Goal: Task Accomplishment & Management: Manage account settings

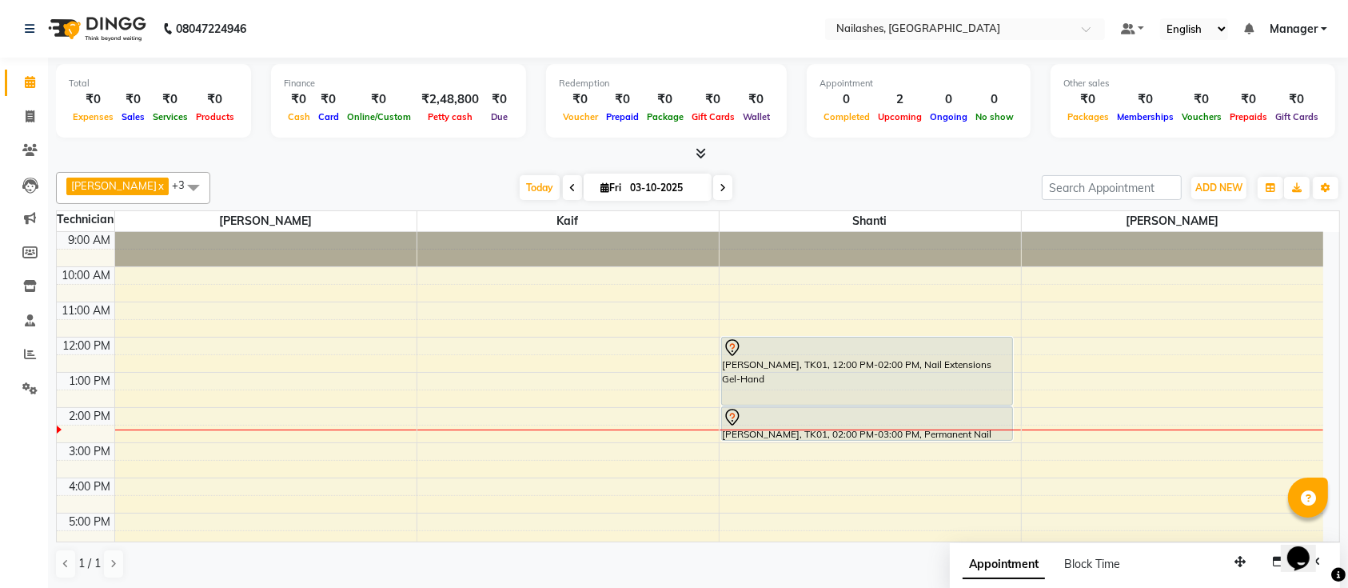
scroll to position [141, 0]
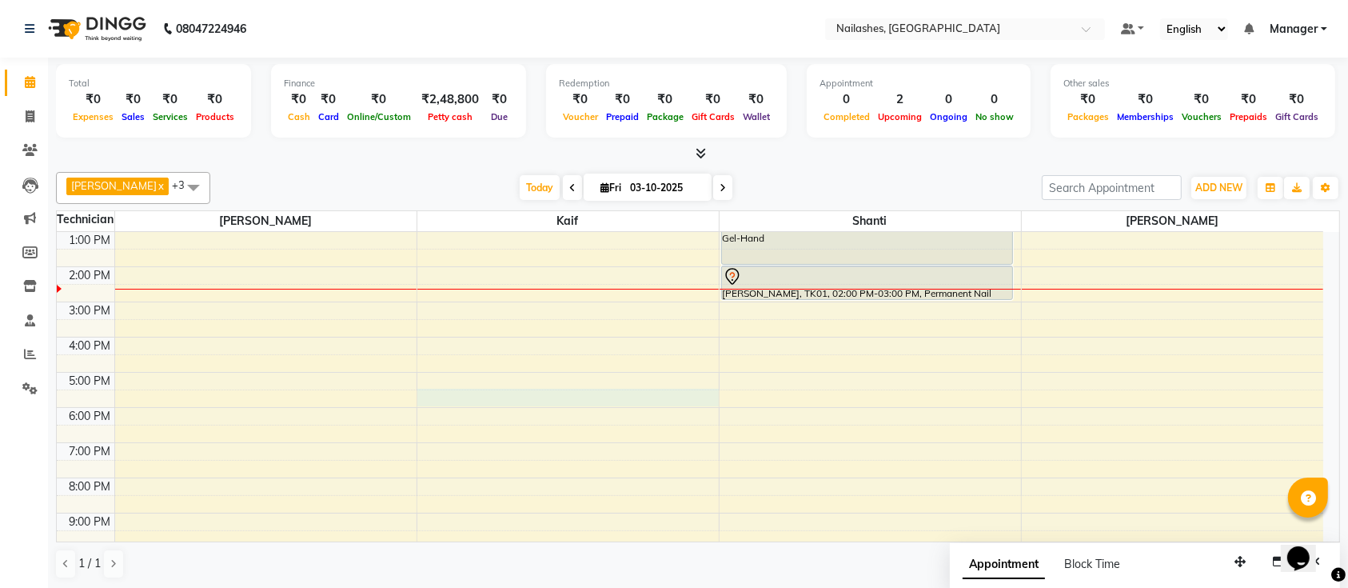
click at [582, 413] on div "9:00 AM 10:00 AM 11:00 AM 12:00 PM 1:00 PM 2:00 PM 3:00 PM 4:00 PM 5:00 PM 6:00…" at bounding box center [690, 337] width 1267 height 492
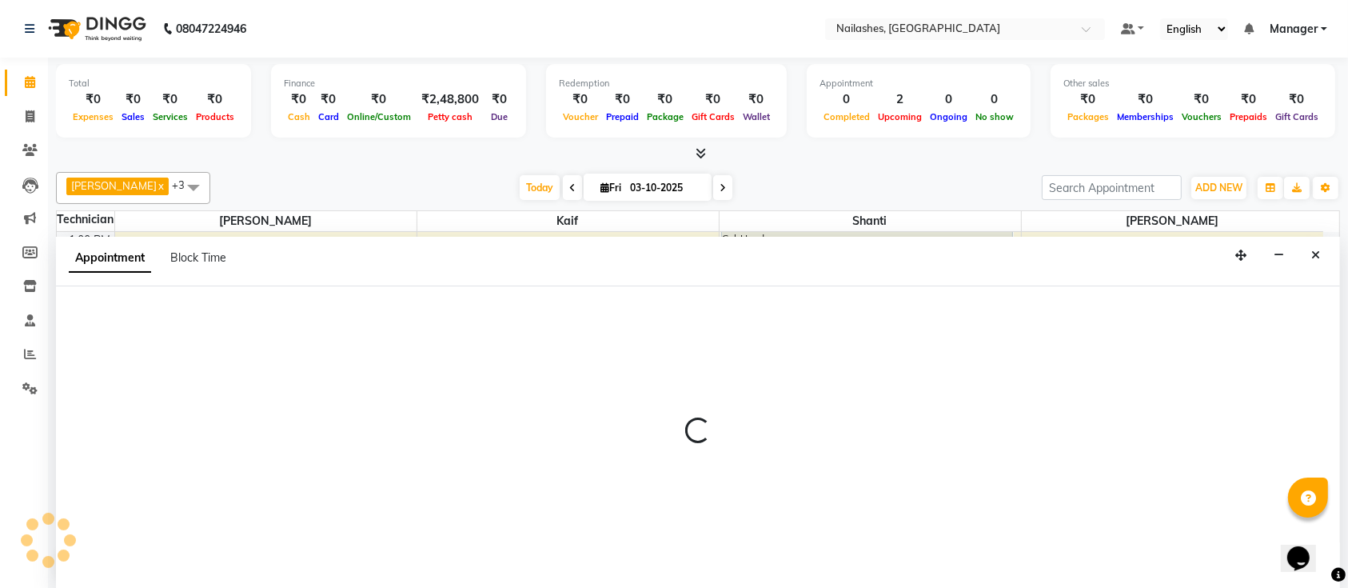
scroll to position [0, 0]
select select "29607"
select select "tentative"
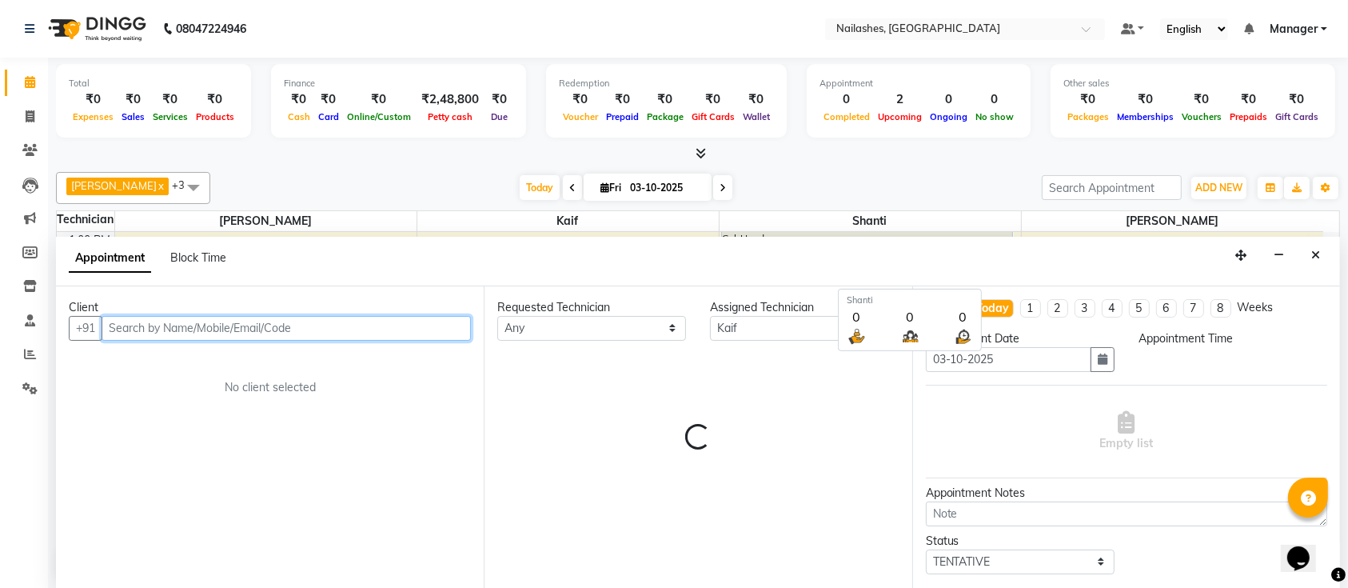
select select "1050"
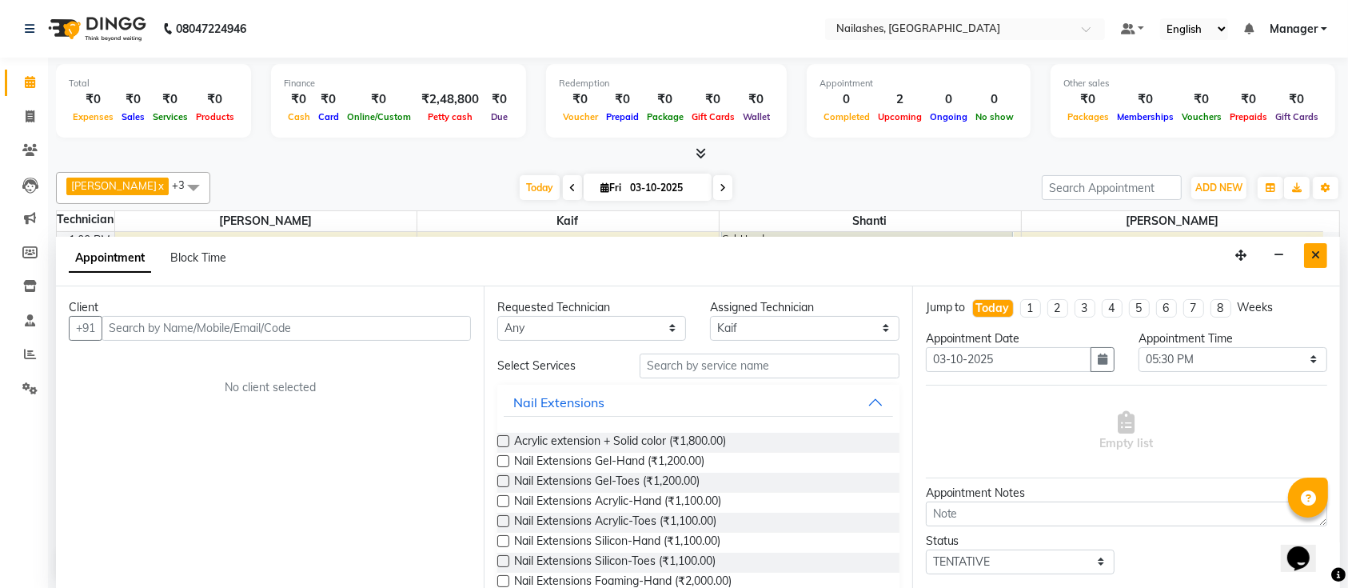
click at [1318, 254] on icon "Close" at bounding box center [1315, 254] width 9 height 11
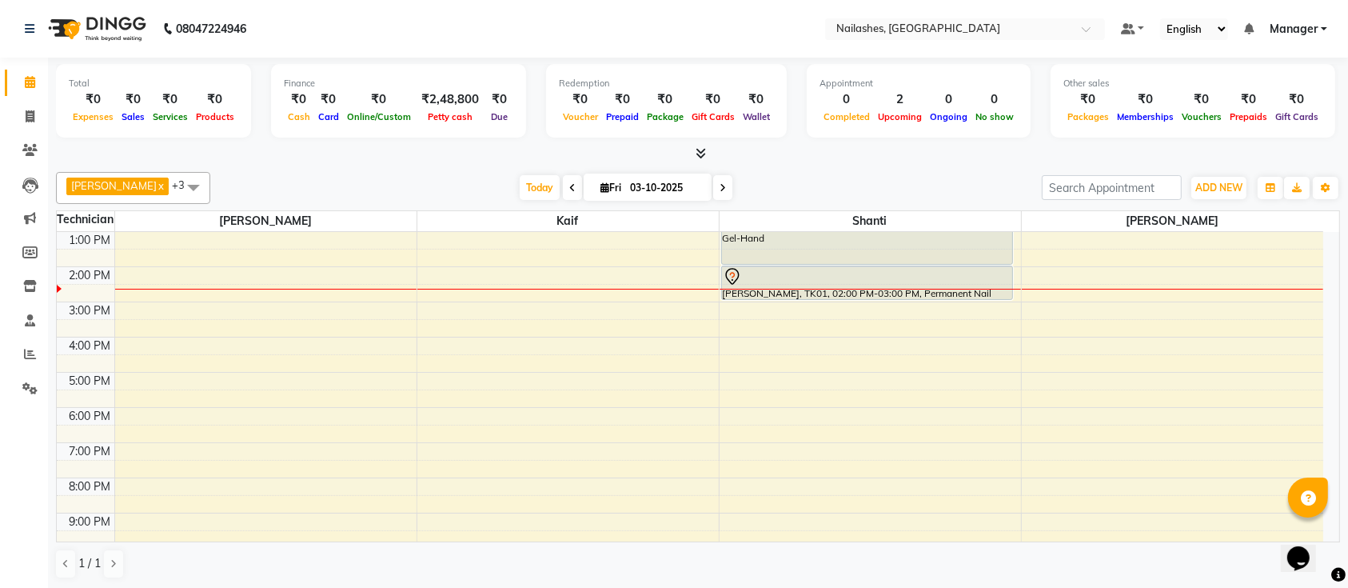
click at [713, 188] on span at bounding box center [722, 187] width 19 height 25
type input "04-10-2025"
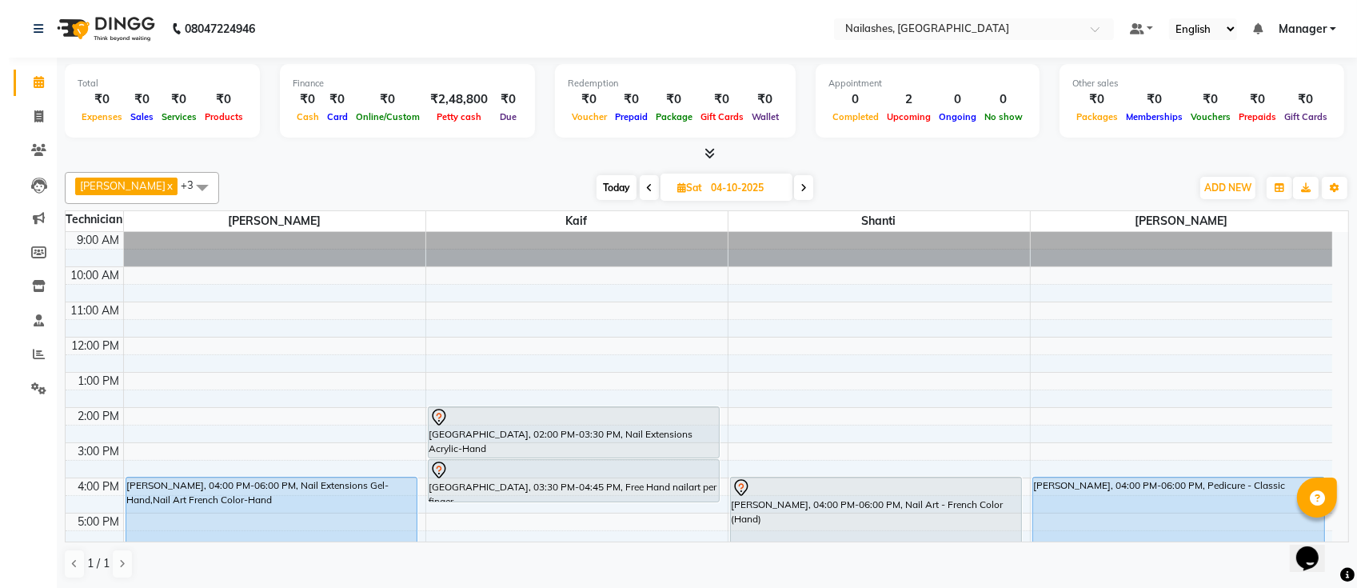
scroll to position [106, 0]
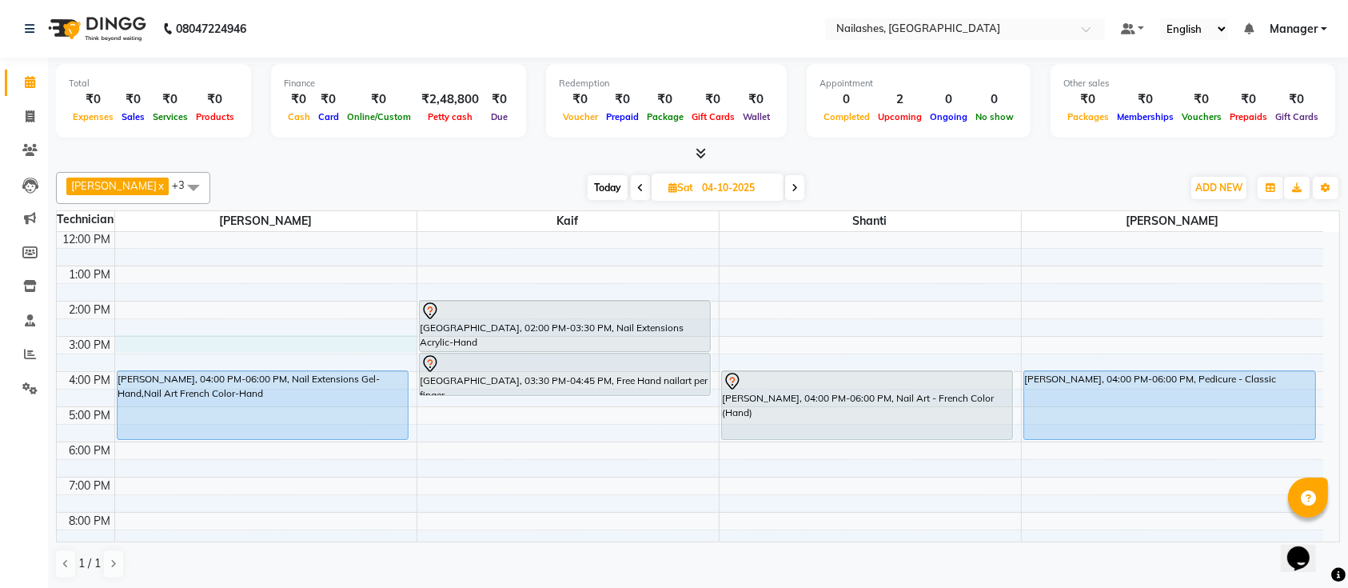
click at [154, 336] on div "9:00 AM 10:00 AM 11:00 AM 12:00 PM 1:00 PM 2:00 PM 3:00 PM 4:00 PM 5:00 PM 6:00…" at bounding box center [690, 372] width 1267 height 492
select select "24569"
select select "tentative"
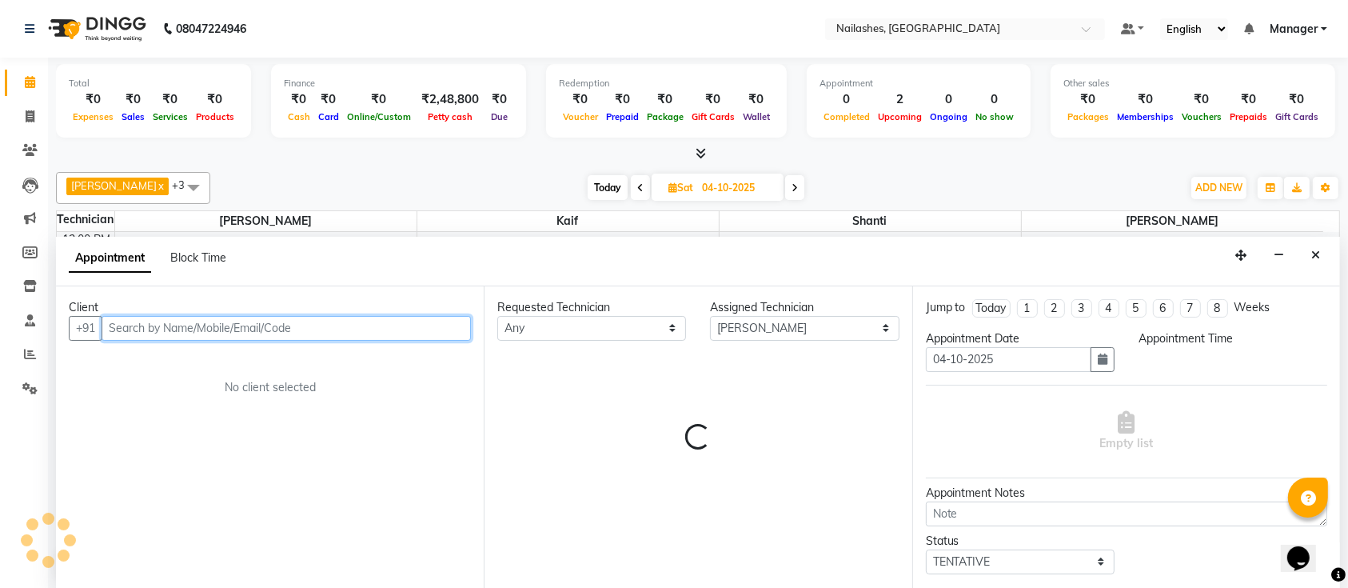
select select "900"
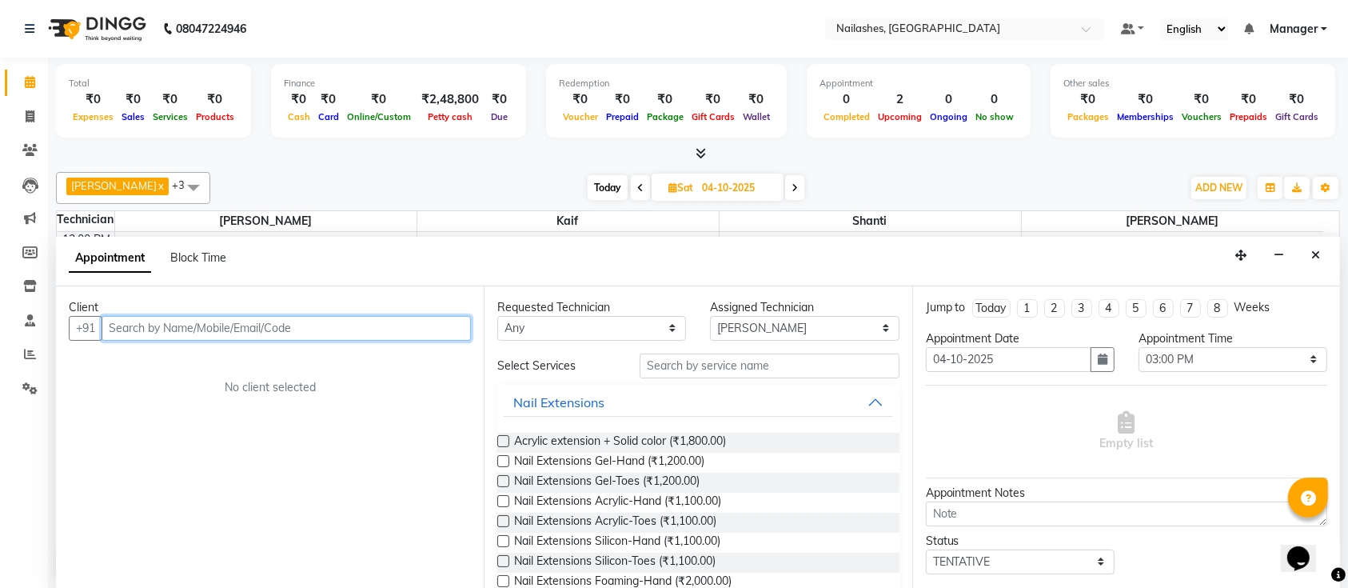
click at [250, 317] on input "text" at bounding box center [286, 328] width 369 height 25
type input "9036337691"
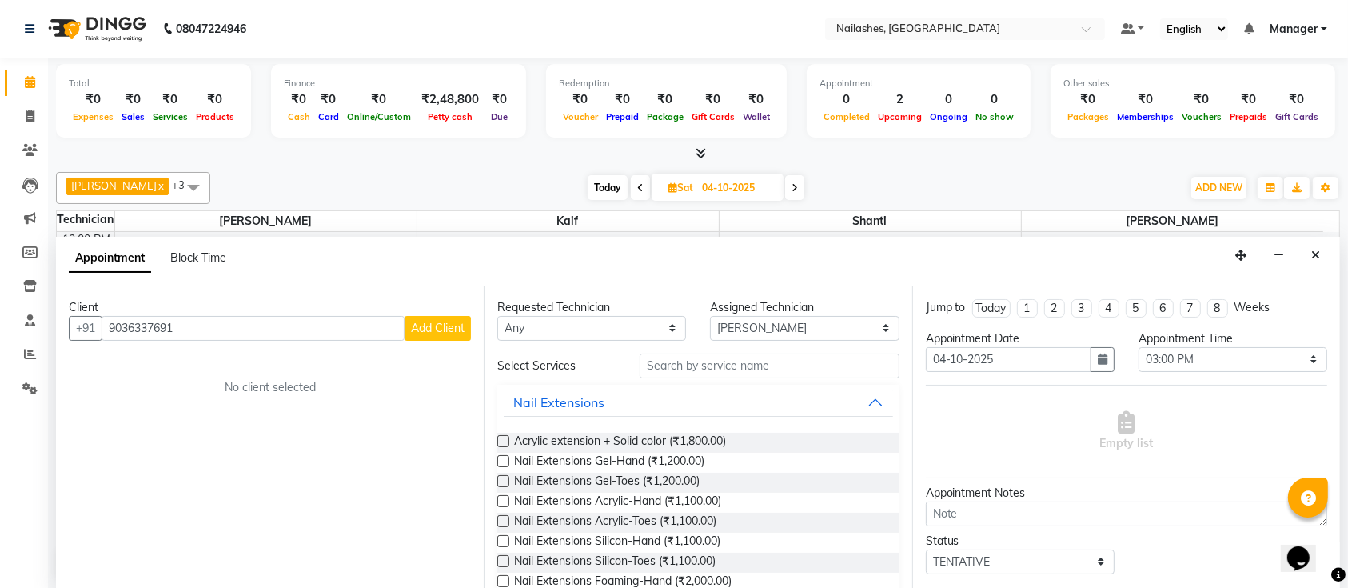
click at [458, 329] on span "Add Client" at bounding box center [438, 328] width 54 height 14
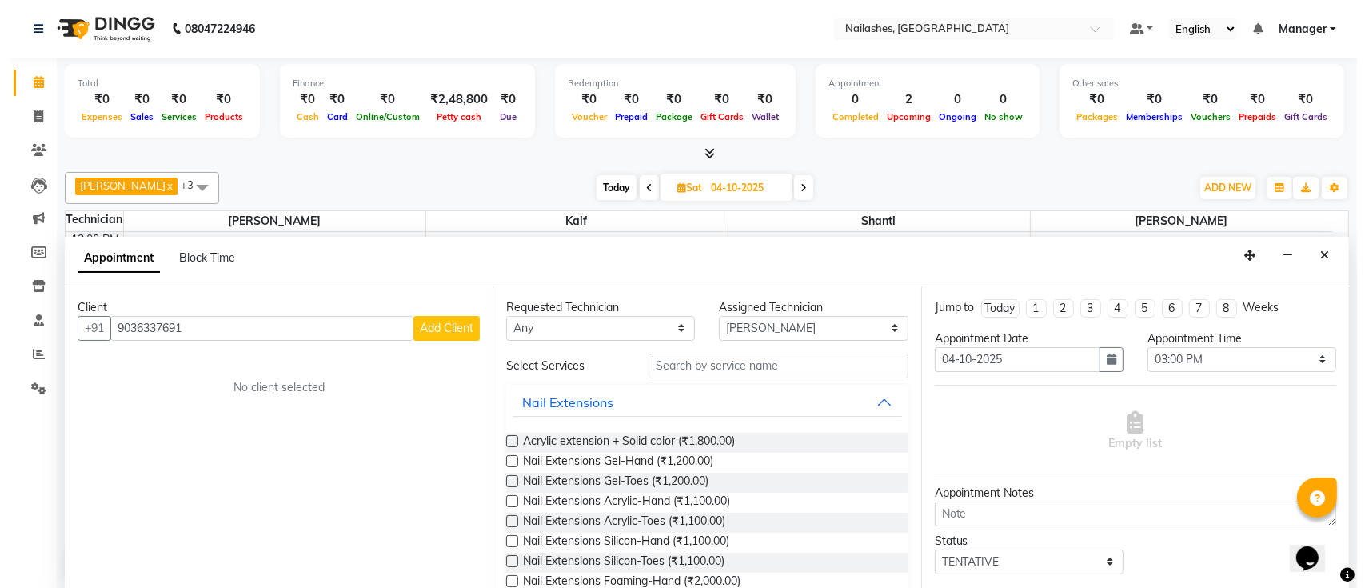
select select "21"
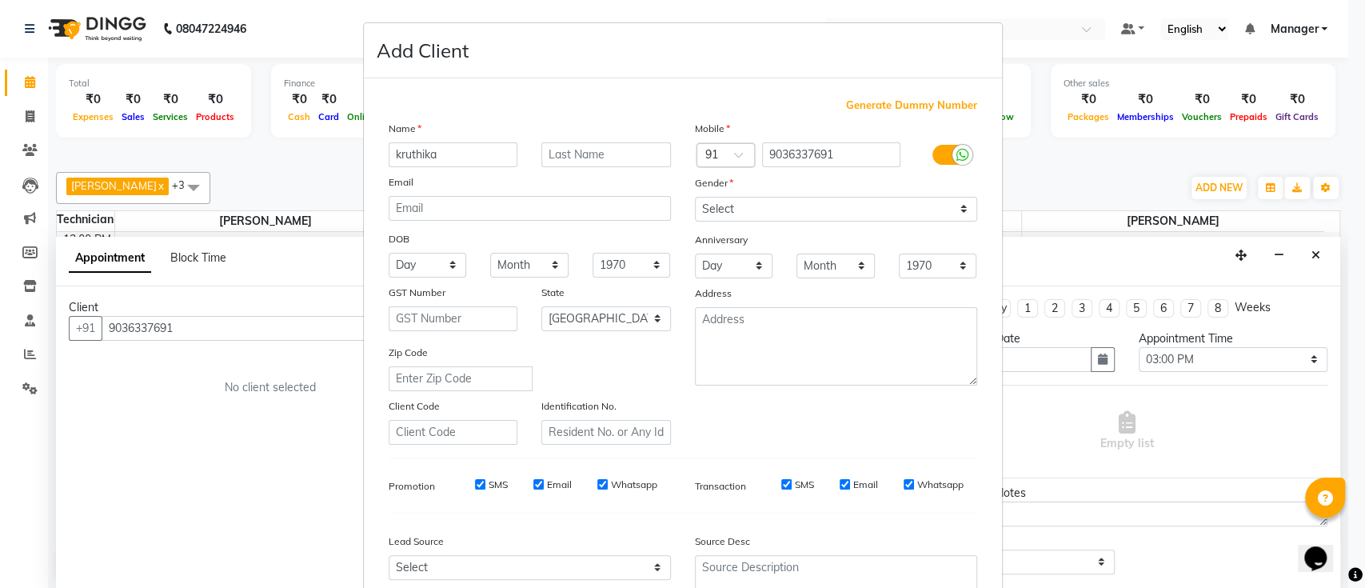
type input "kruthika"
click at [617, 154] on input "text" at bounding box center [606, 154] width 130 height 25
type input "a"
click at [728, 204] on select "Select Male Female Other Prefer Not To Say" at bounding box center [836, 209] width 282 height 25
select select "female"
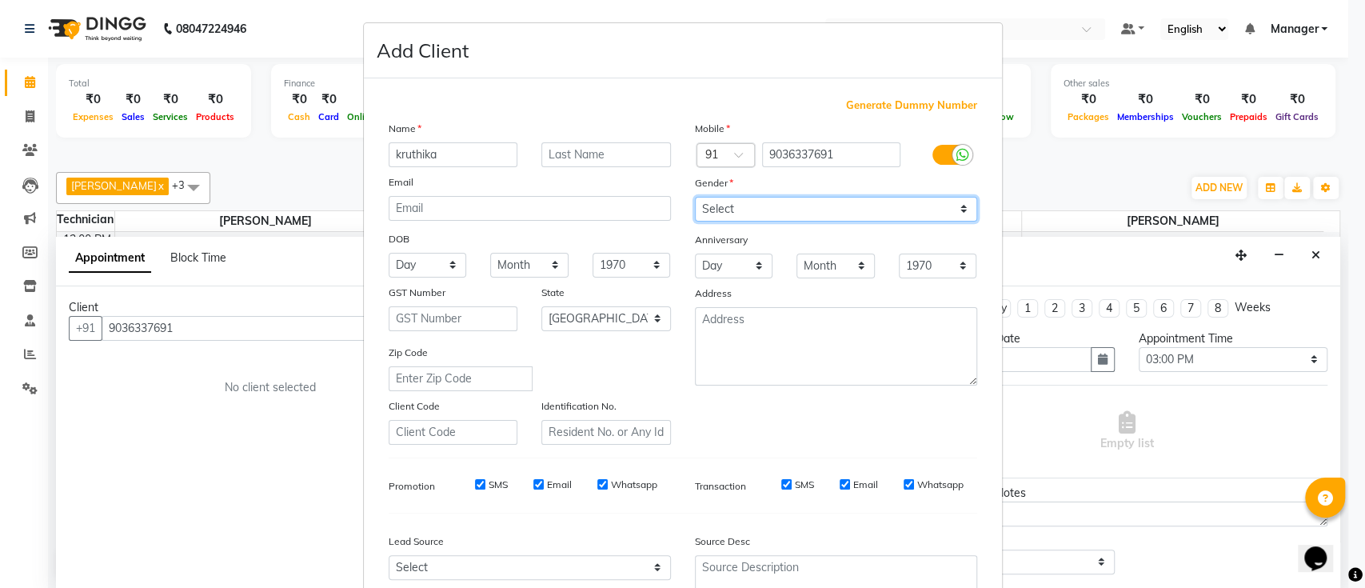
click at [695, 197] on select "Select Male Female Other Prefer Not To Say" at bounding box center [836, 209] width 282 height 25
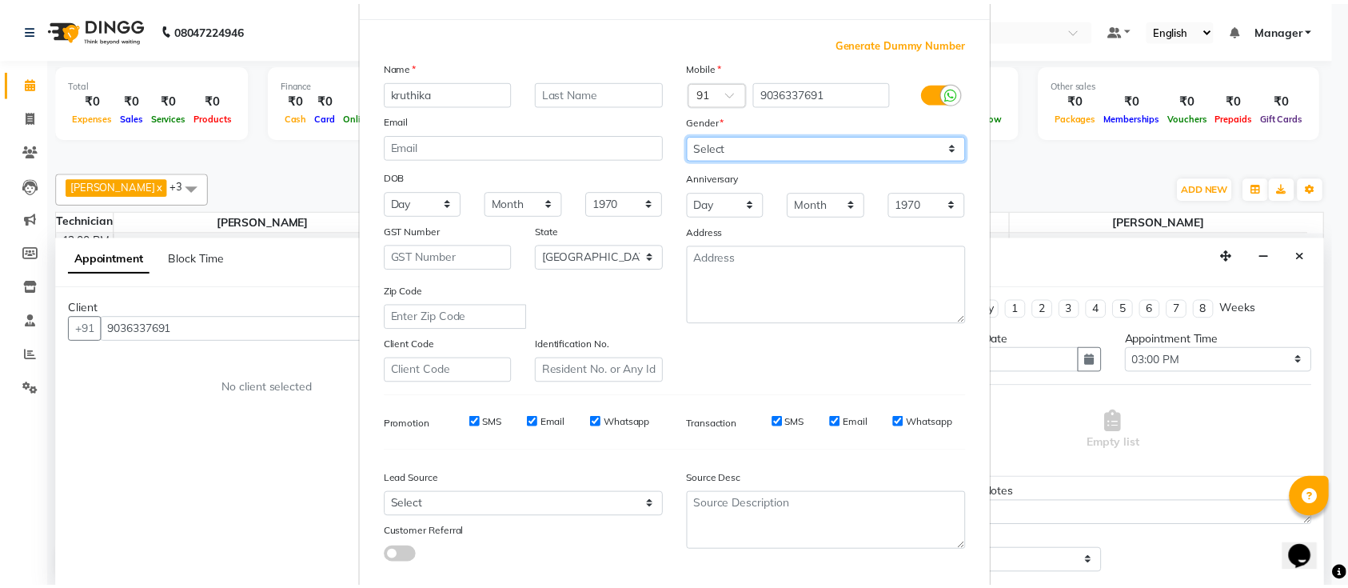
scroll to position [147, 0]
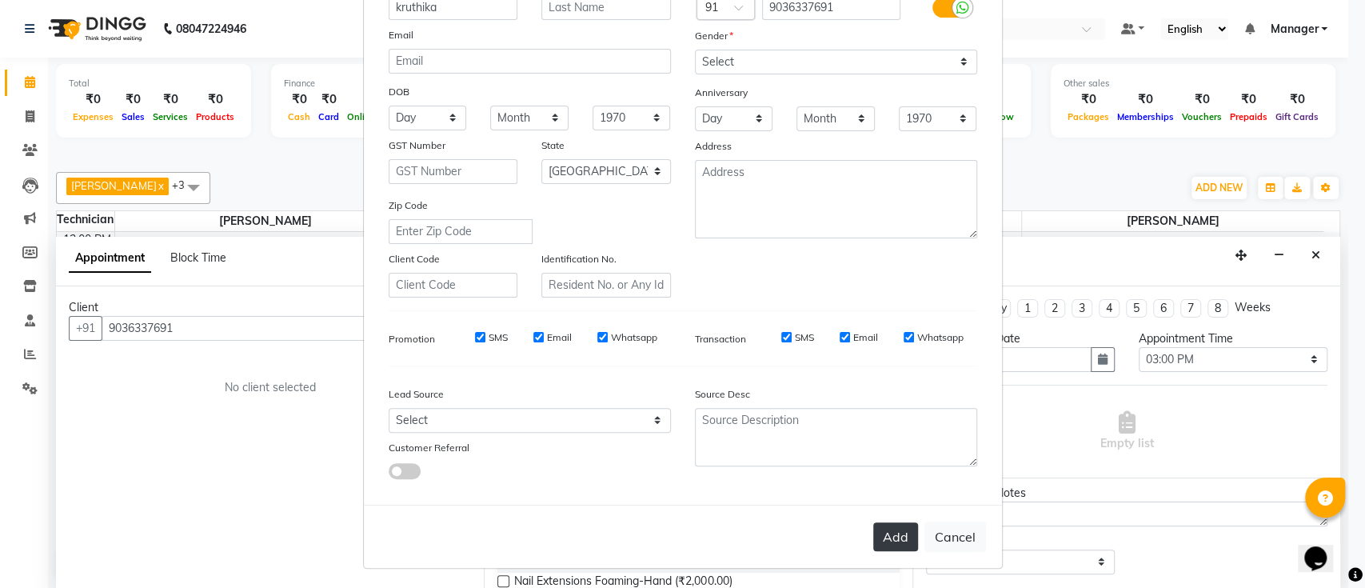
click at [894, 529] on button "Add" at bounding box center [895, 536] width 45 height 29
type input "90******91"
select select
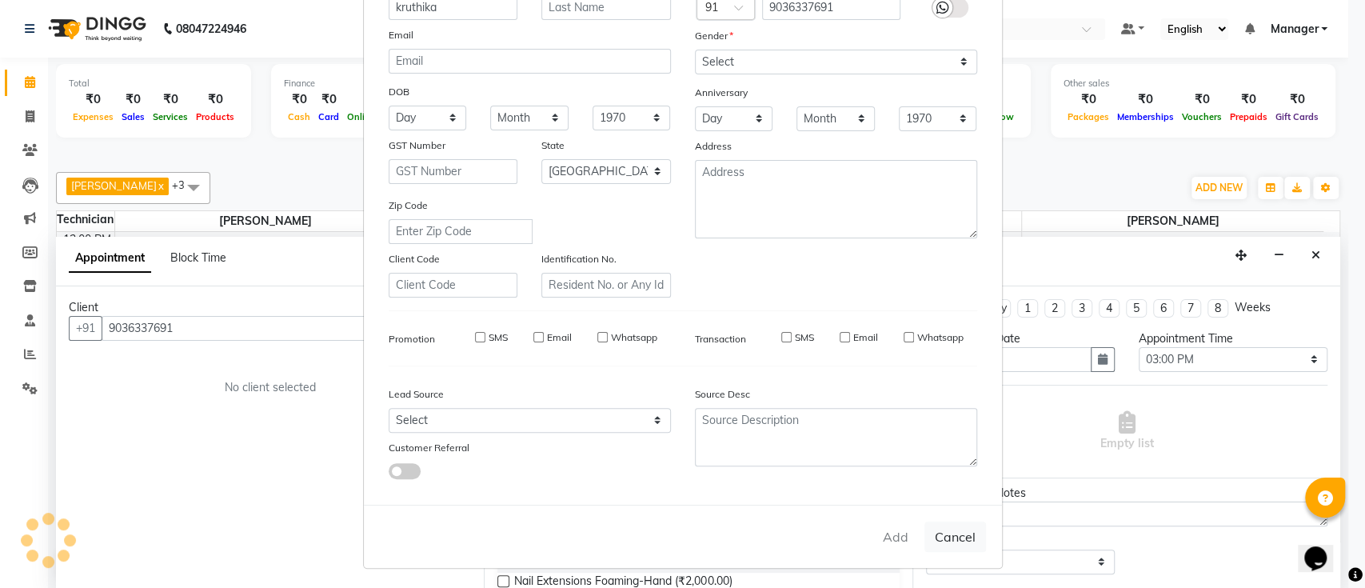
select select "null"
select select
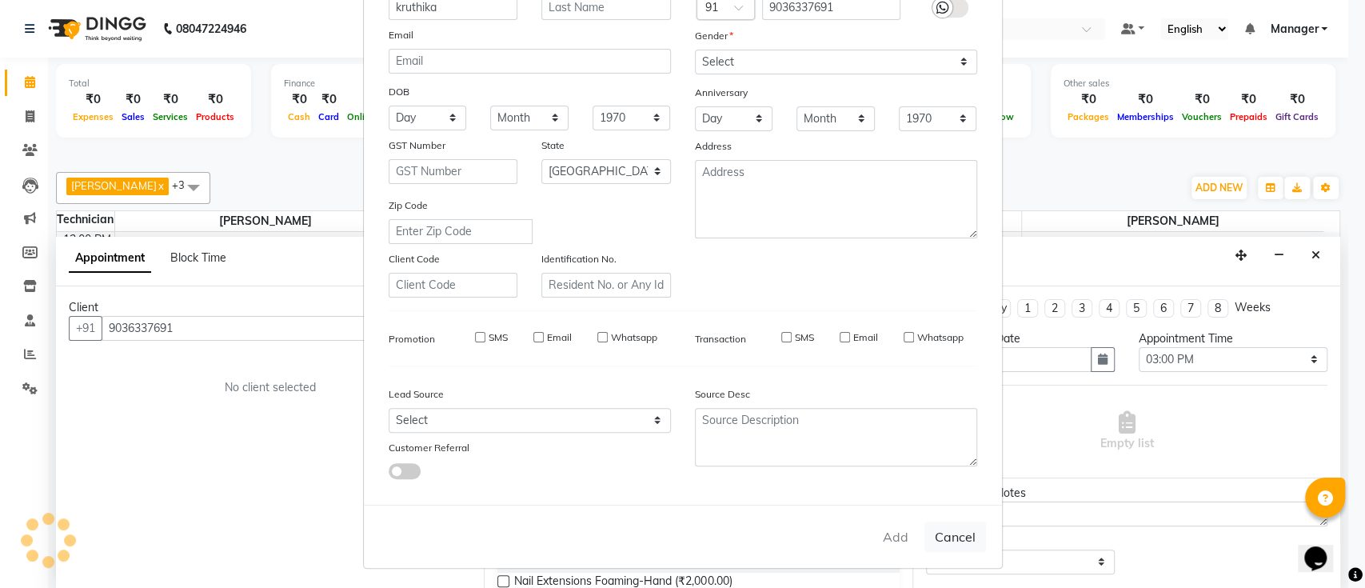
checkbox input "false"
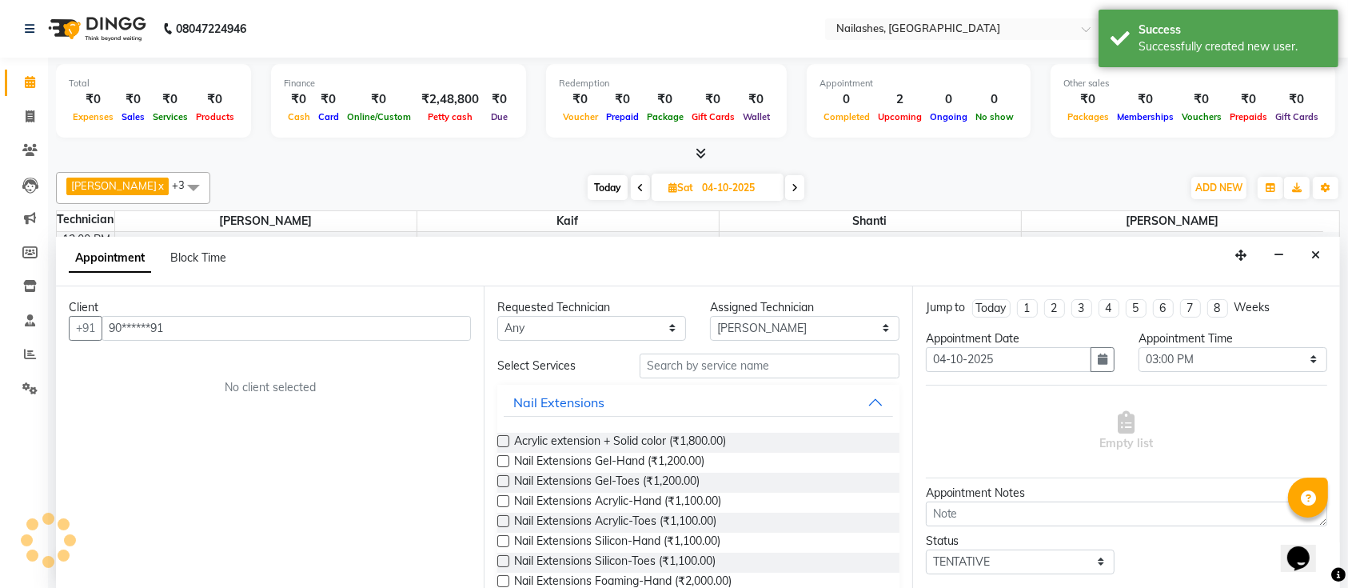
click at [694, 341] on div "Requested Technician Any Ismail Kaif Shanti Sushma Assigned Technician Select I…" at bounding box center [698, 437] width 428 height 303
click at [693, 354] on input "text" at bounding box center [770, 365] width 260 height 25
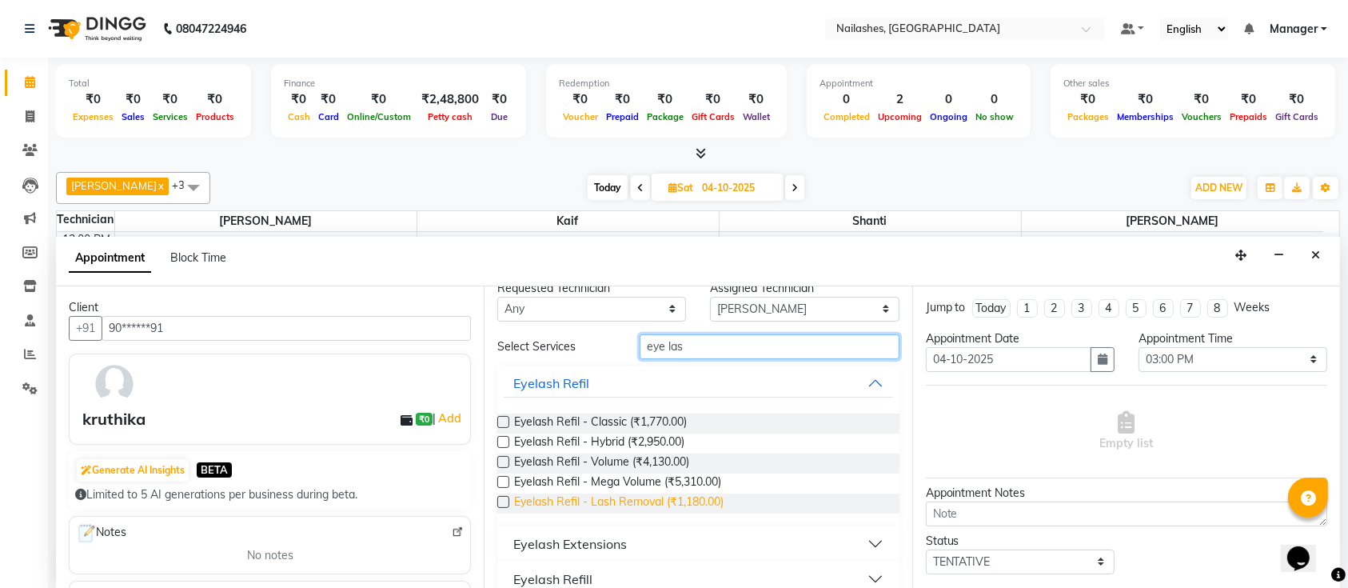
scroll to position [38, 0]
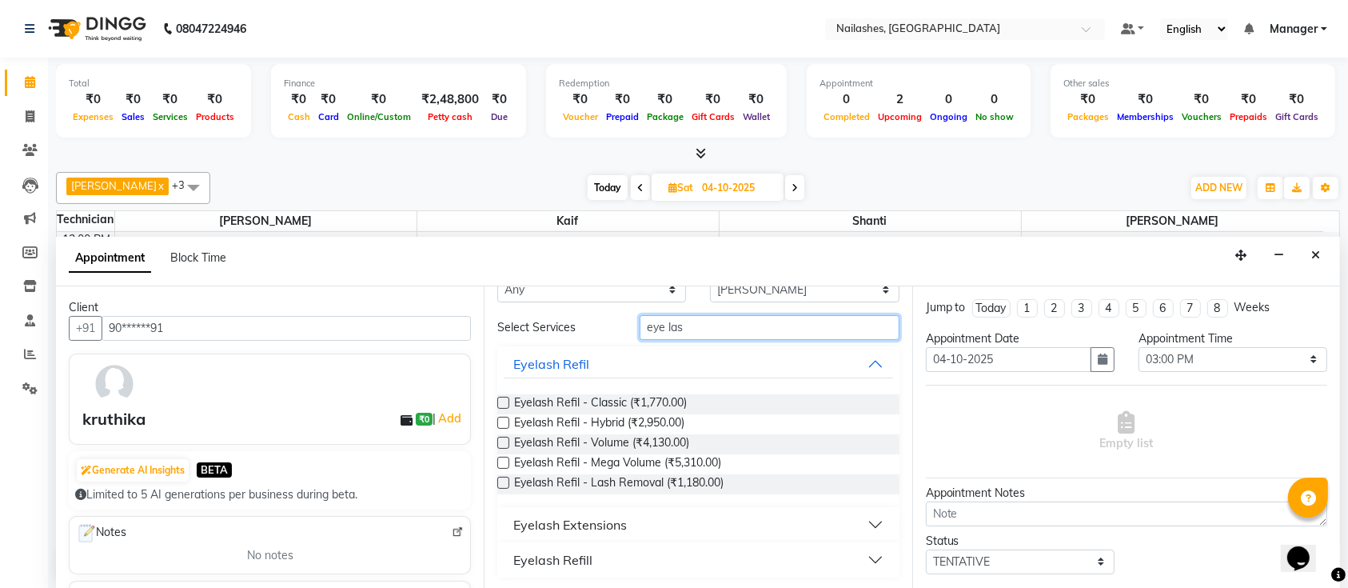
type input "eye las"
click at [539, 525] on div "Eyelash Extensions" at bounding box center [570, 524] width 114 height 19
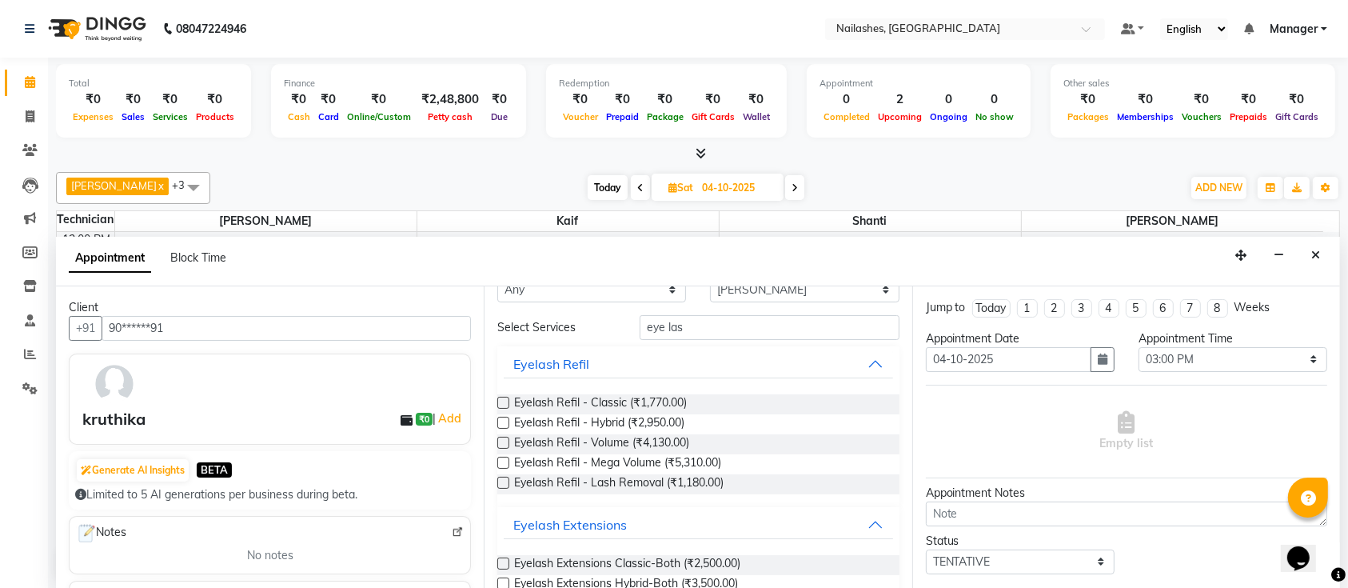
click at [504, 561] on label at bounding box center [503, 563] width 12 height 12
click at [504, 561] on input "checkbox" at bounding box center [502, 565] width 10 height 10
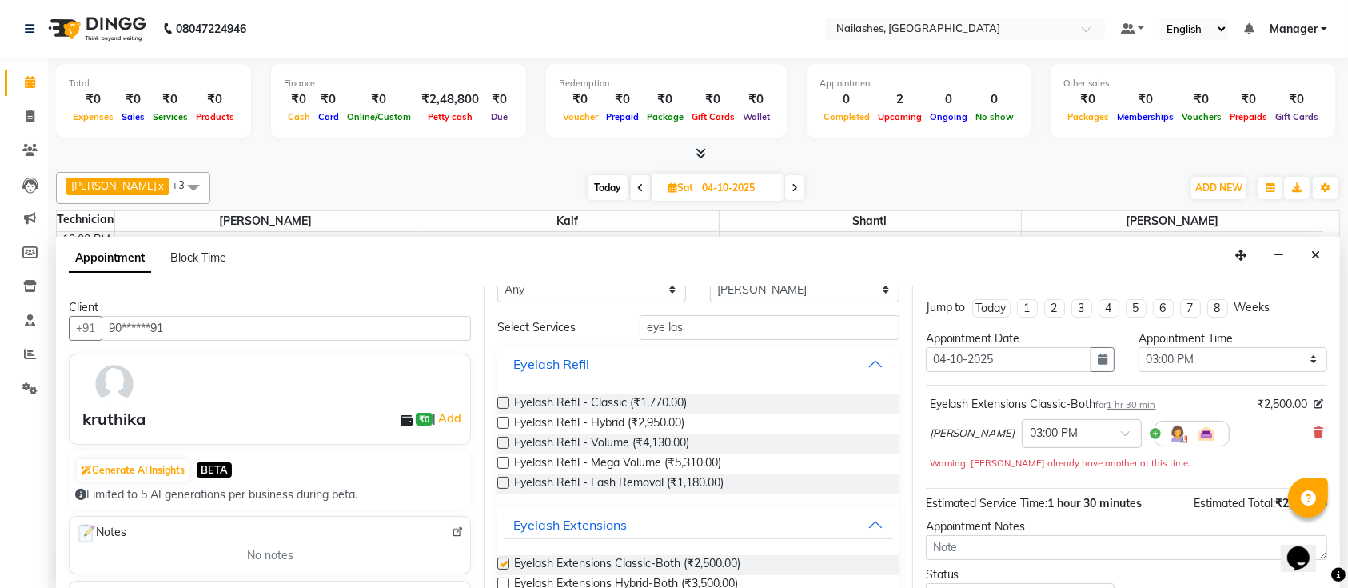
checkbox input "false"
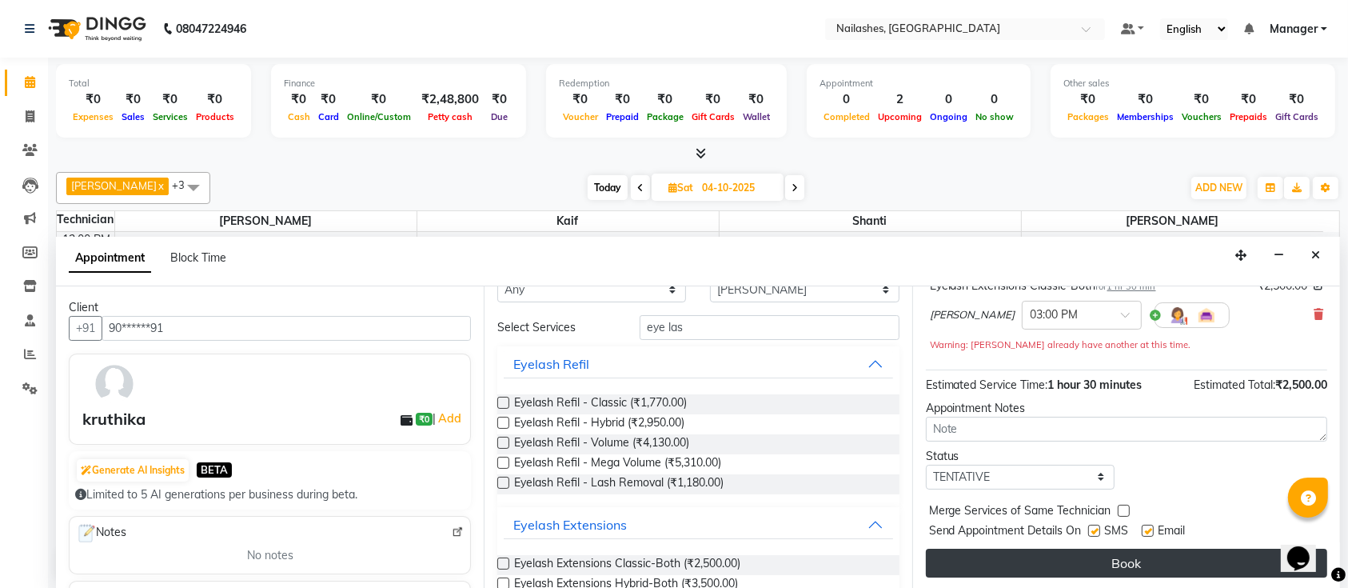
click at [1049, 558] on button "Book" at bounding box center [1126, 563] width 401 height 29
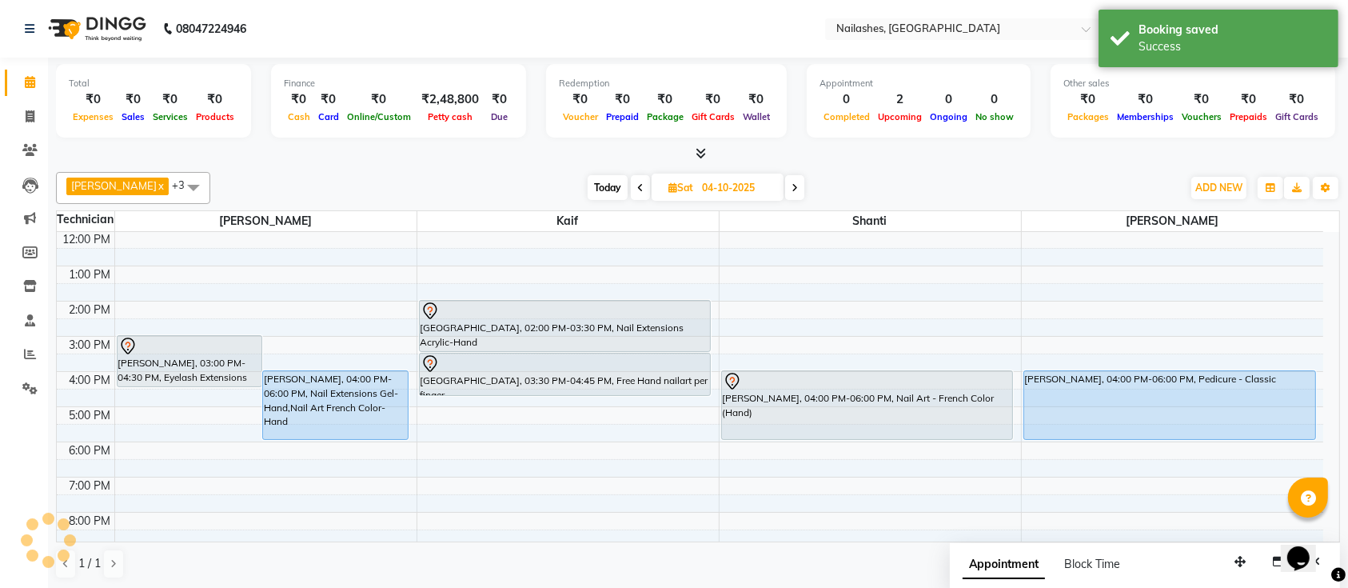
scroll to position [0, 0]
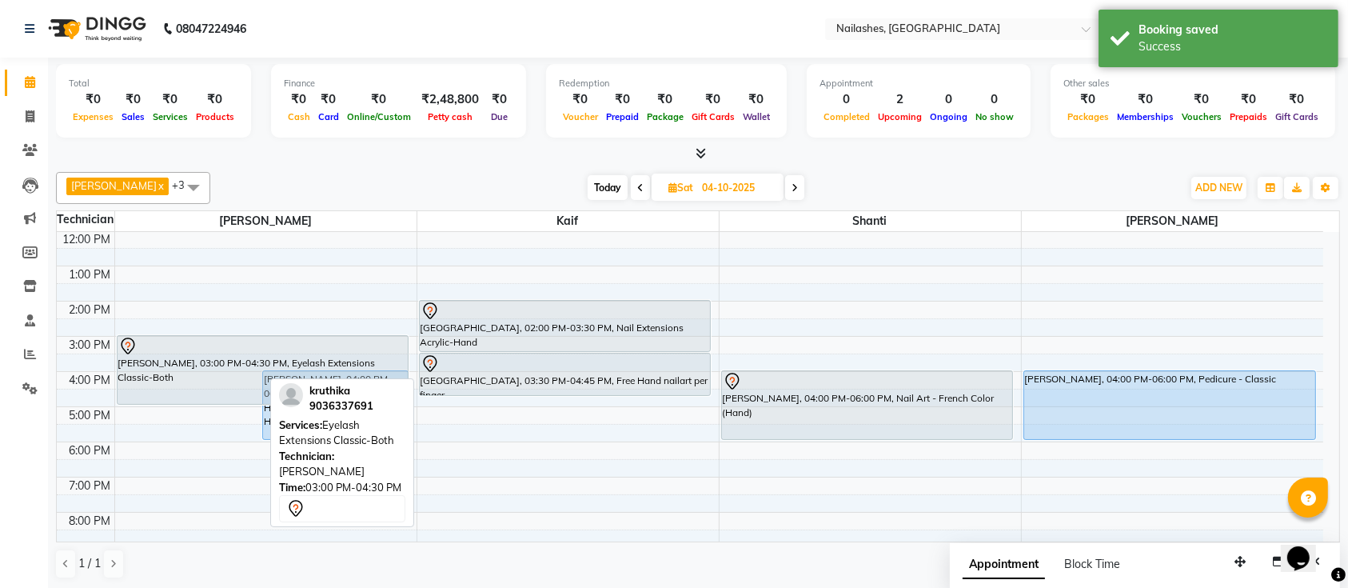
click at [219, 400] on div "kruthika, 03:00 PM-04:30 PM, Eyelash Extensions Classic-Both Anjali, 04:00 PM-0…" at bounding box center [265, 372] width 301 height 492
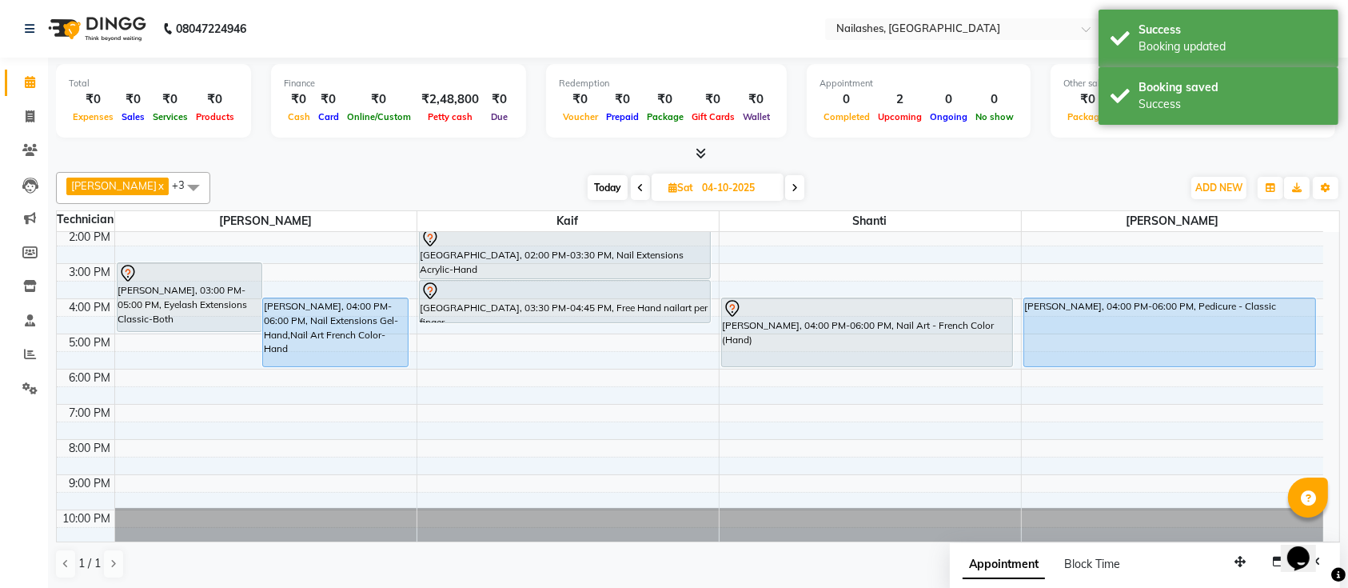
scroll to position [73, 0]
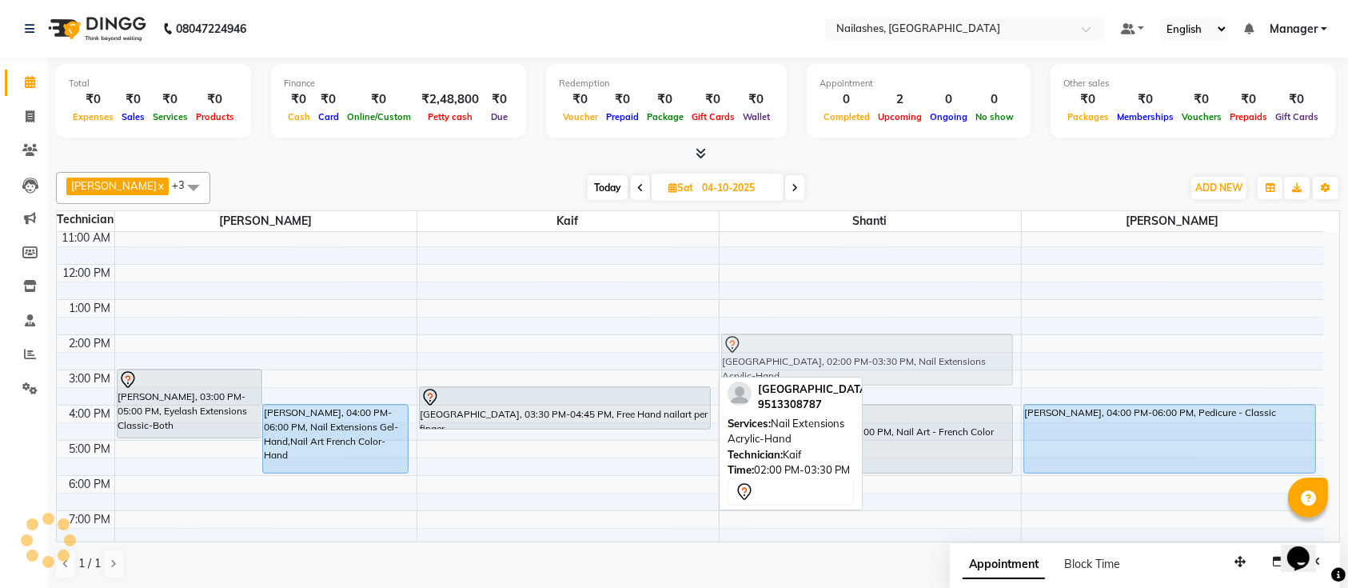
drag, startPoint x: 633, startPoint y: 356, endPoint x: 799, endPoint y: 355, distance: 166.3
click at [799, 355] on tr "kruthika, 03:00 PM-05:00 PM, Eyelash Extensions Classic-Both Anjali, 04:00 PM-0…" at bounding box center [690, 405] width 1267 height 492
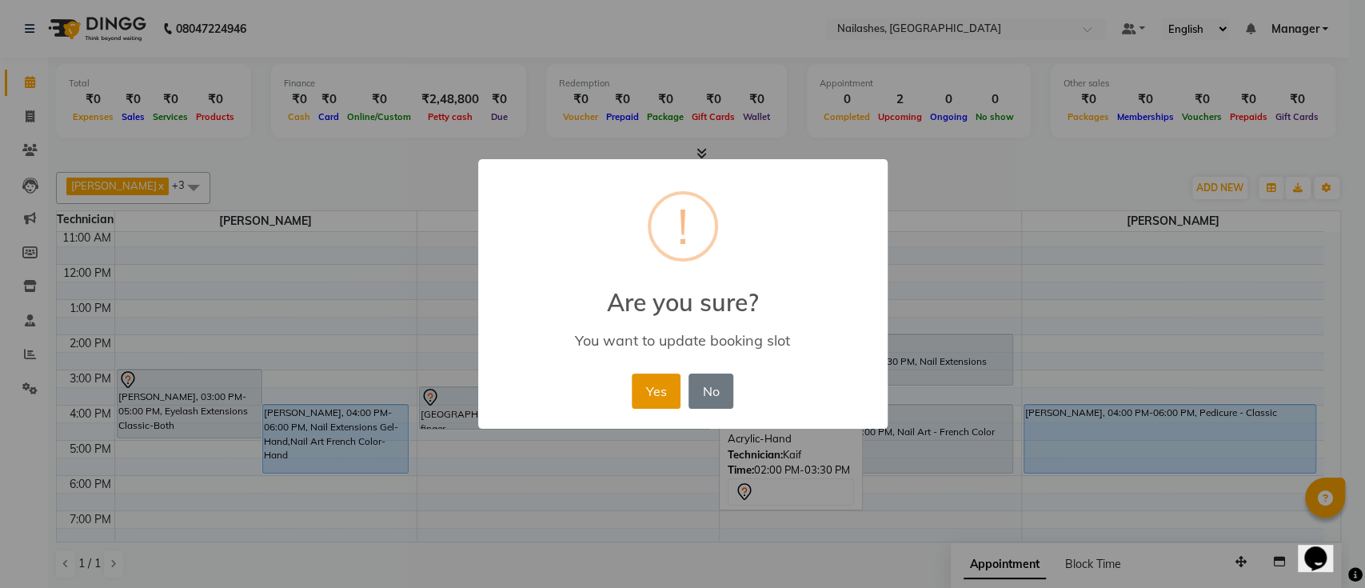
click at [665, 381] on button "Yes" at bounding box center [656, 390] width 49 height 35
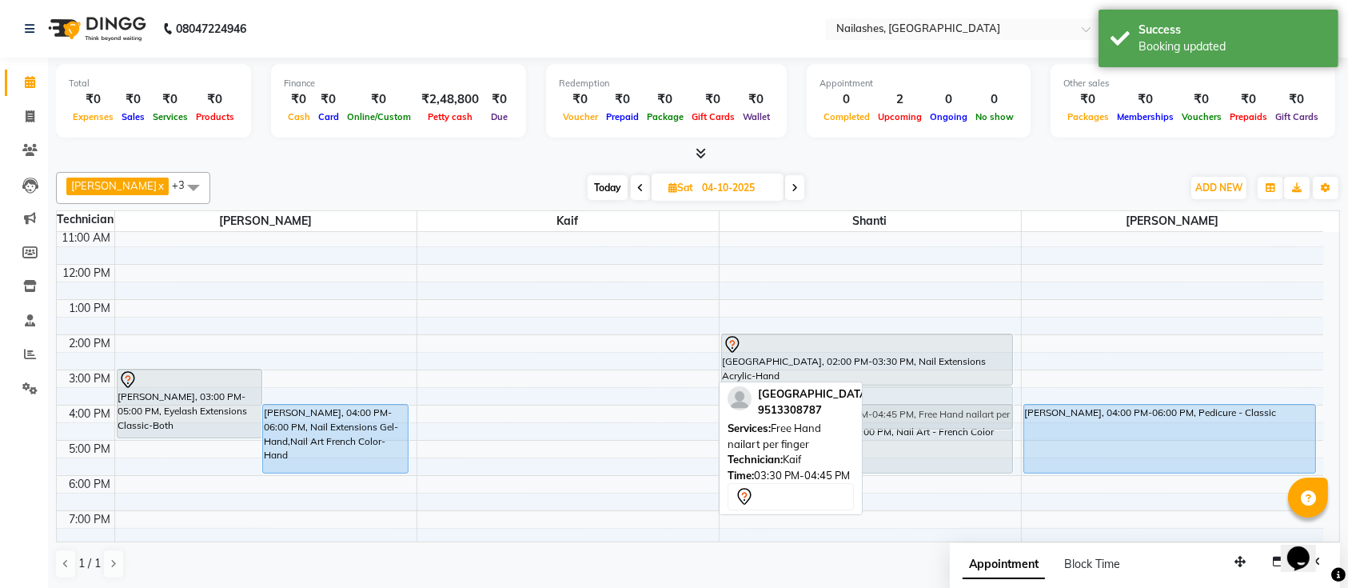
drag, startPoint x: 626, startPoint y: 412, endPoint x: 915, endPoint y: 413, distance: 288.7
click at [915, 413] on tr "kruthika, 03:00 PM-05:00 PM, Eyelash Extensions Classic-Both Anjali, 04:00 PM-0…" at bounding box center [690, 405] width 1267 height 492
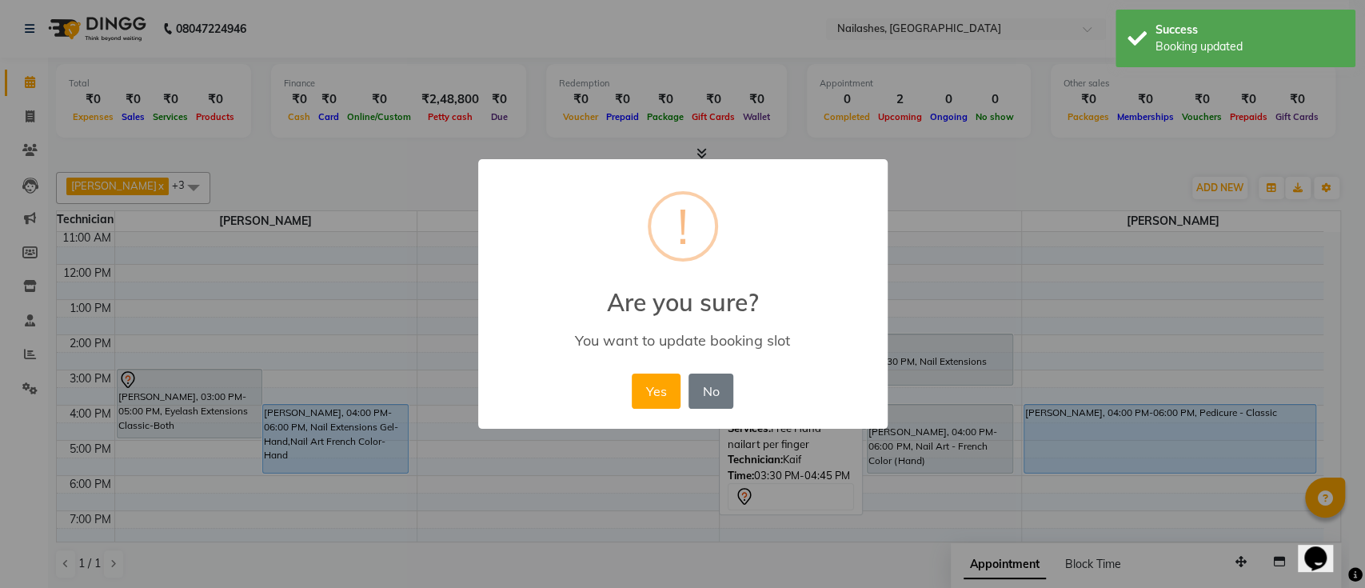
click at [651, 416] on div "× ! Are you sure? You want to update booking slot Yes No No" at bounding box center [682, 294] width 409 height 270
click at [659, 400] on button "Yes" at bounding box center [656, 390] width 49 height 35
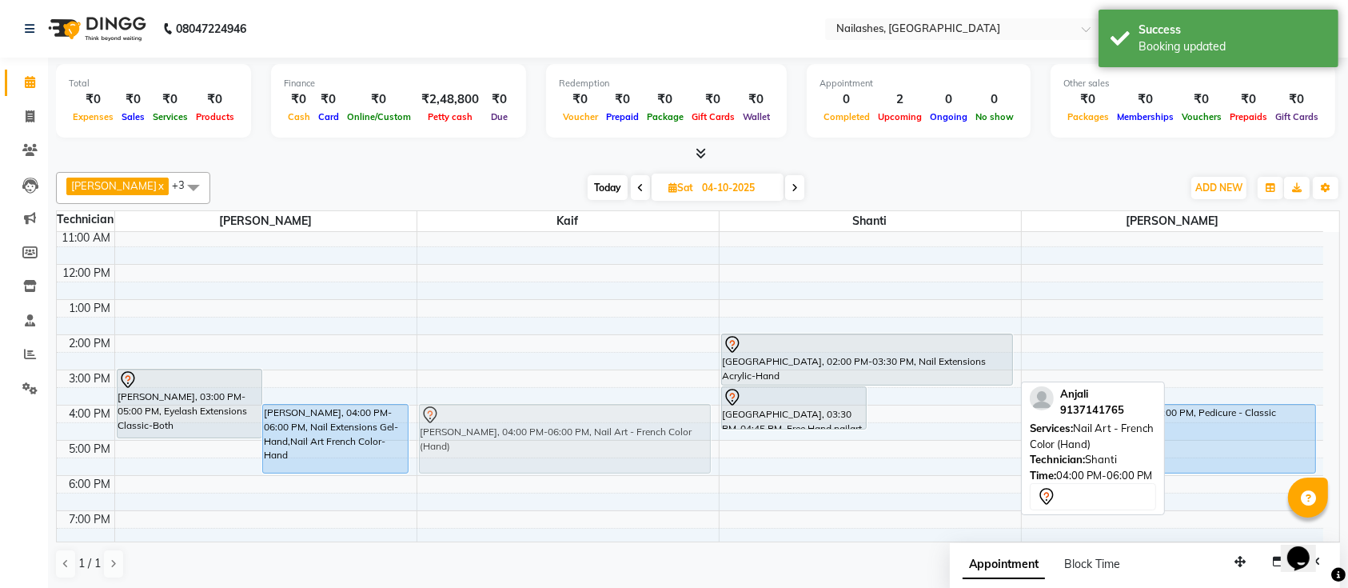
drag, startPoint x: 941, startPoint y: 440, endPoint x: 684, endPoint y: 443, distance: 256.7
click at [684, 443] on tr "kruthika, 03:00 PM-05:00 PM, Eyelash Extensions Classic-Both Anjali, 04:00 PM-0…" at bounding box center [690, 405] width 1267 height 492
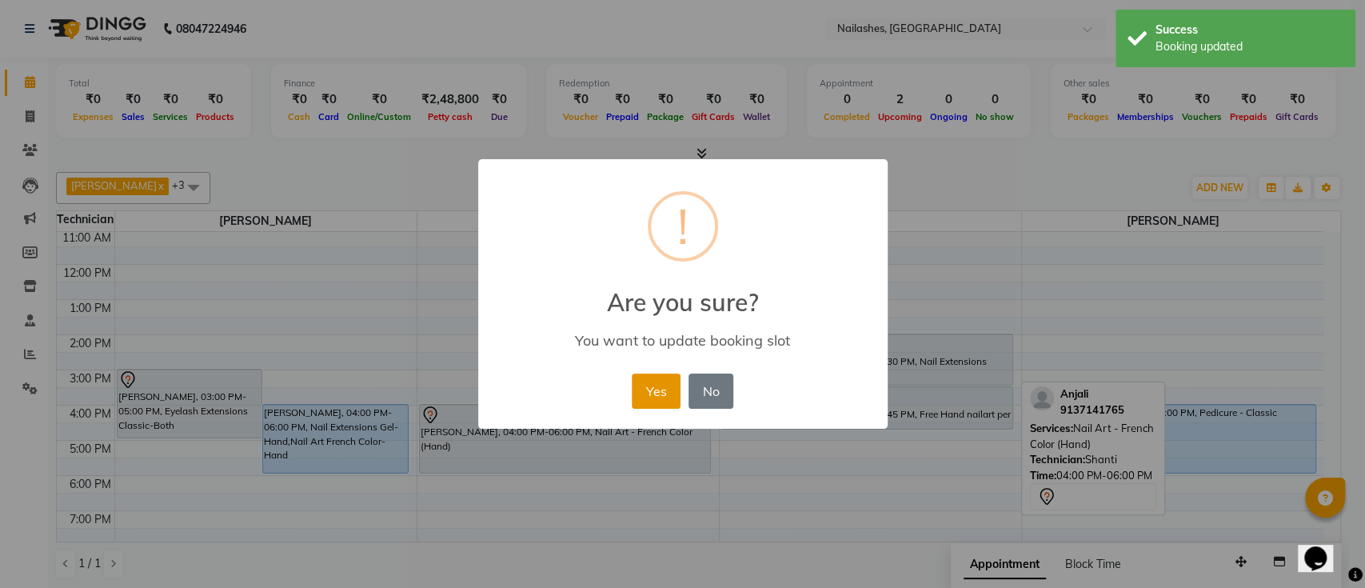
click at [668, 389] on button "Yes" at bounding box center [656, 390] width 49 height 35
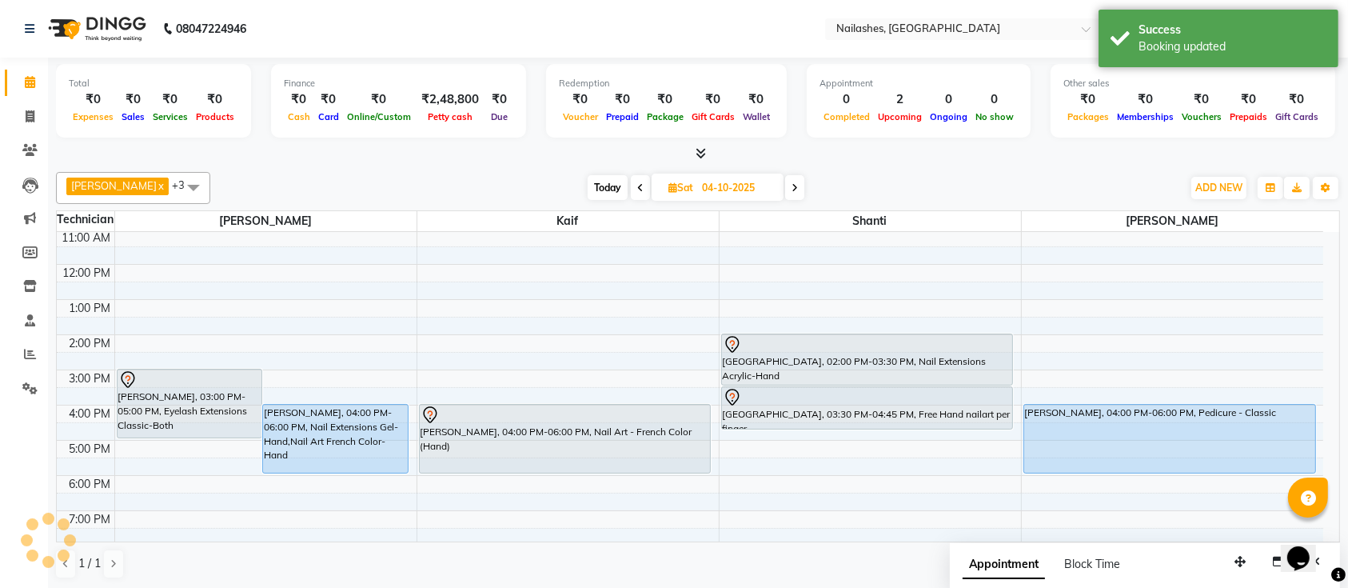
click at [824, 156] on div at bounding box center [698, 154] width 1284 height 17
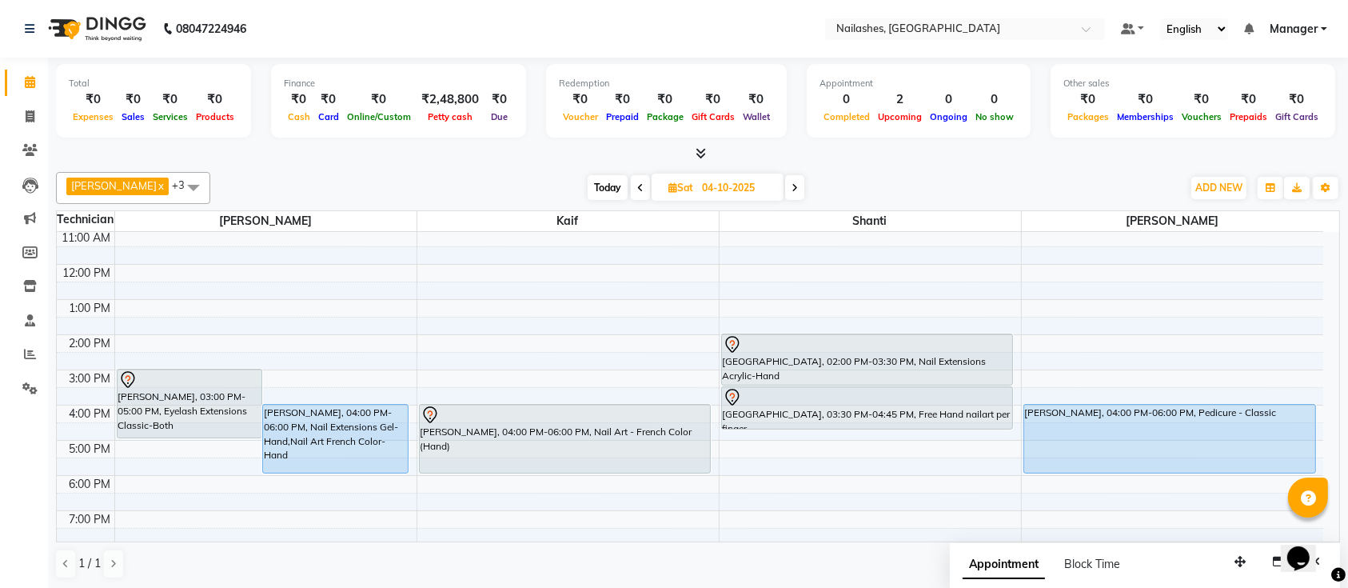
click at [785, 182] on span at bounding box center [794, 187] width 19 height 25
type input "05-10-2025"
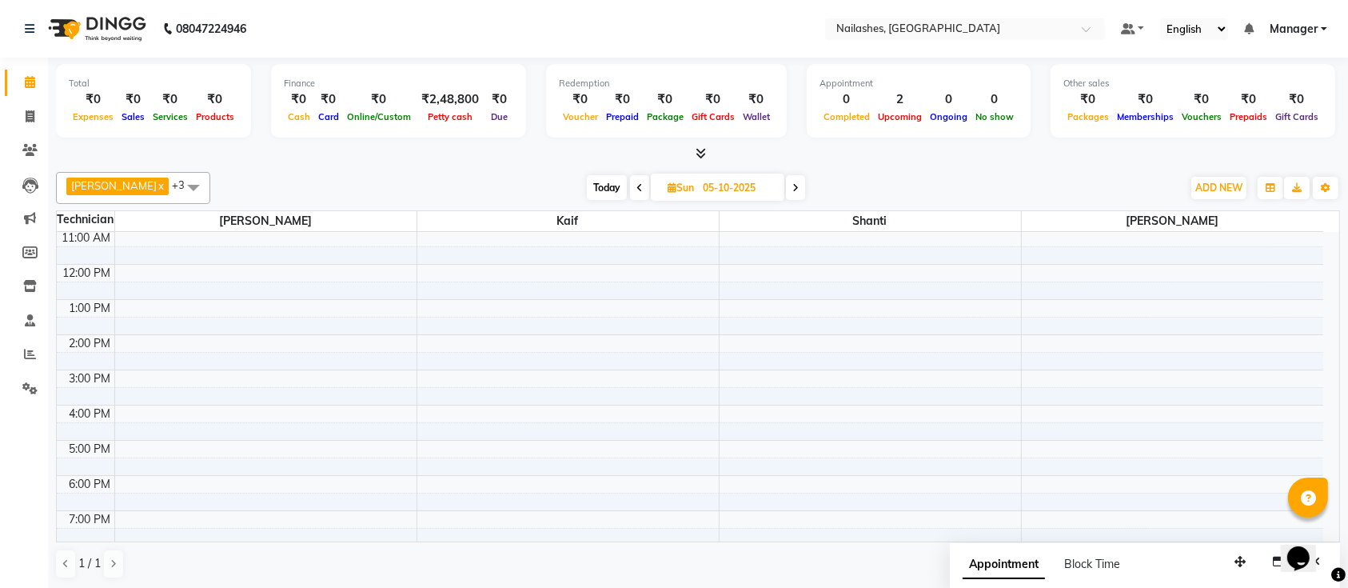
scroll to position [106, 0]
click at [525, 373] on div "9:00 AM 10:00 AM 11:00 AM 12:00 PM 1:00 PM 2:00 PM 3:00 PM 4:00 PM 5:00 PM 6:00…" at bounding box center [690, 372] width 1267 height 492
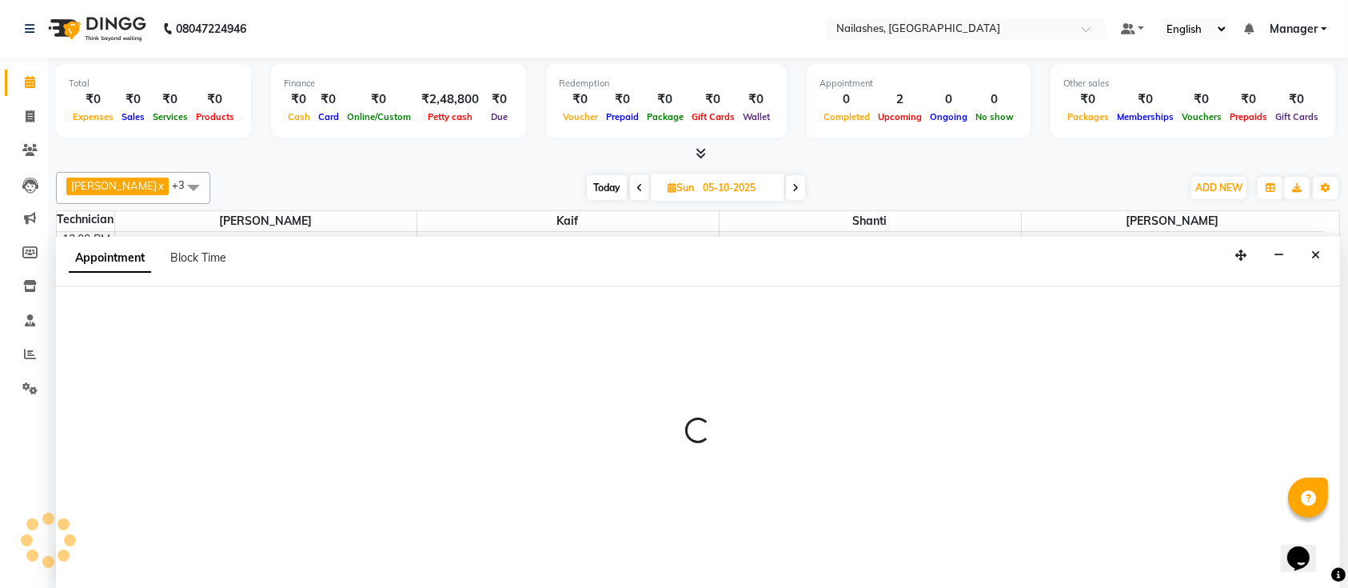
select select "29607"
select select "960"
select select "tentative"
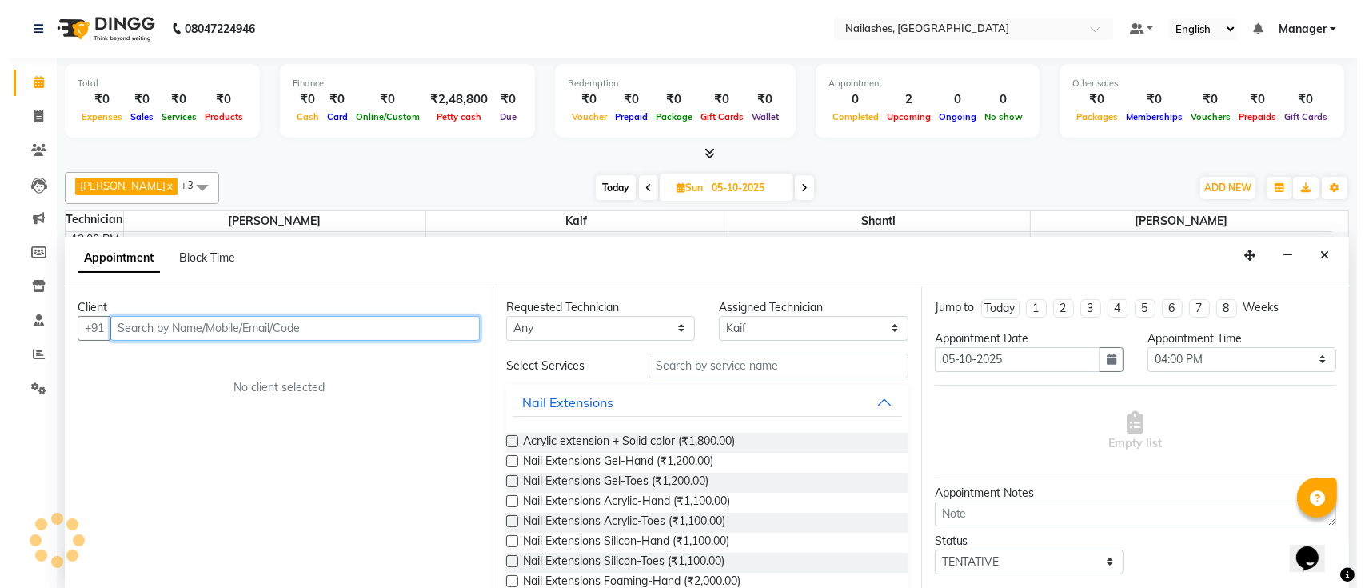
scroll to position [0, 0]
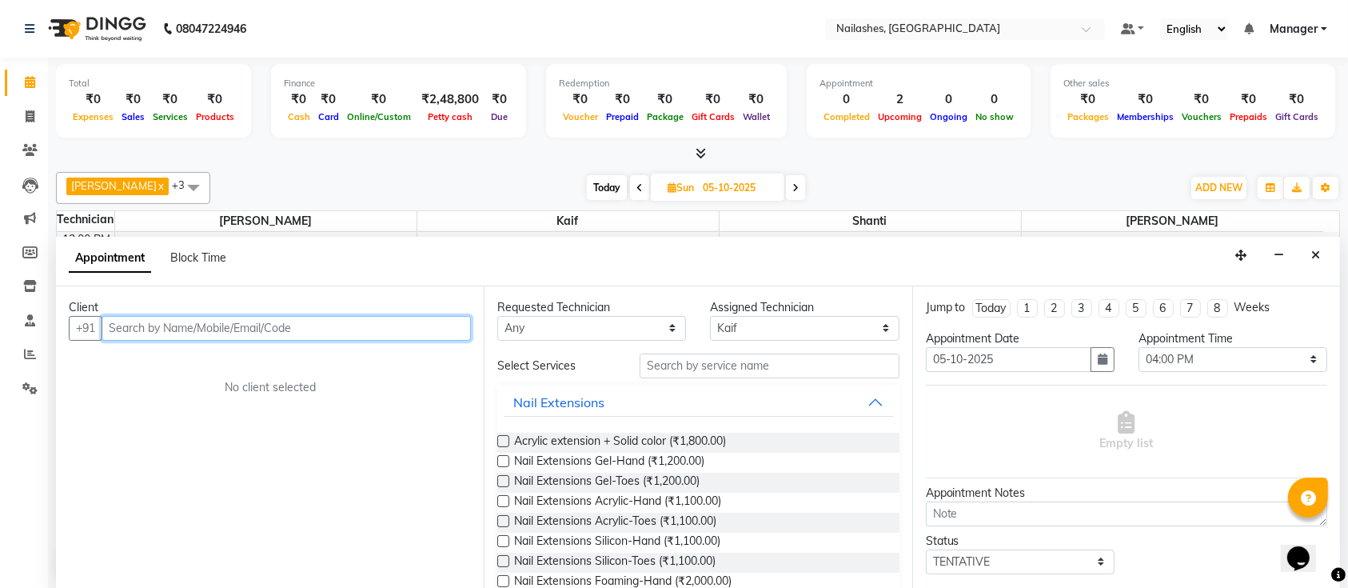
click at [334, 324] on input "text" at bounding box center [286, 328] width 369 height 25
type input "9972215095"
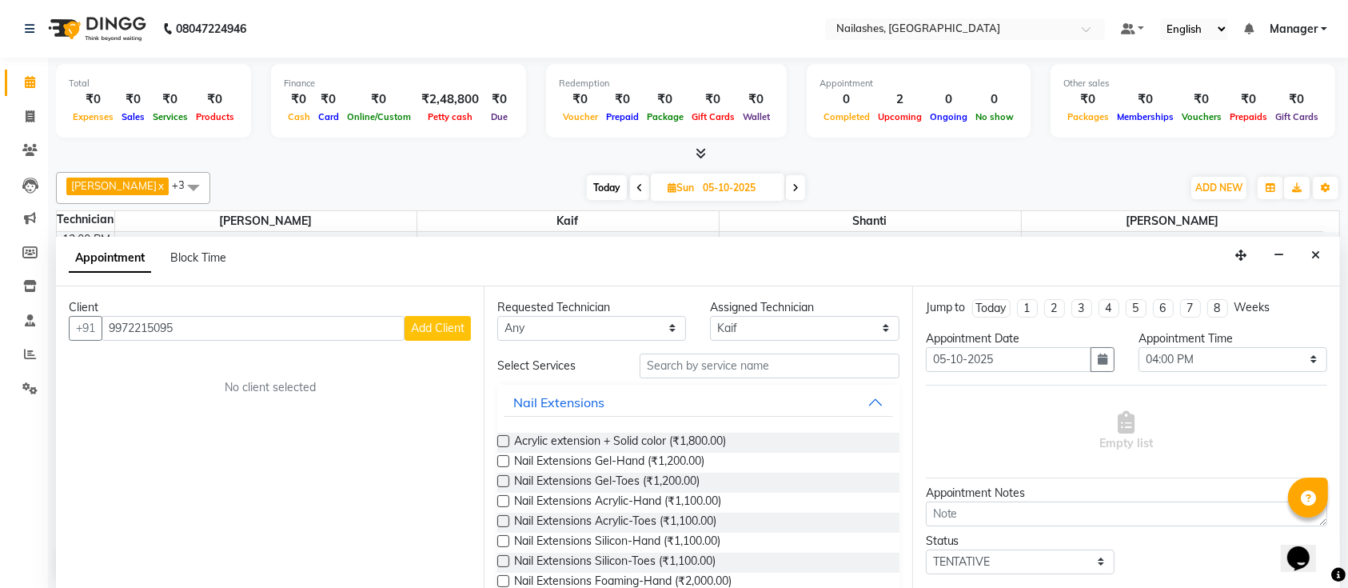
click at [440, 328] on span "Add Client" at bounding box center [438, 328] width 54 height 14
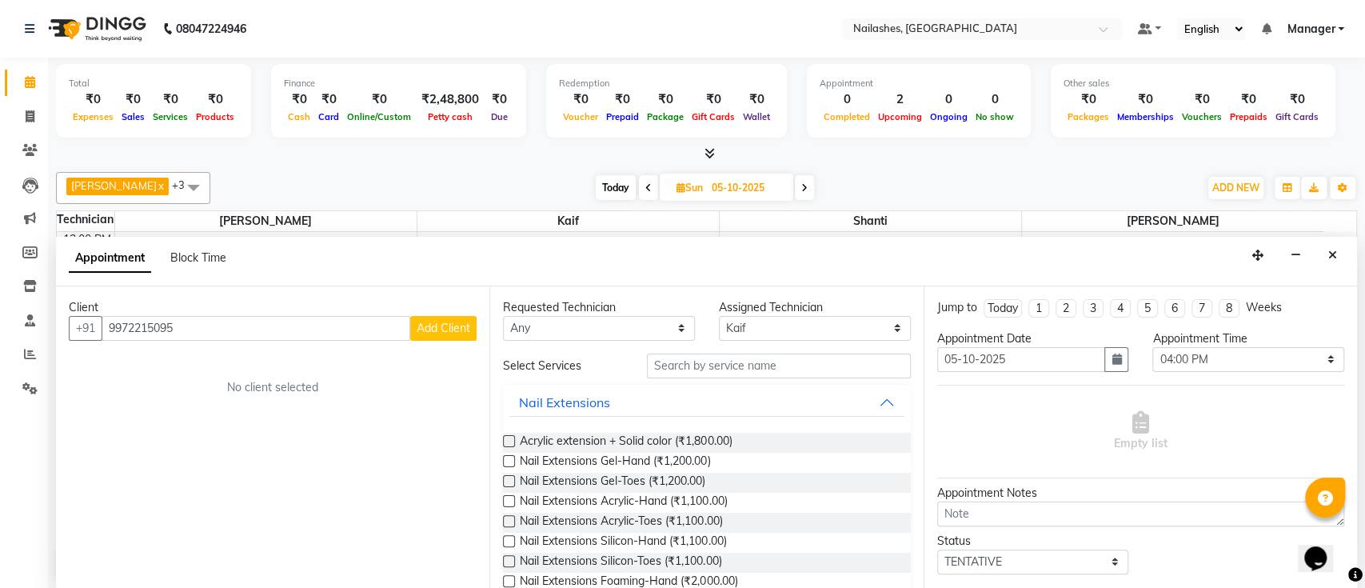
select select "21"
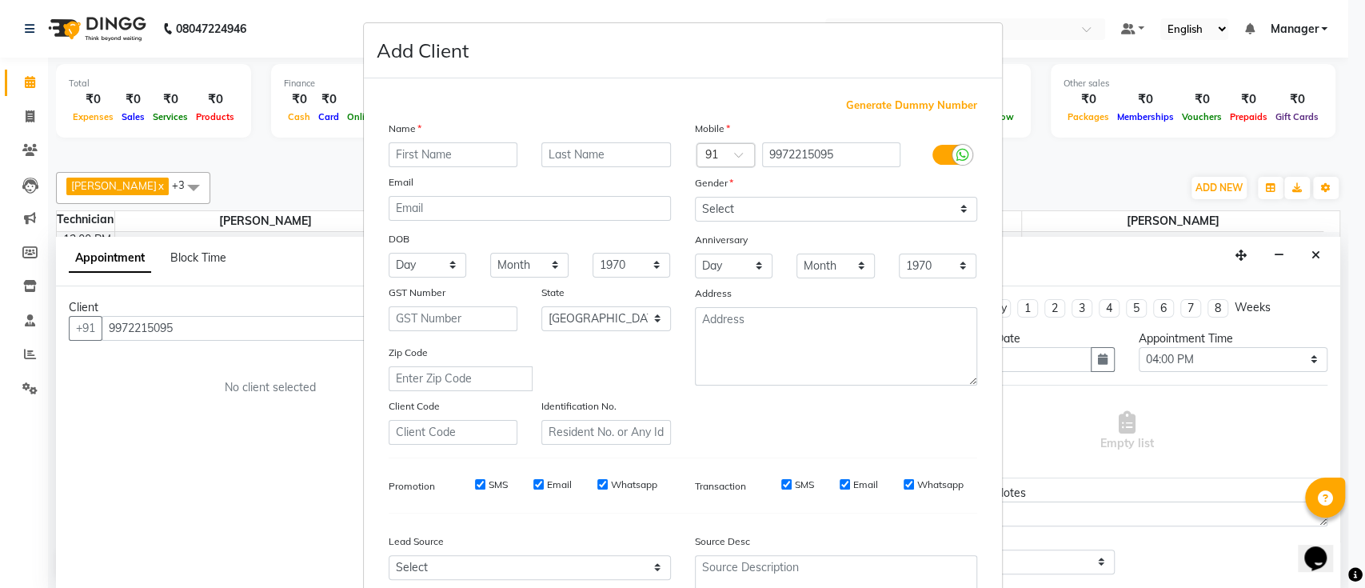
click at [469, 158] on input "text" at bounding box center [454, 154] width 130 height 25
type input "pooja"
click at [744, 218] on select "Select Male Female Other Prefer Not To Say" at bounding box center [836, 209] width 282 height 25
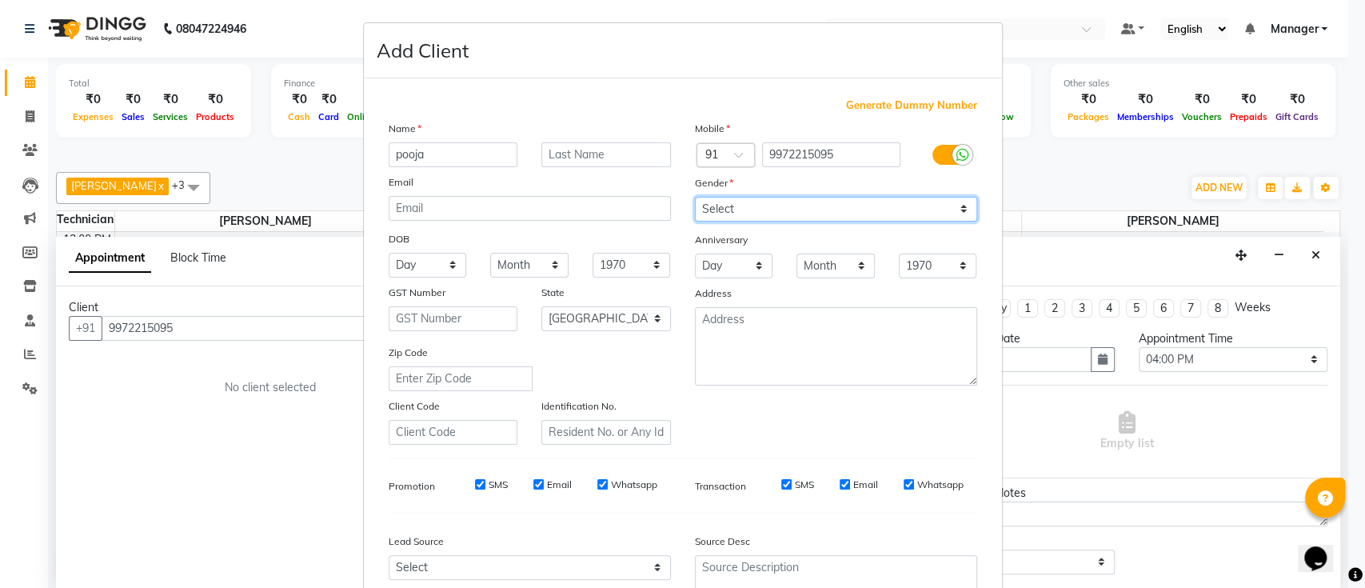
select select "female"
click at [695, 197] on select "Select Male Female Other Prefer Not To Say" at bounding box center [836, 209] width 282 height 25
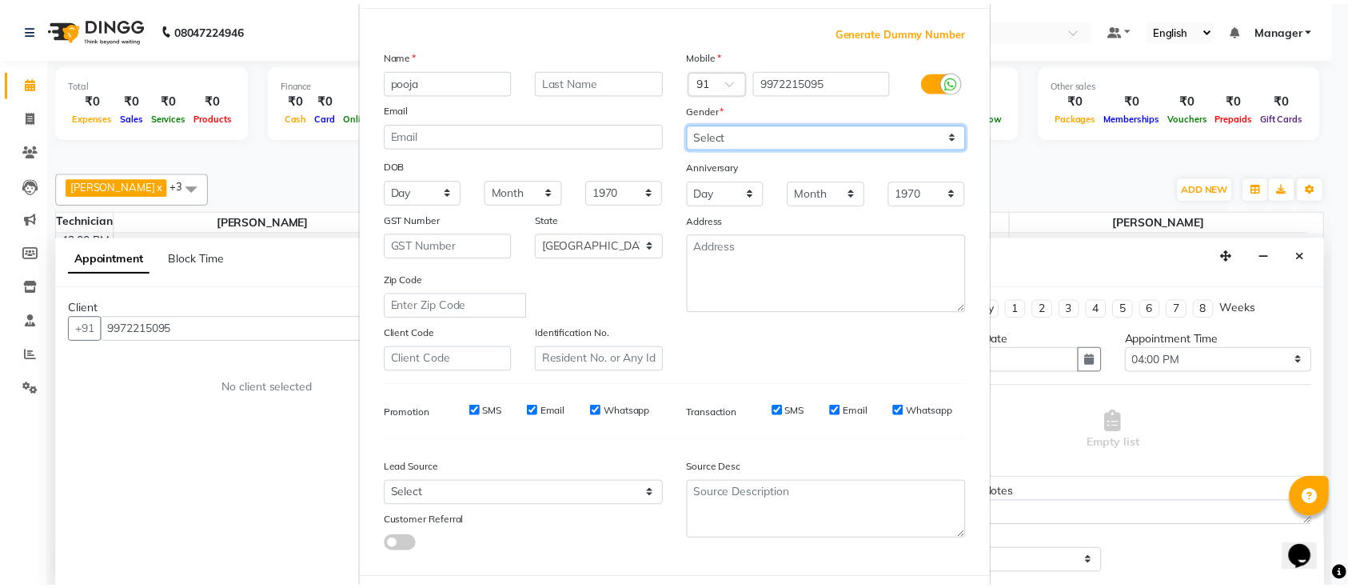
scroll to position [147, 0]
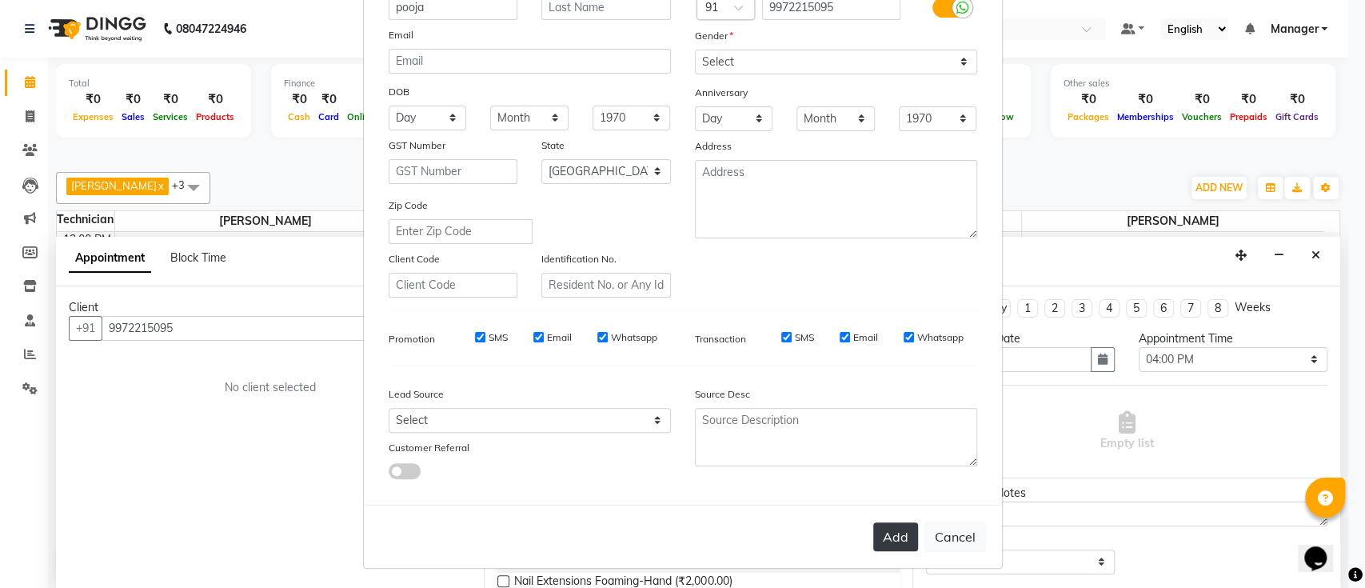
click at [878, 527] on button "Add" at bounding box center [895, 536] width 45 height 29
type input "99******95"
select select
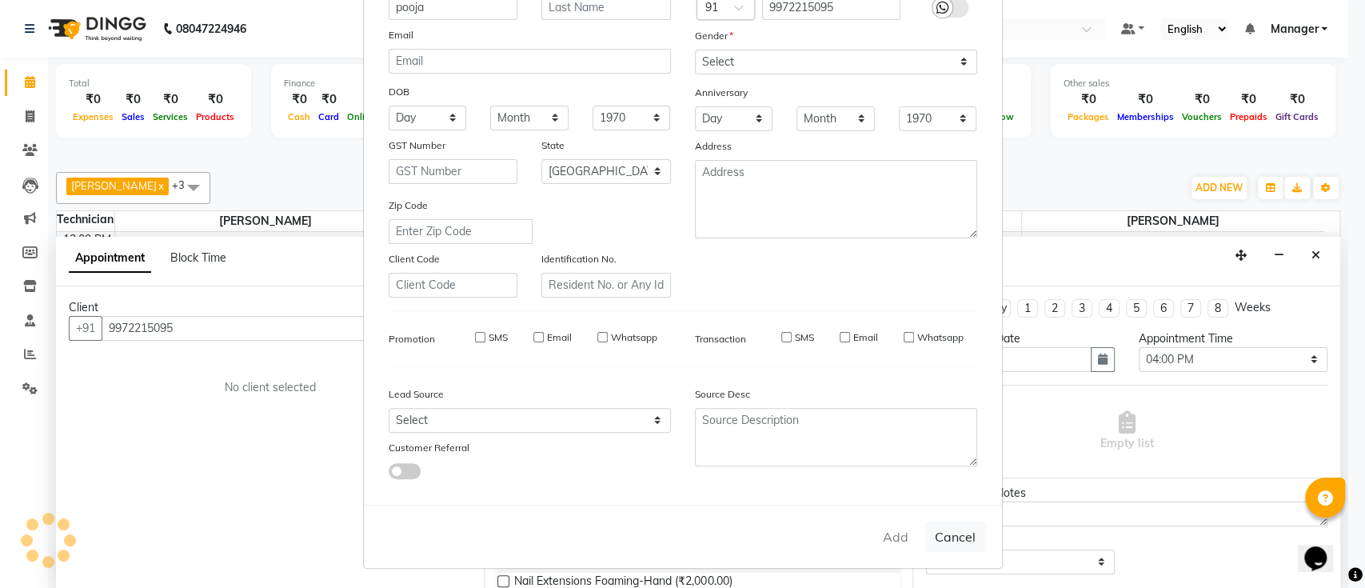
select select "null"
select select
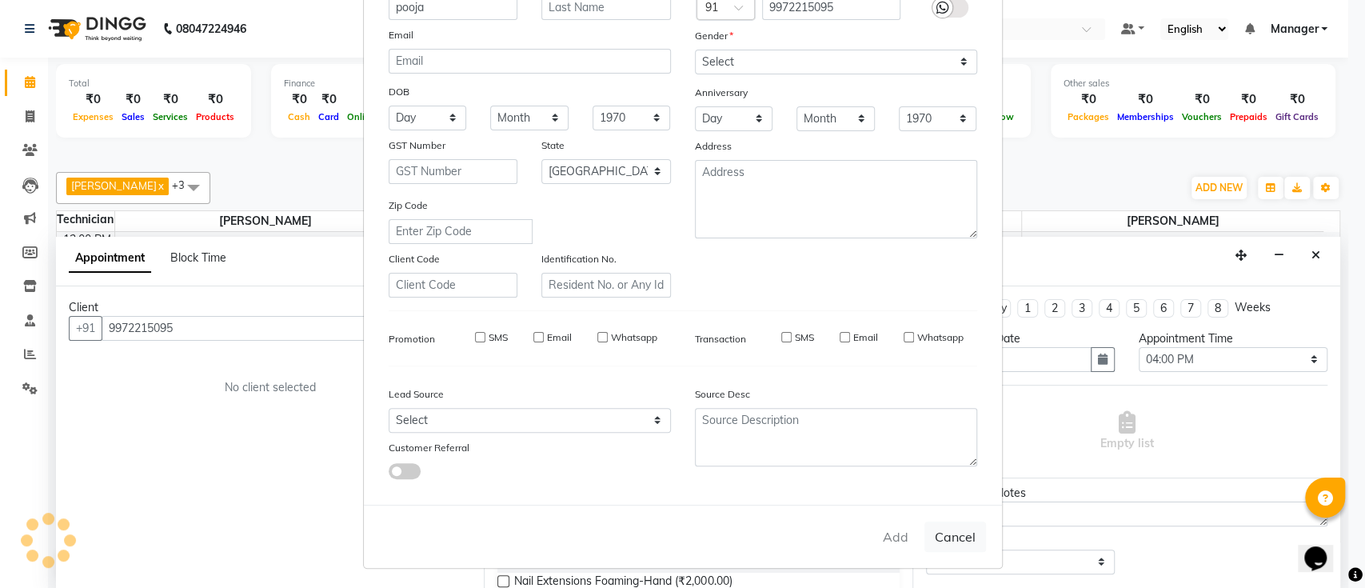
checkbox input "false"
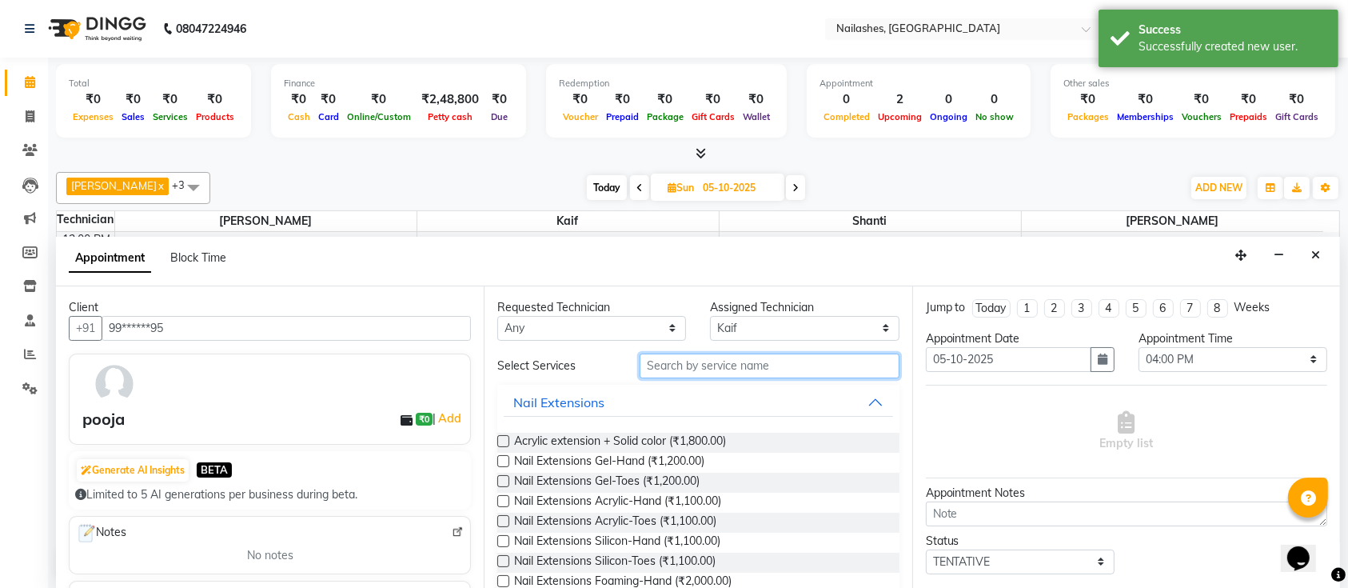
click at [698, 357] on input "text" at bounding box center [770, 365] width 260 height 25
click at [701, 361] on input "text" at bounding box center [770, 365] width 260 height 25
type input "o"
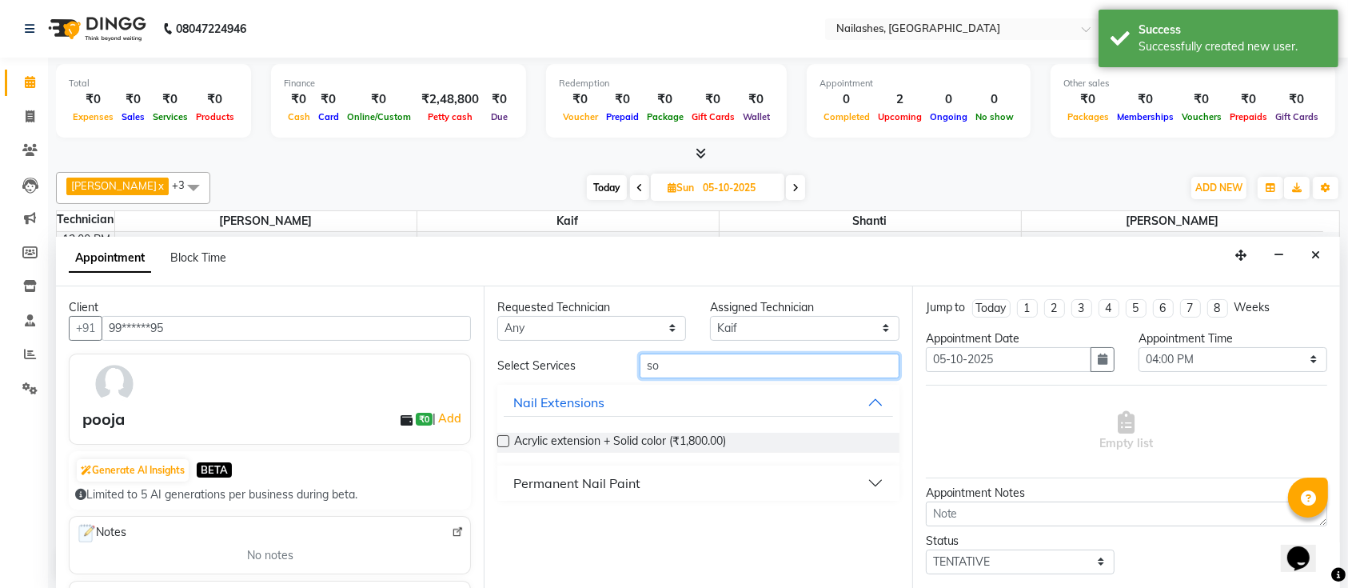
type input "s"
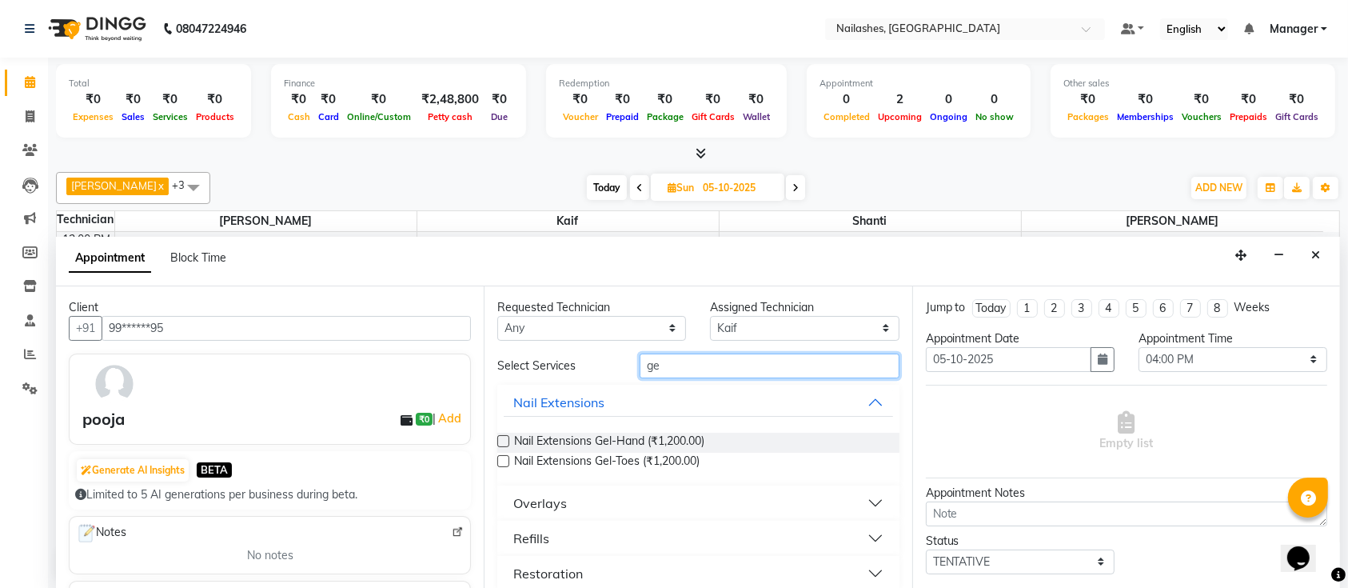
type input "g"
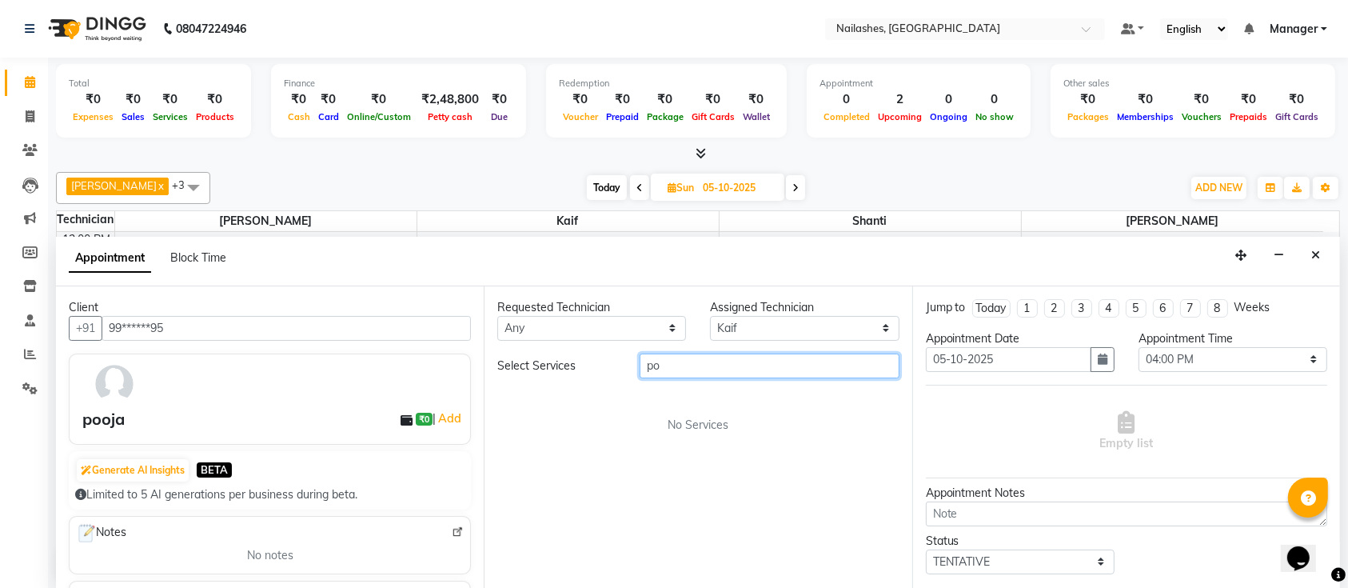
type input "p"
type input "g"
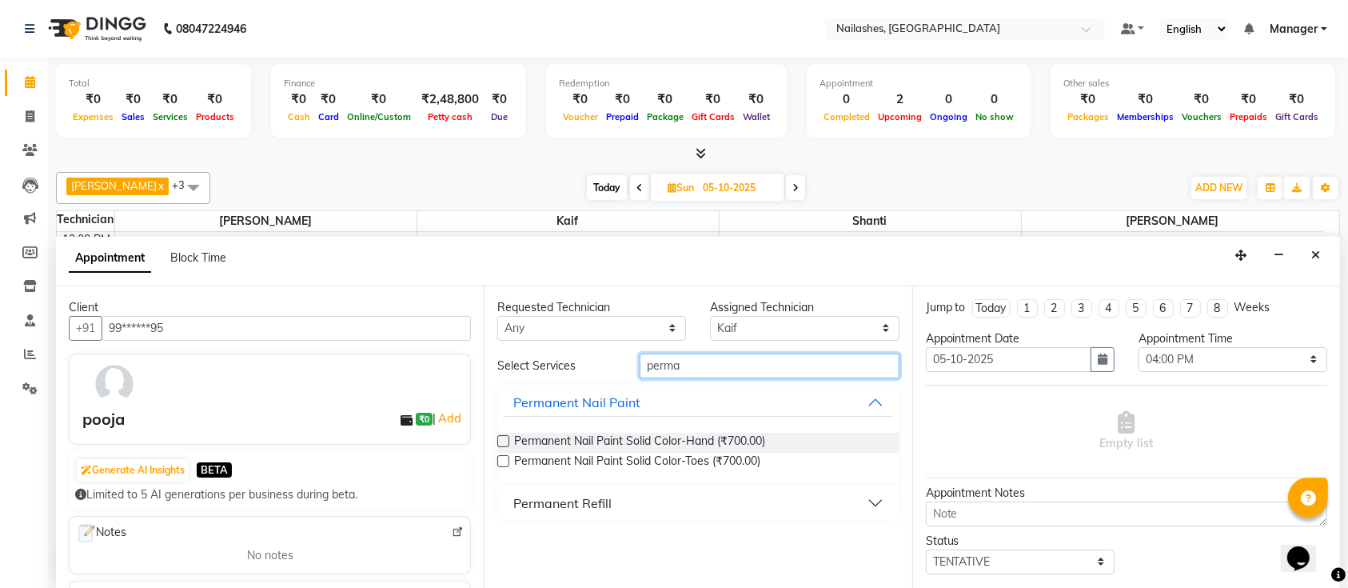
type input "perma"
click at [501, 441] on label at bounding box center [503, 441] width 12 height 12
click at [501, 441] on input "checkbox" at bounding box center [502, 442] width 10 height 10
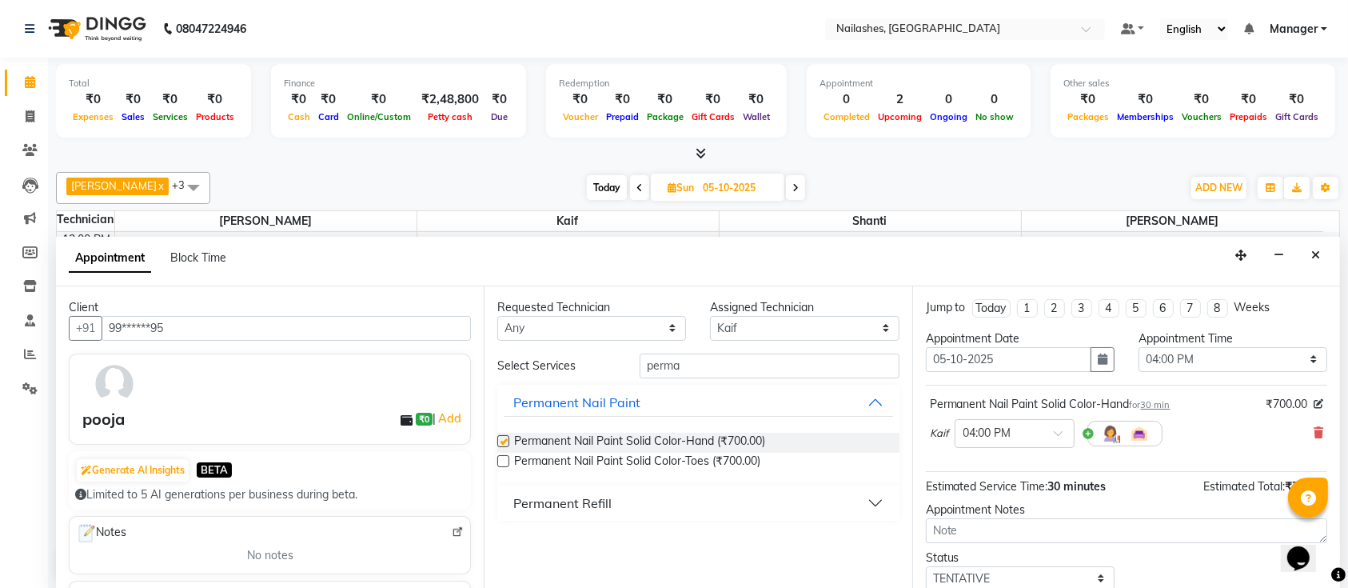
checkbox input "false"
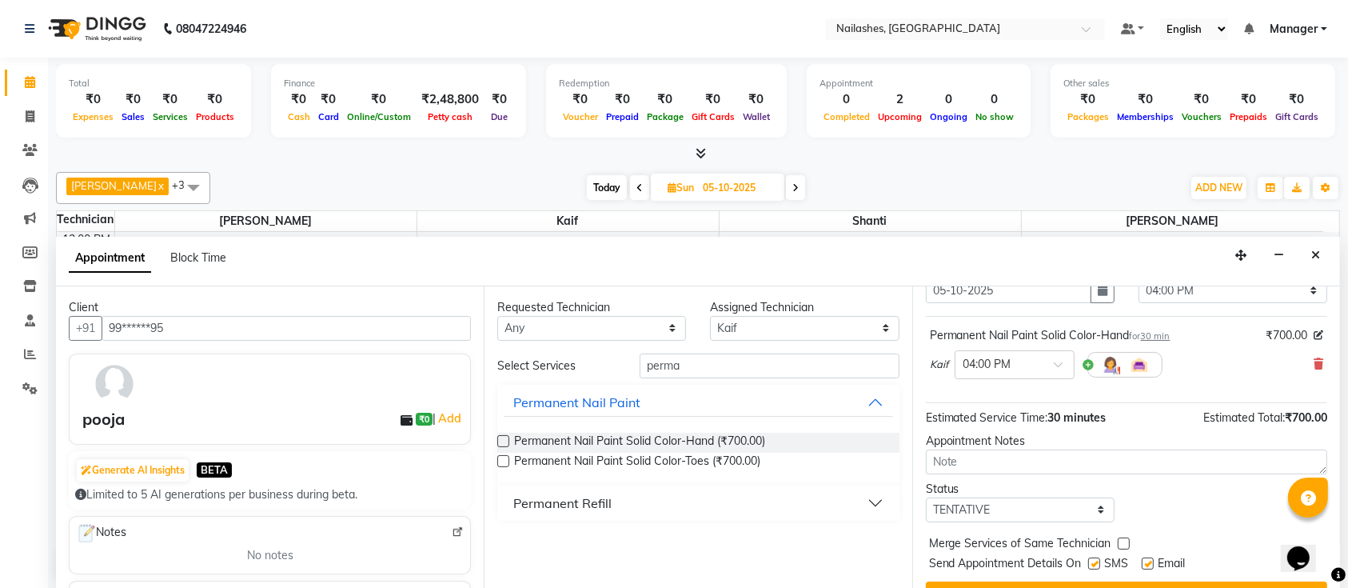
scroll to position [102, 0]
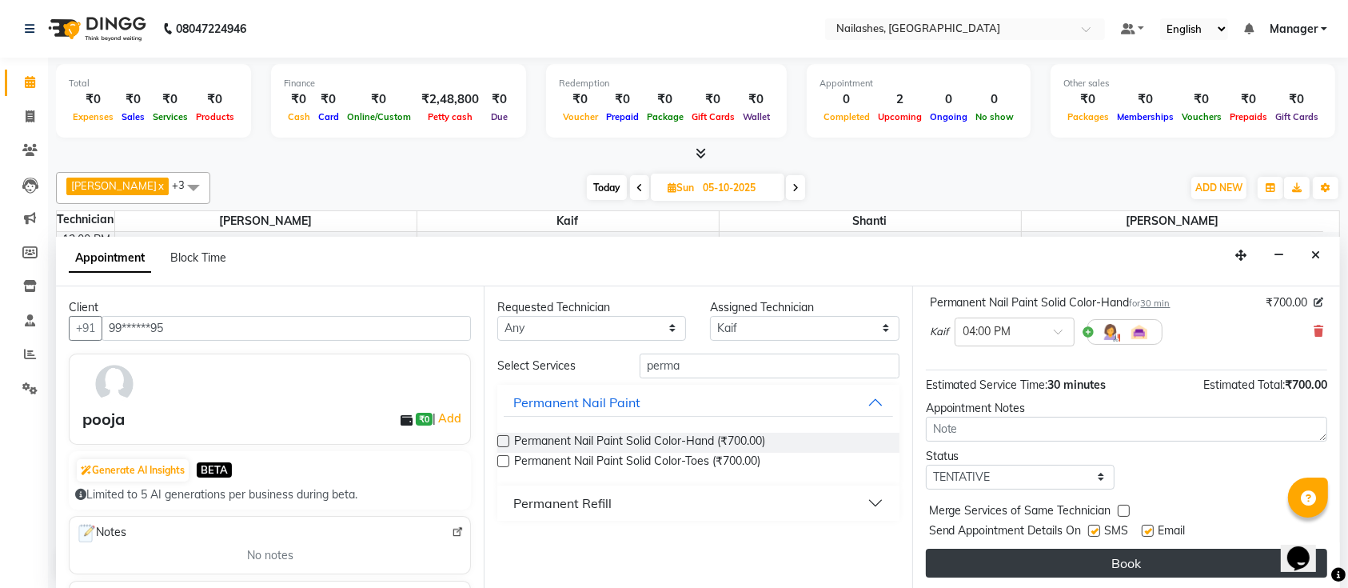
click at [1074, 556] on button "Book" at bounding box center [1126, 563] width 401 height 29
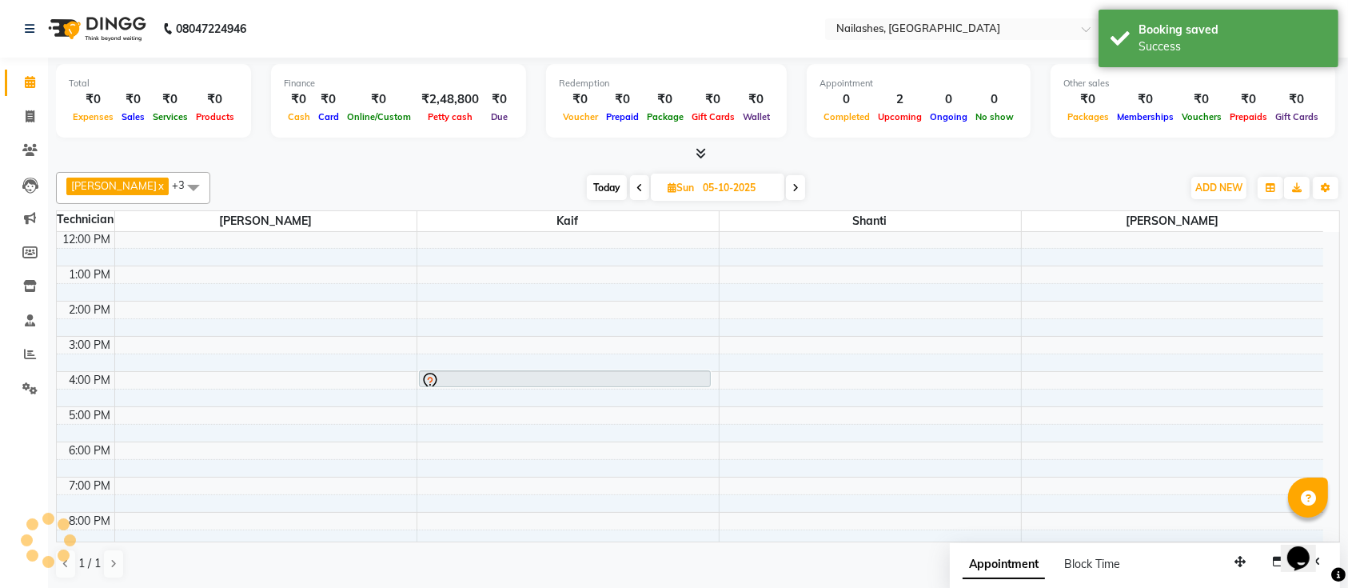
scroll to position [0, 0]
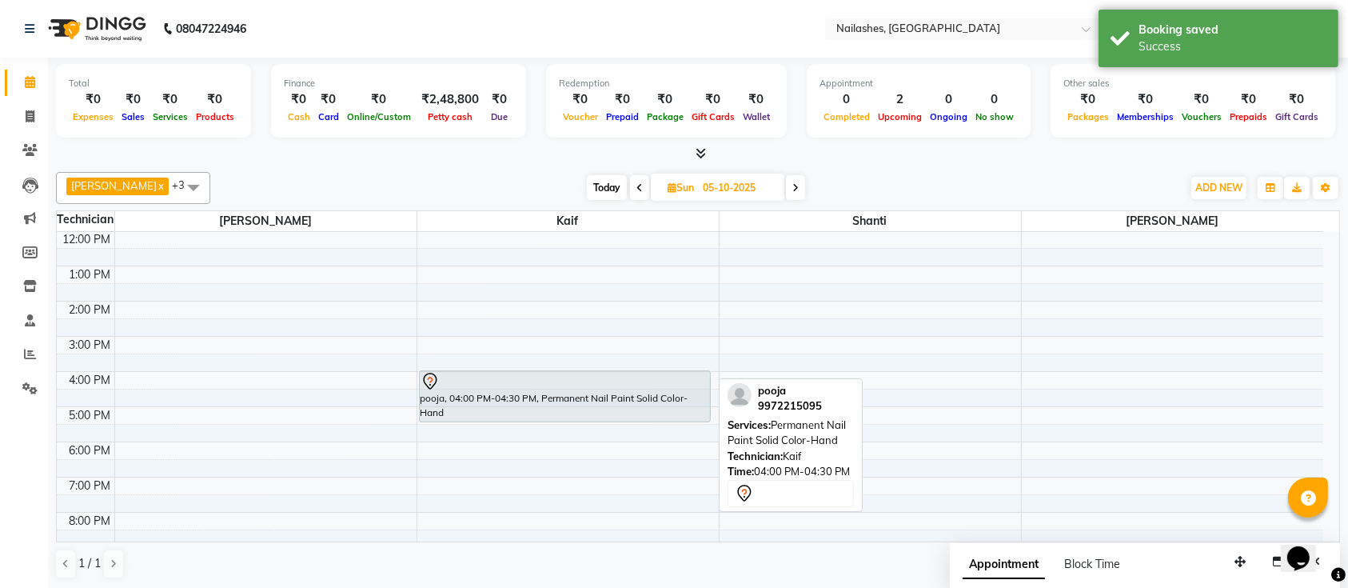
drag, startPoint x: 595, startPoint y: 381, endPoint x: 599, endPoint y: 414, distance: 33.0
click at [599, 414] on div "pooja, 04:00 PM-04:30 PM, Permanent Nail Paint Solid Color-Hand pooja, 04:00 PM…" at bounding box center [567, 372] width 301 height 492
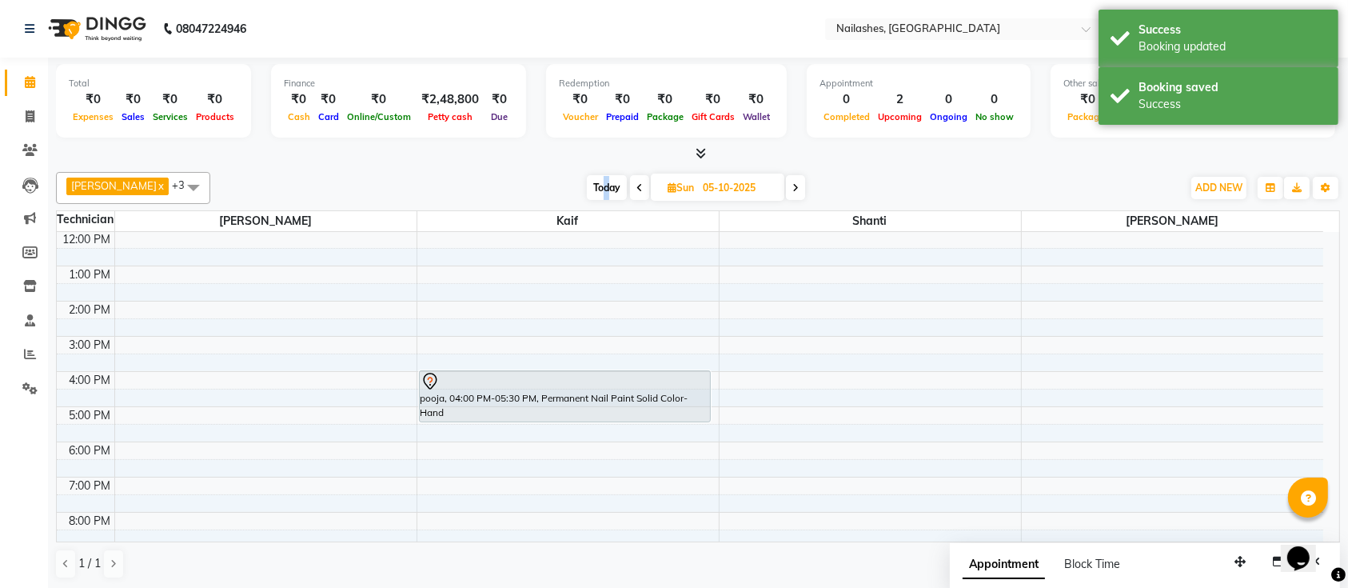
click at [591, 190] on span "Today" at bounding box center [607, 187] width 40 height 25
type input "03-10-2025"
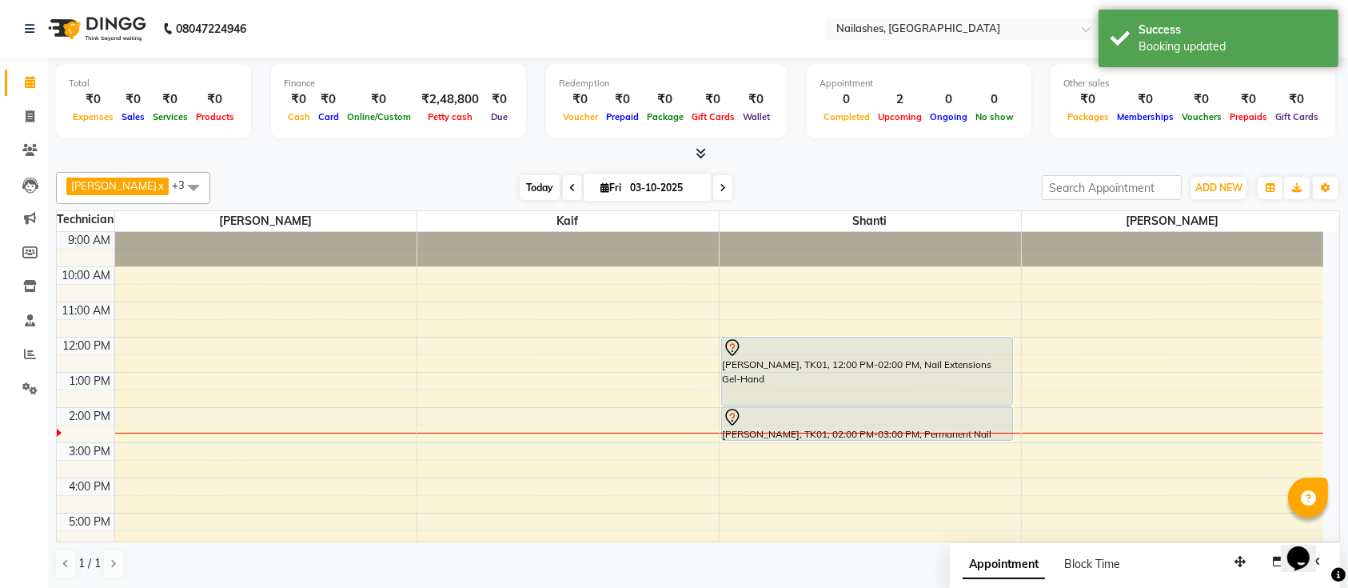
click at [520, 182] on span "Today" at bounding box center [540, 187] width 40 height 25
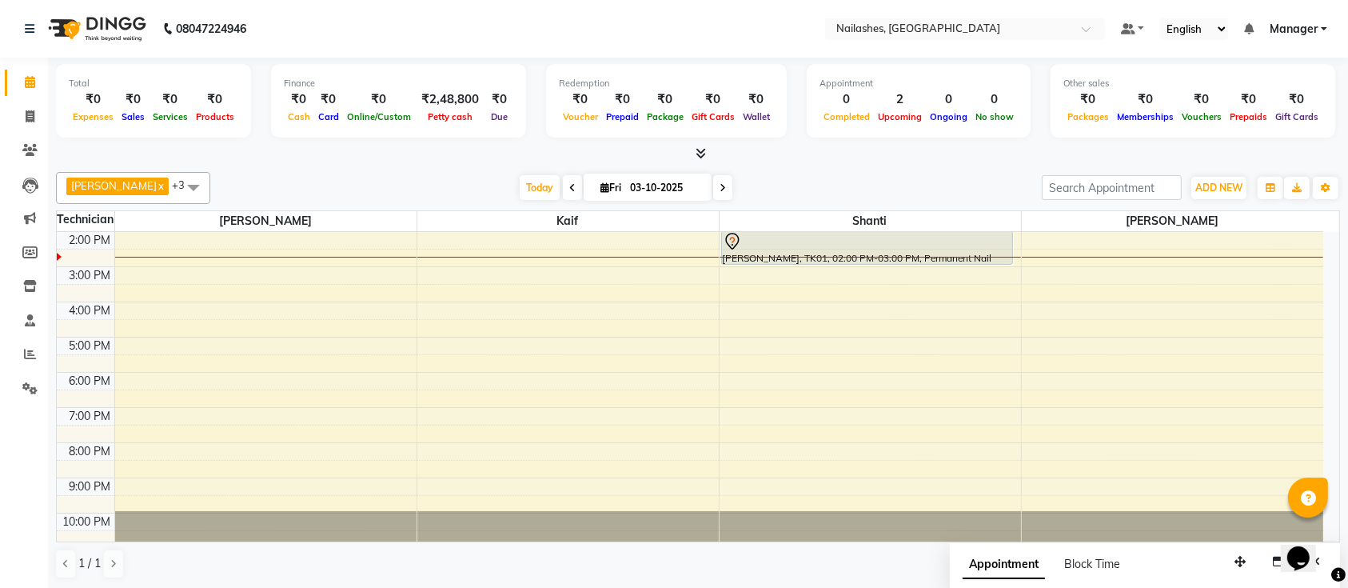
scroll to position [70, 0]
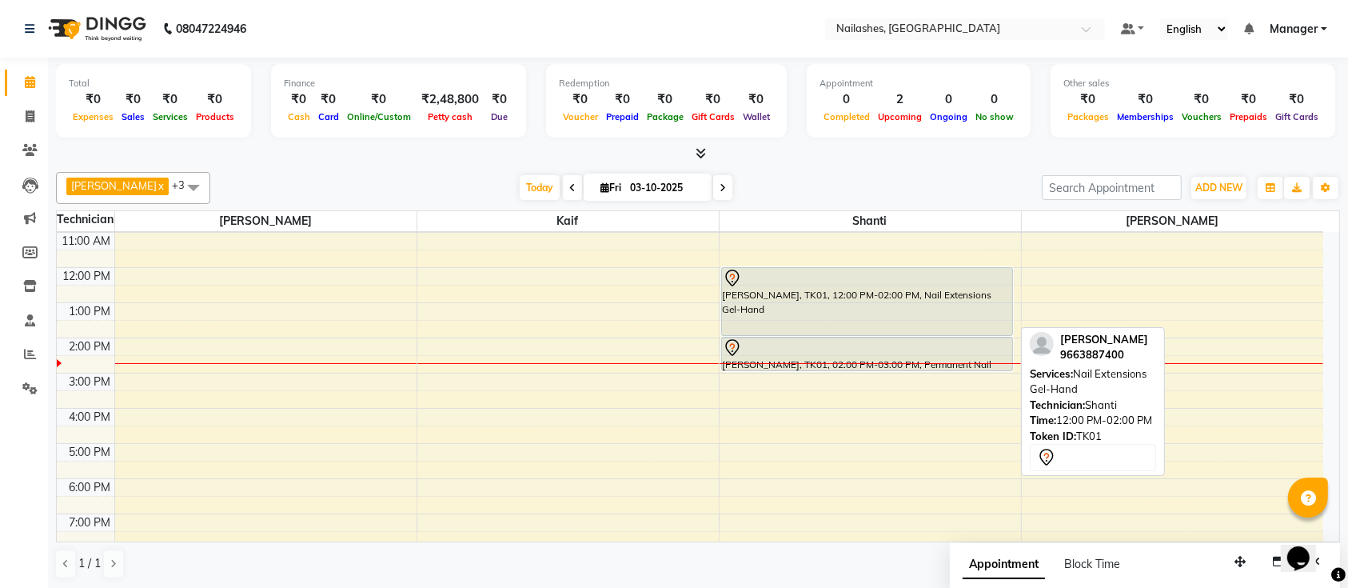
click at [832, 305] on div "[PERSON_NAME], TK01, 12:00 PM-02:00 PM, Nail Extensions Gel-Hand" at bounding box center [867, 301] width 291 height 67
click at [957, 332] on div at bounding box center [867, 335] width 291 height 6
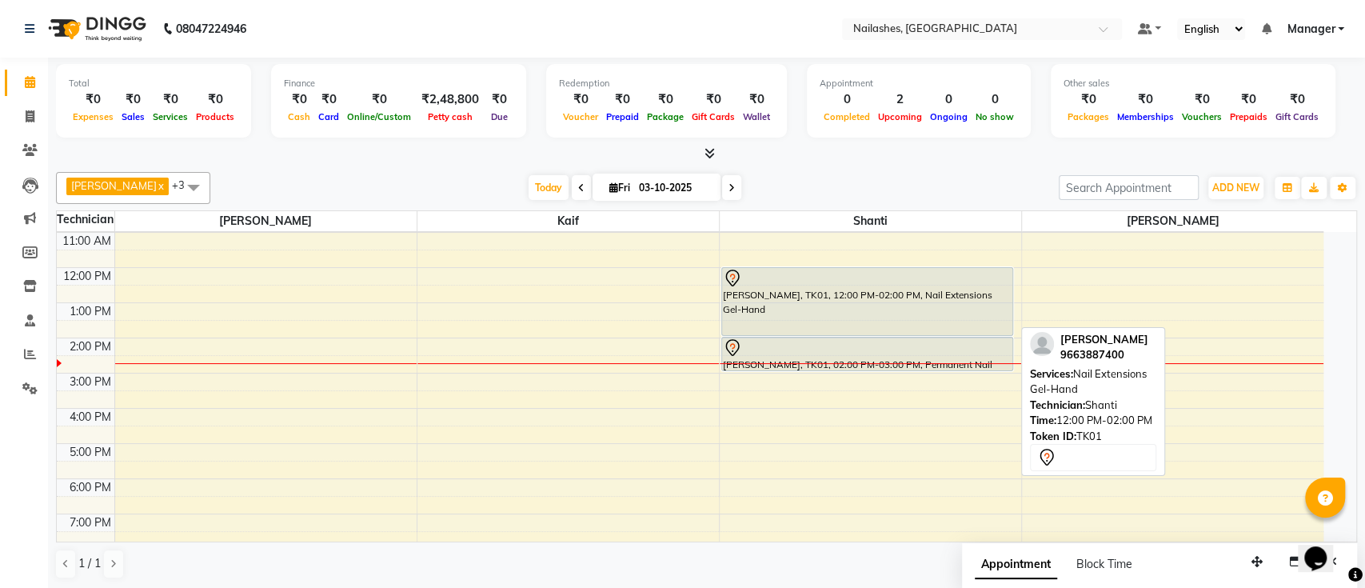
select select "7"
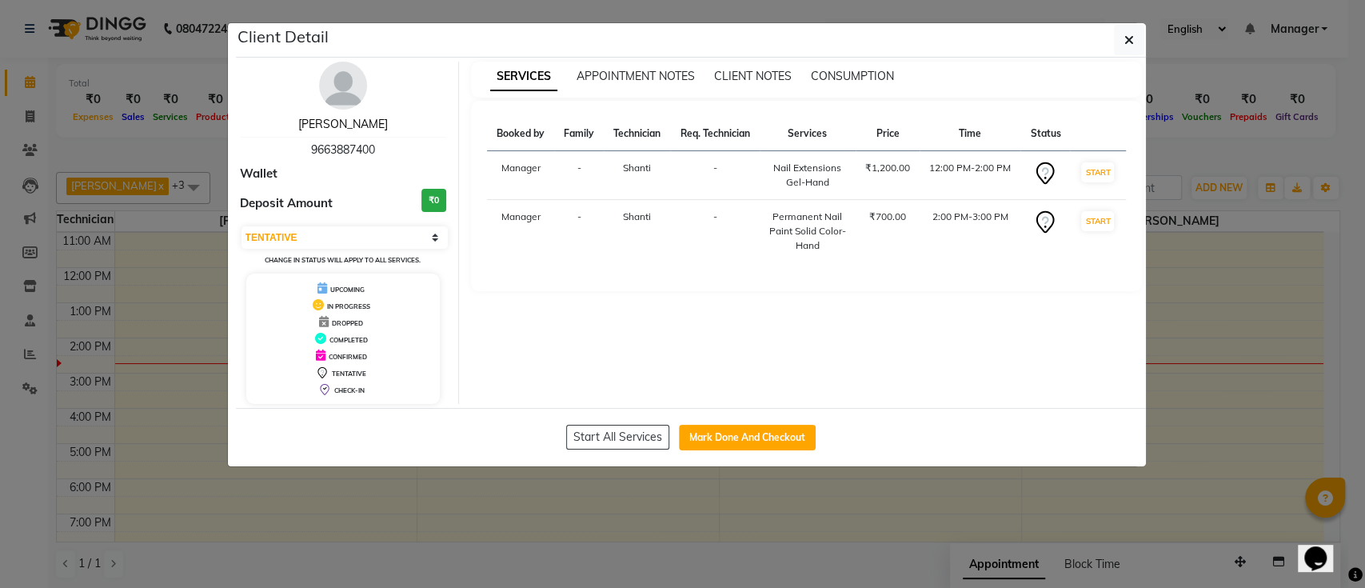
click at [366, 118] on link "[PERSON_NAME]" at bounding box center [343, 124] width 90 height 14
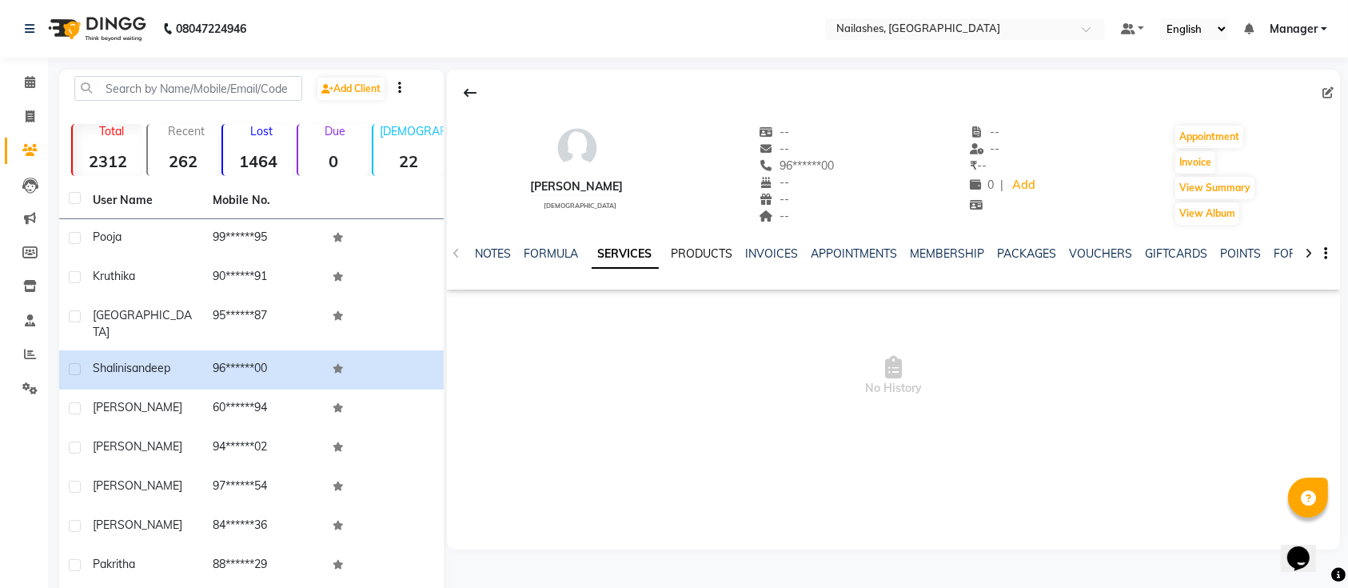
click at [698, 253] on link "PRODUCTS" at bounding box center [703, 253] width 62 height 14
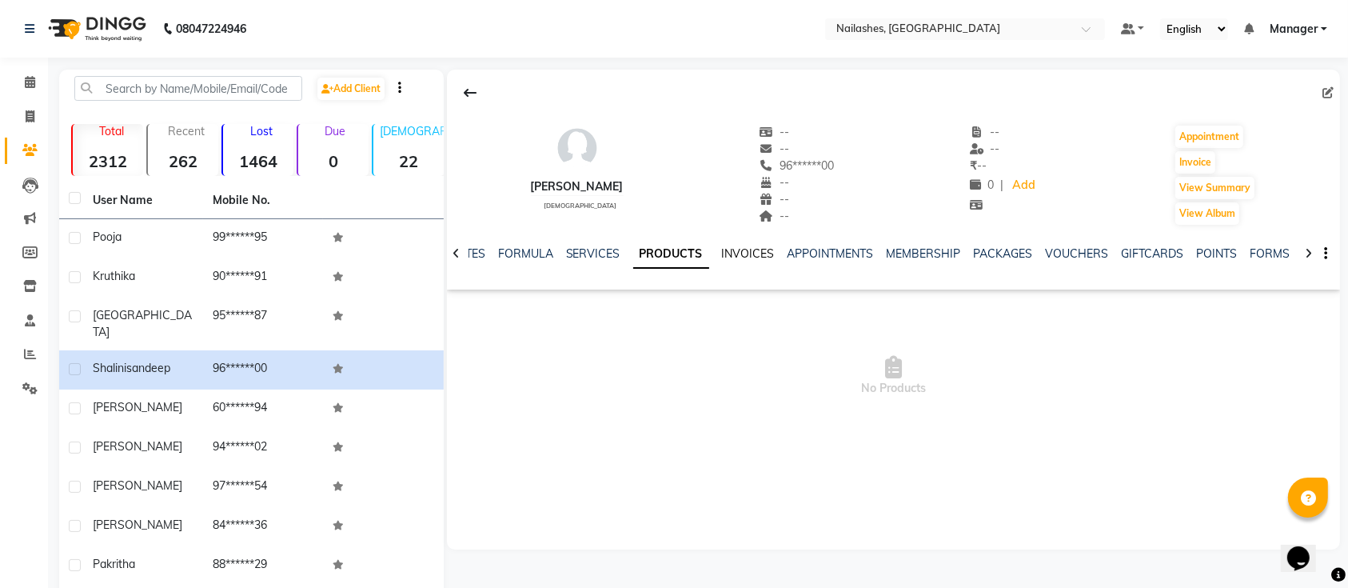
click at [733, 251] on link "INVOICES" at bounding box center [748, 253] width 53 height 14
click at [581, 253] on link "SERVICES" at bounding box center [580, 253] width 54 height 14
click at [857, 256] on link "APPOINTMENTS" at bounding box center [842, 253] width 86 height 14
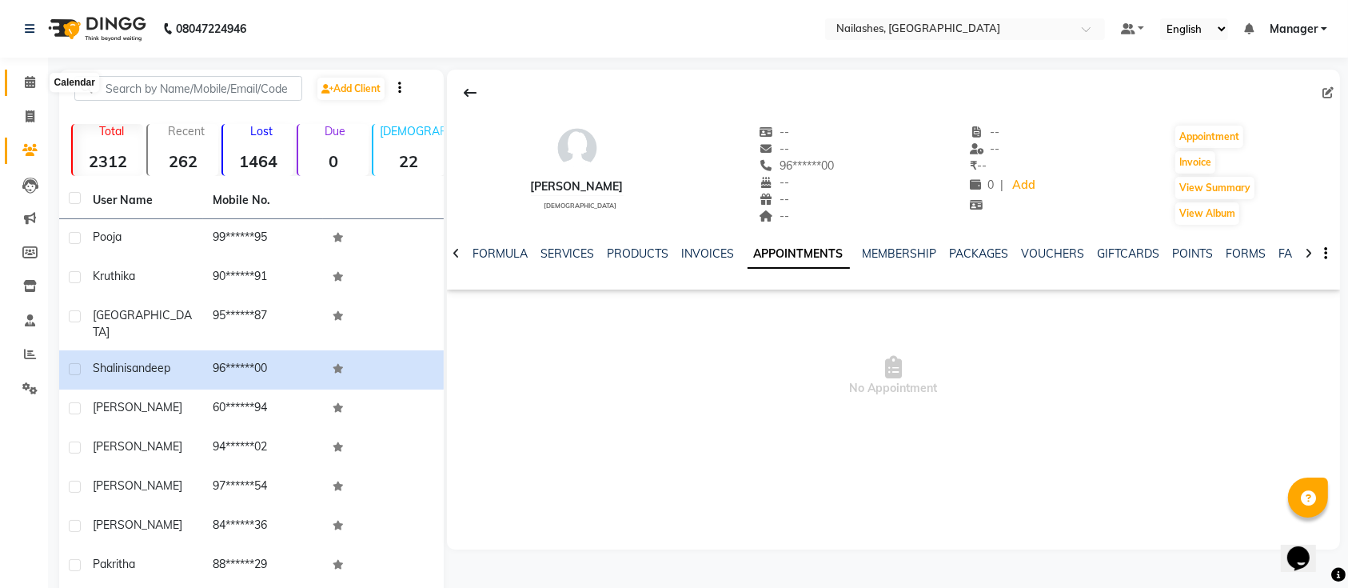
click at [38, 85] on span at bounding box center [30, 83] width 28 height 18
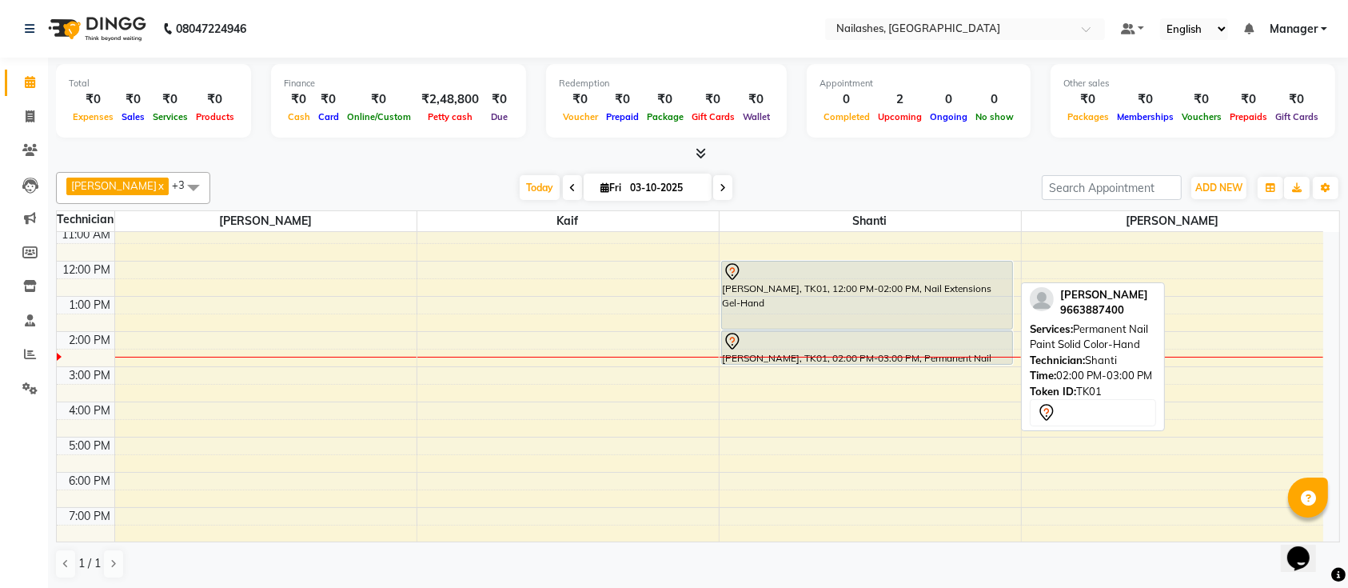
scroll to position [43, 0]
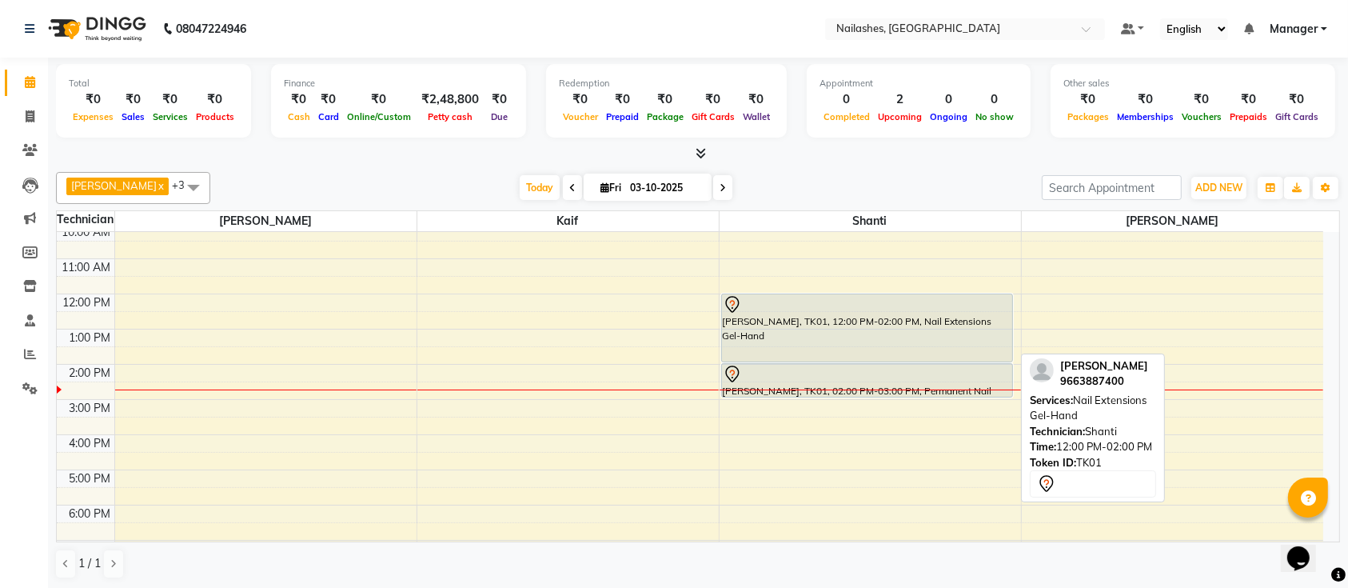
click at [856, 344] on div "[PERSON_NAME], TK01, 12:00 PM-02:00 PM, Nail Extensions Gel-Hand" at bounding box center [867, 327] width 291 height 67
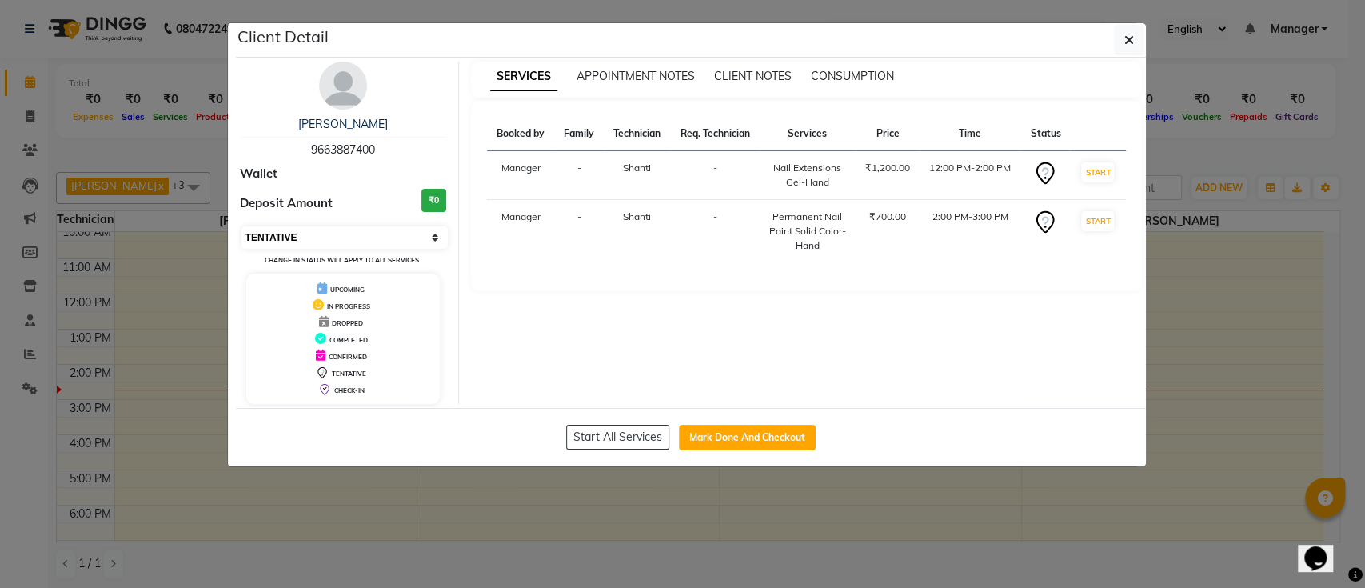
click at [324, 229] on select "Select IN SERVICE CONFIRMED TENTATIVE CHECK IN MARK DONE DROPPED UPCOMING" at bounding box center [344, 237] width 207 height 22
select select "2"
click at [241, 226] on select "Select IN SERVICE CONFIRMED TENTATIVE CHECK IN MARK DONE DROPPED UPCOMING" at bounding box center [344, 237] width 207 height 22
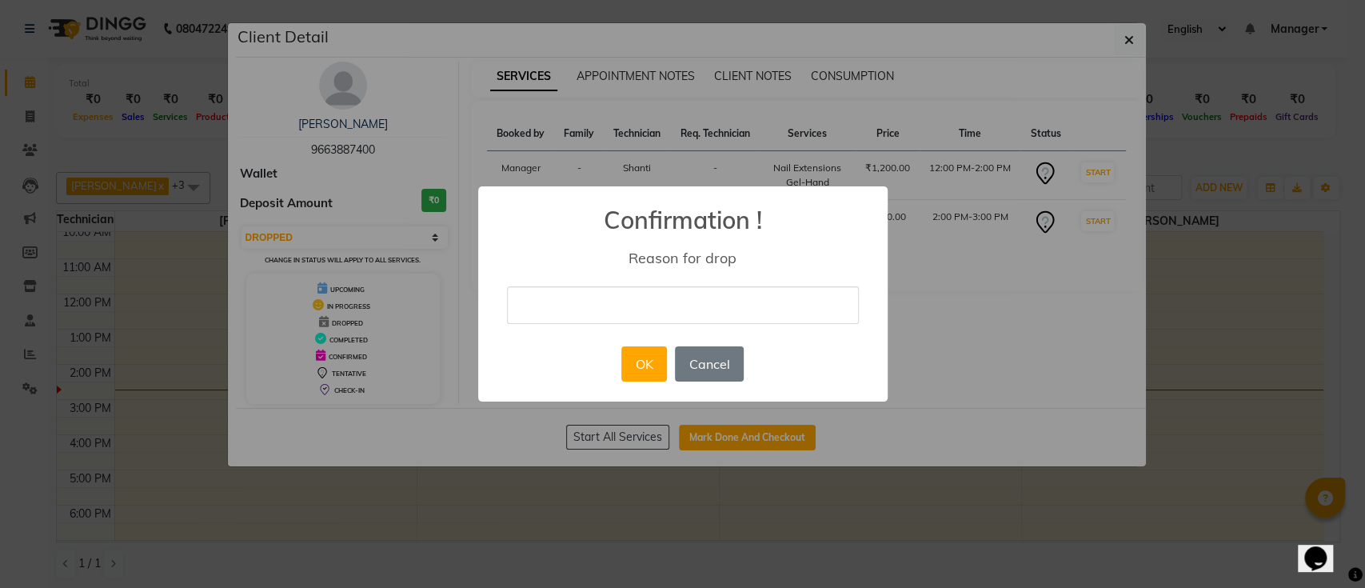
click at [691, 323] on div "× Confirmation ! Reason for drop OK No Cancel" at bounding box center [682, 293] width 409 height 215
drag, startPoint x: 693, startPoint y: 313, endPoint x: 621, endPoint y: 314, distance: 72.0
click at [693, 313] on input "text" at bounding box center [683, 305] width 352 height 38
type input "cancelled"
click at [625, 346] on button "OK" at bounding box center [644, 363] width 46 height 35
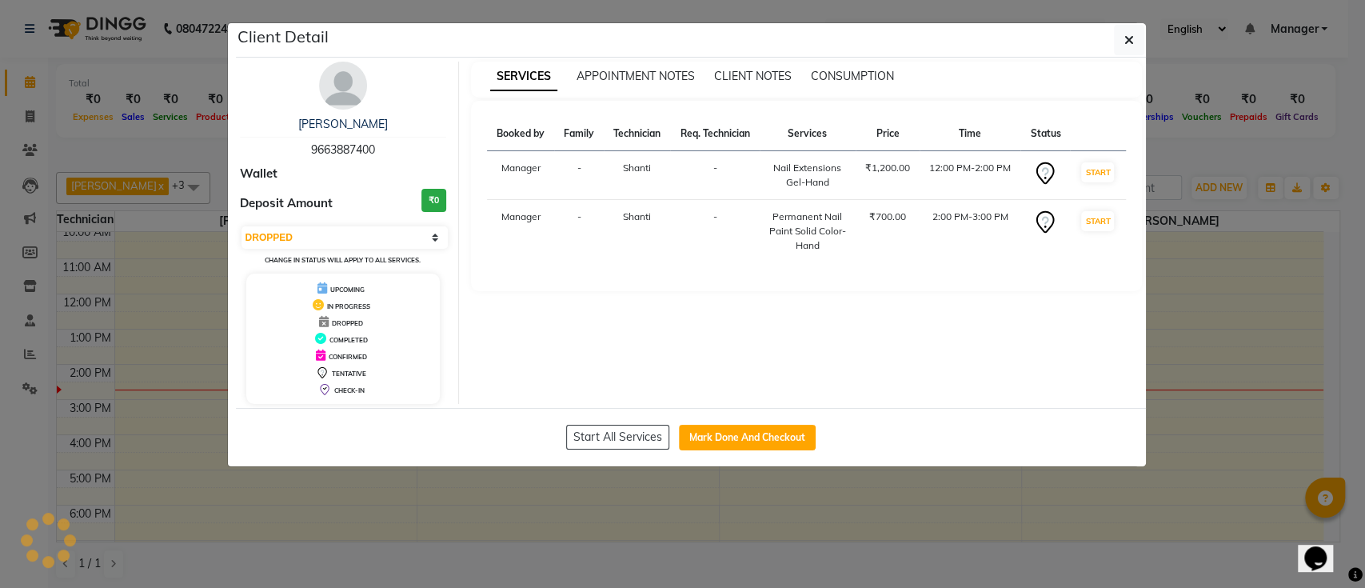
select select "select"
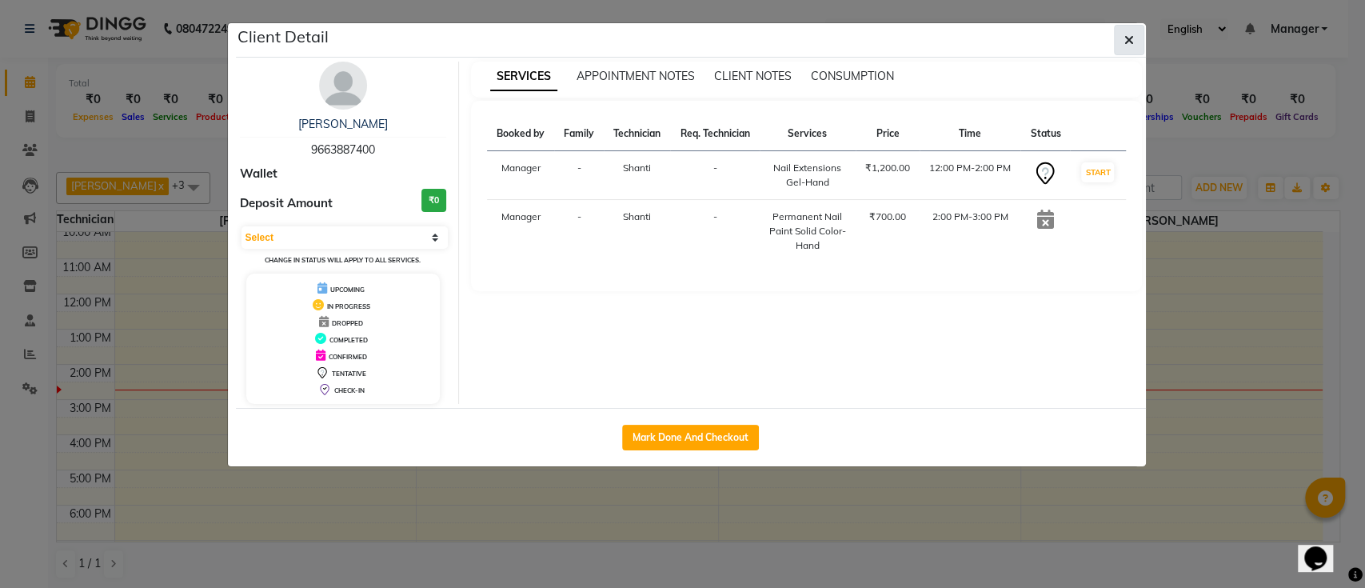
click at [1129, 42] on icon "button" at bounding box center [1129, 40] width 10 height 13
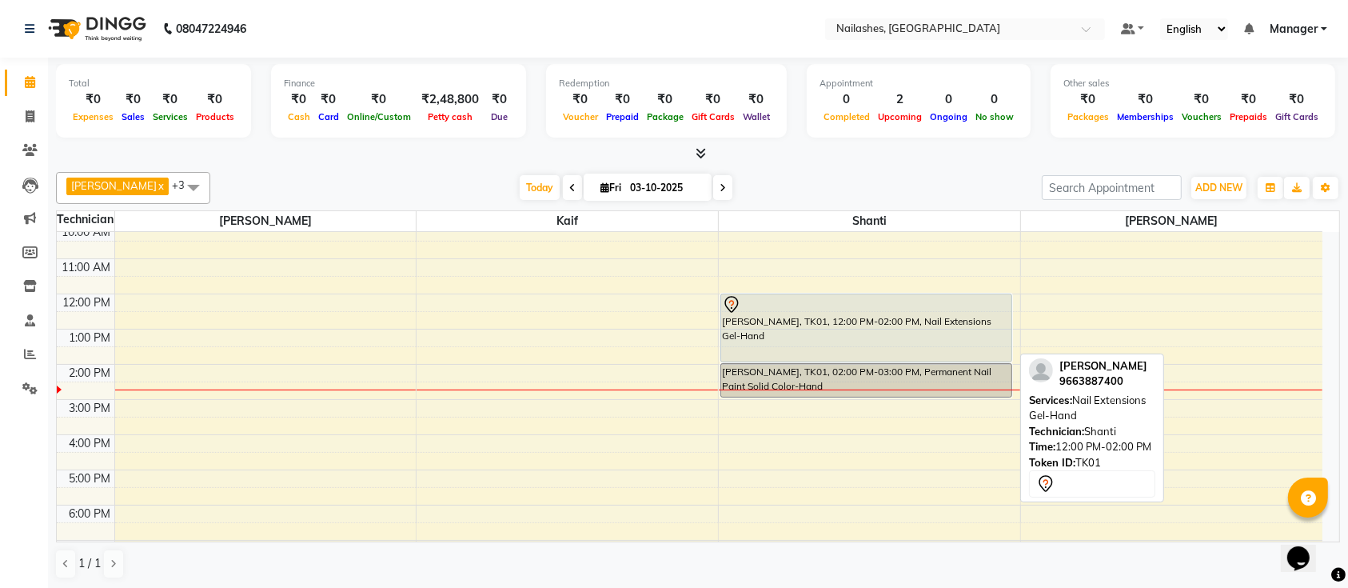
click at [877, 314] on div "[PERSON_NAME], TK01, 12:00 PM-02:00 PM, Nail Extensions Gel-Hand" at bounding box center [866, 327] width 290 height 67
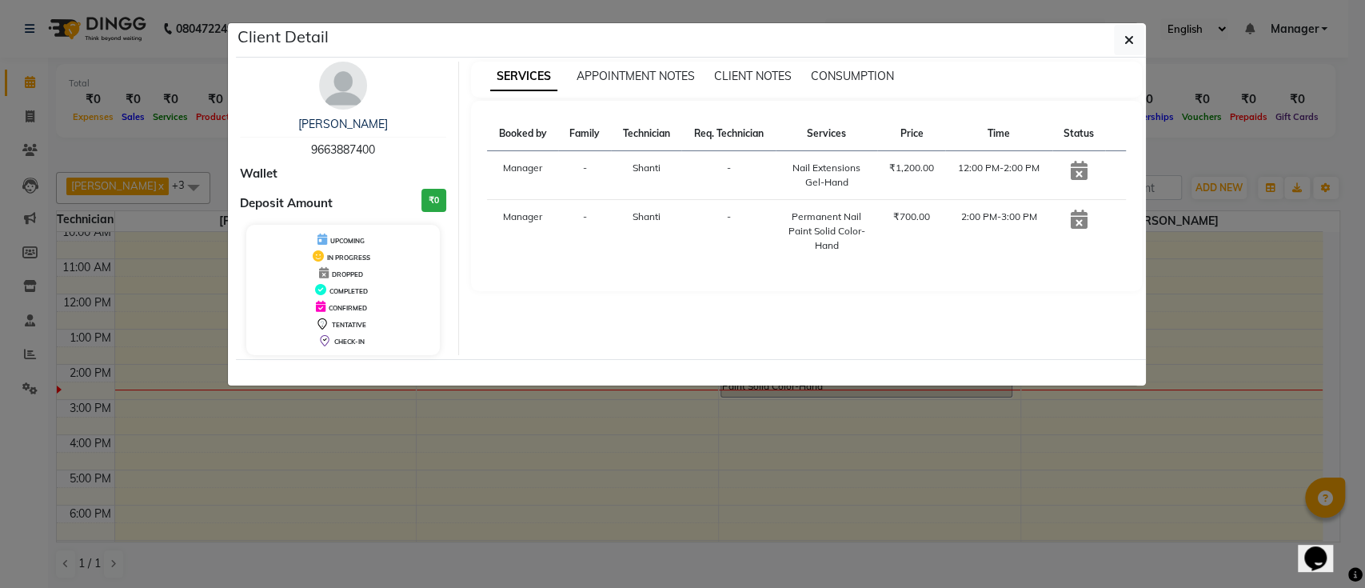
click at [1253, 182] on ngb-modal-window "Client Detail shalini sandeep 9663887400 Wallet Deposit Amount ₹0 UPCOMING IN P…" at bounding box center [682, 294] width 1365 height 588
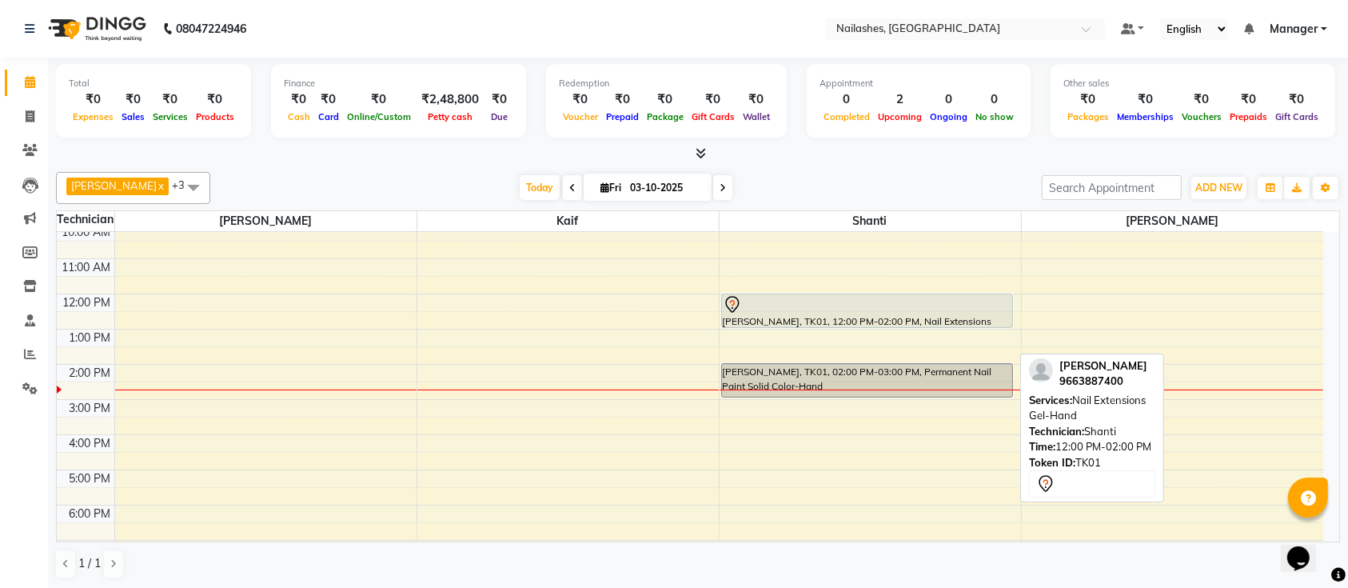
drag, startPoint x: 850, startPoint y: 357, endPoint x: 864, endPoint y: 320, distance: 40.0
click at [864, 320] on div "shalini sandeep, TK01, 12:00 PM-02:00 PM, Nail Extensions Gel-Hand shalini sand…" at bounding box center [870, 435] width 301 height 492
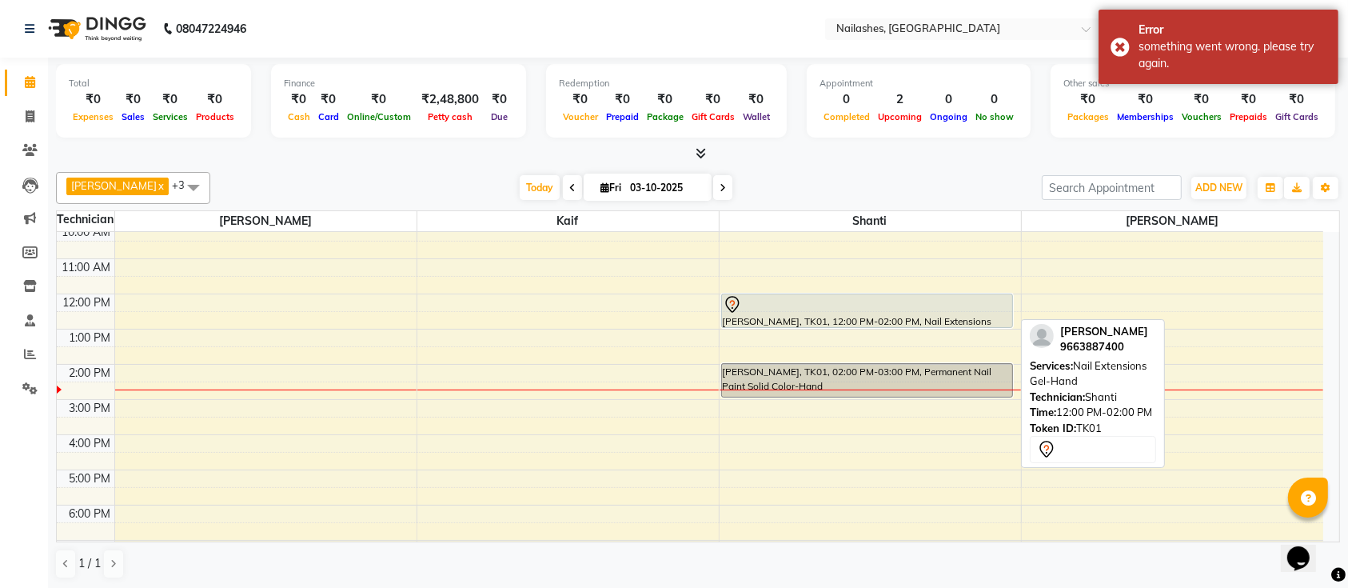
click at [887, 309] on div at bounding box center [867, 304] width 289 height 19
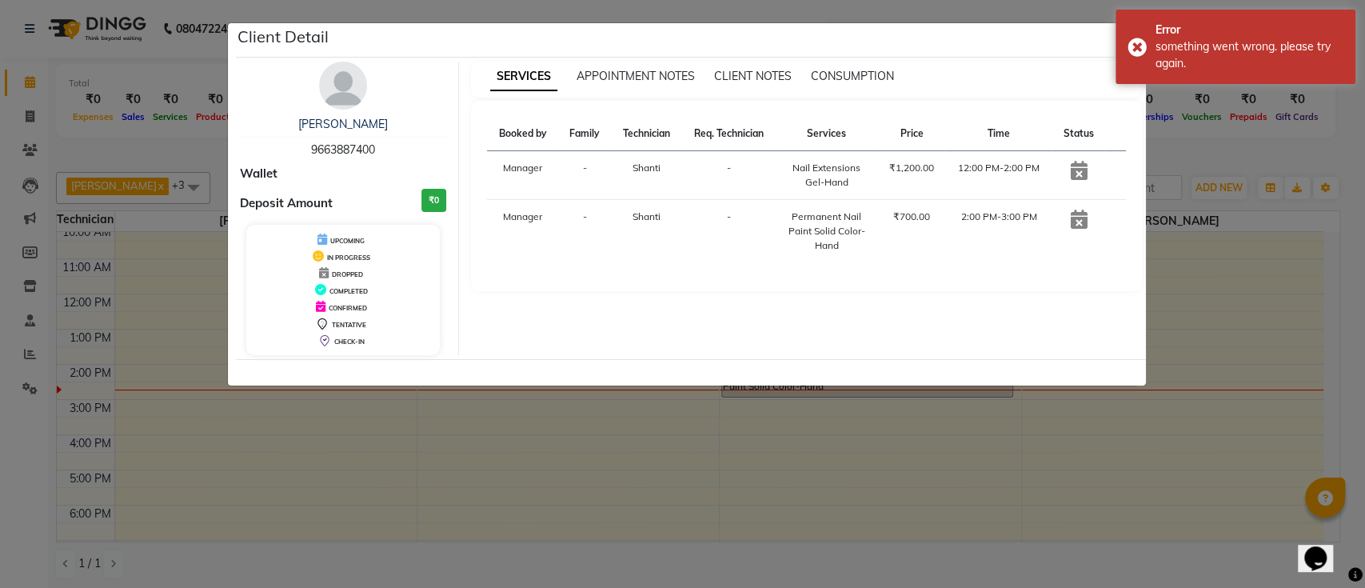
drag, startPoint x: 1230, startPoint y: 189, endPoint x: 1100, endPoint y: 265, distance: 150.6
click at [1230, 189] on ngb-modal-window "Client Detail shalini sandeep 9663887400 Wallet Deposit Amount ₹0 UPCOMING IN P…" at bounding box center [682, 294] width 1365 height 588
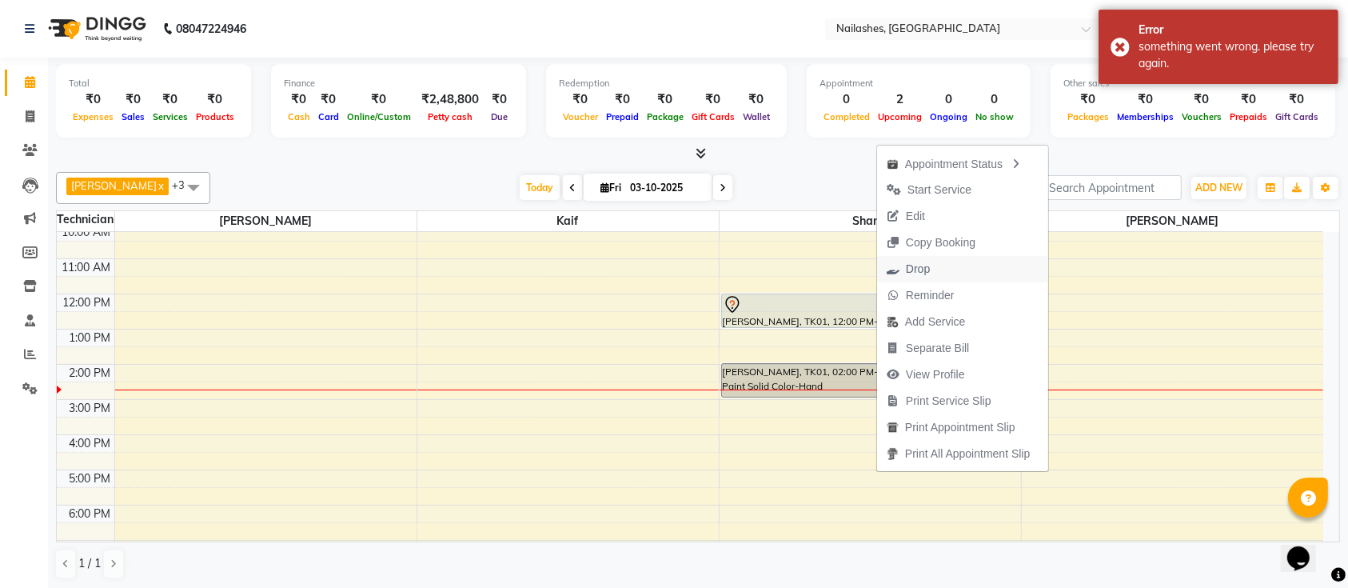
click at [902, 273] on span "Drop" at bounding box center [908, 269] width 62 height 26
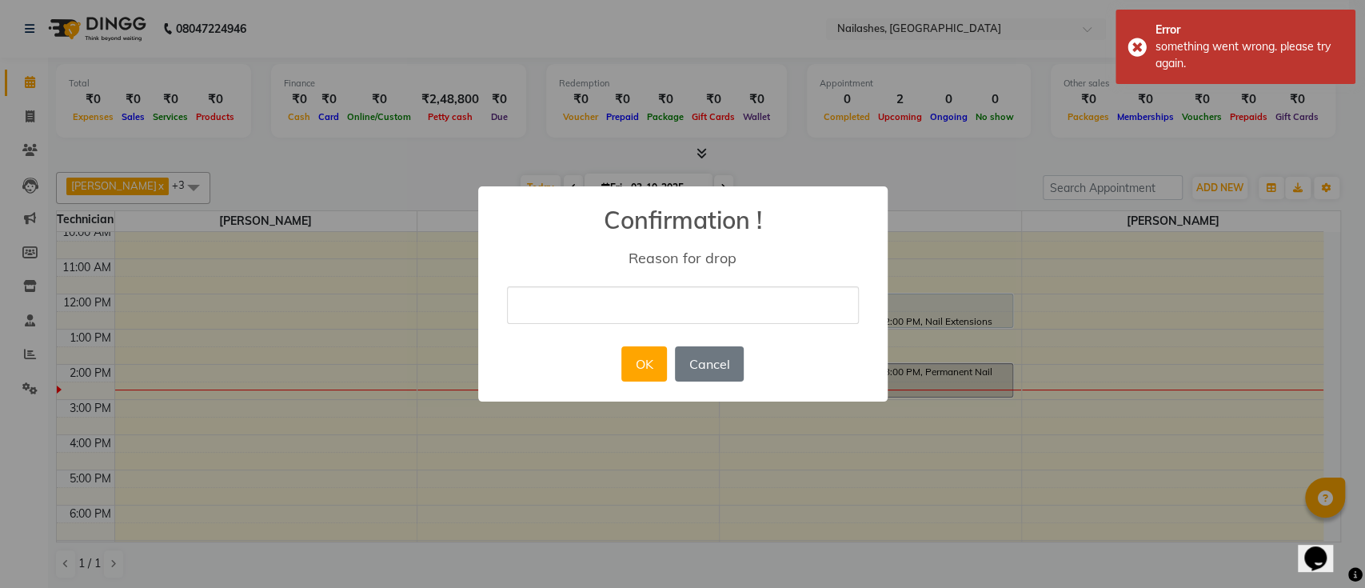
click at [744, 320] on input "text" at bounding box center [683, 305] width 352 height 38
type input "cancelled"
click at [626, 358] on button "OK" at bounding box center [644, 363] width 46 height 35
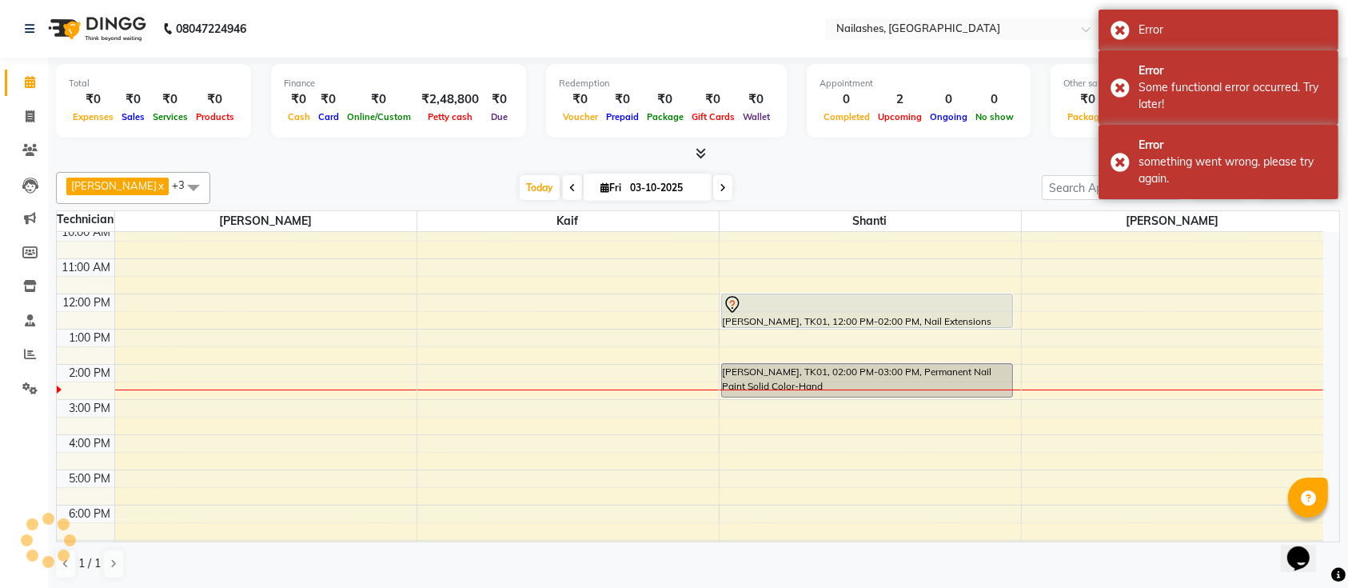
click at [913, 194] on div "Today Fri 03-10-2025" at bounding box center [626, 188] width 816 height 24
click at [520, 193] on span "Today" at bounding box center [540, 187] width 40 height 25
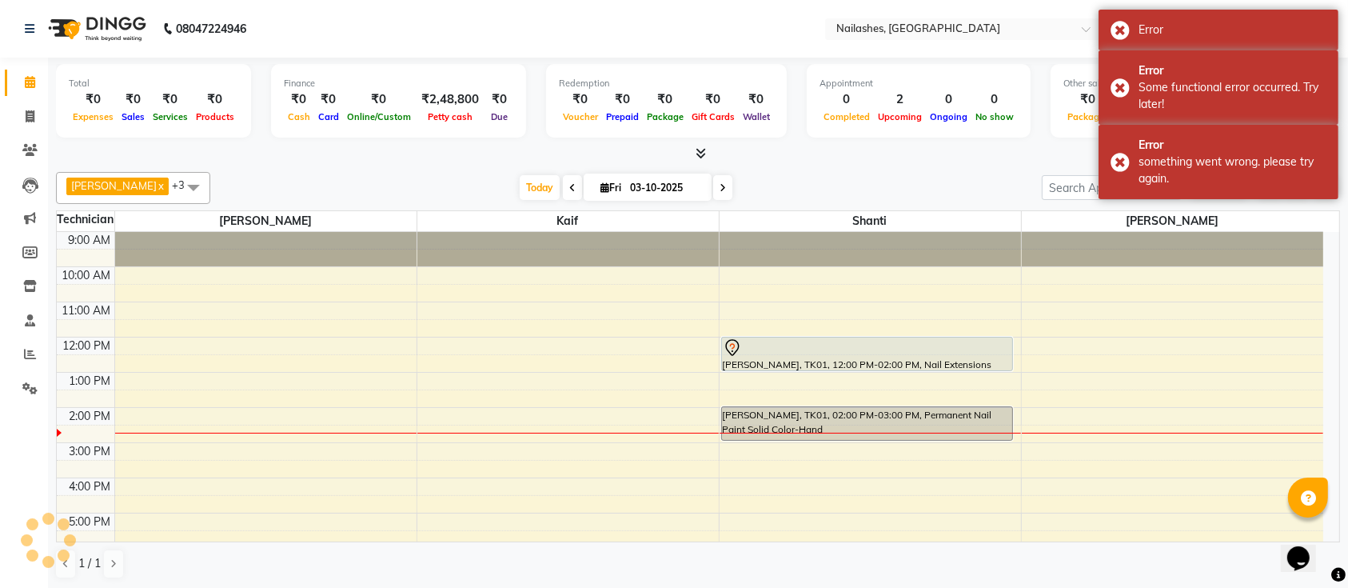
scroll to position [176, 0]
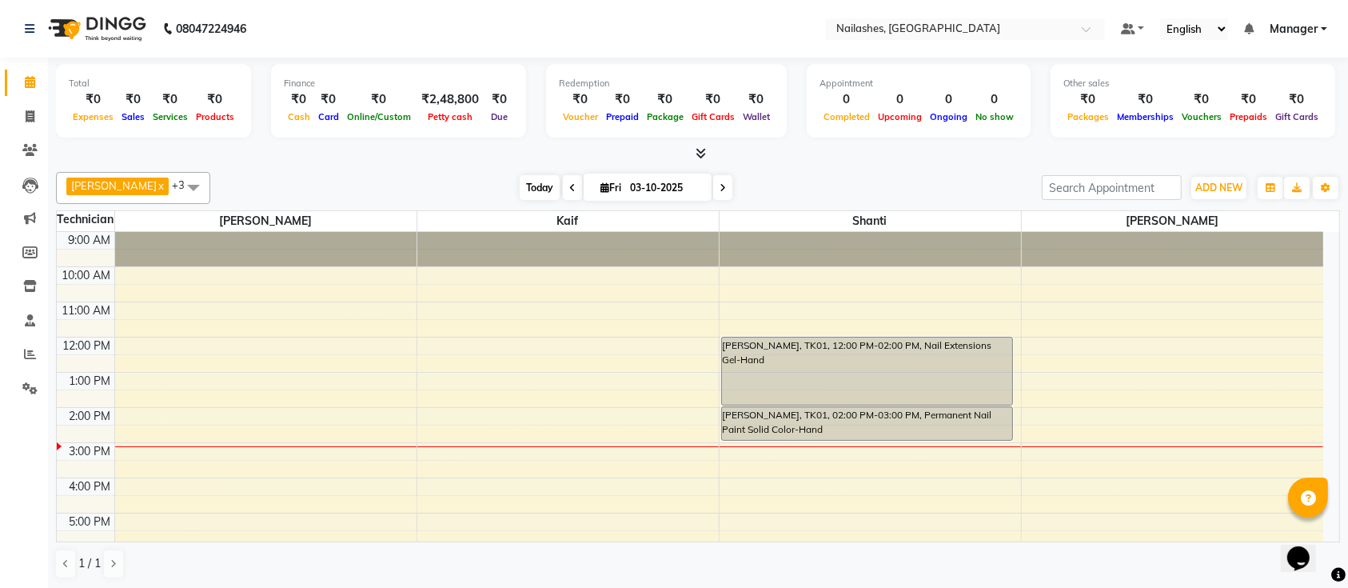
click at [520, 190] on span "Today" at bounding box center [540, 187] width 40 height 25
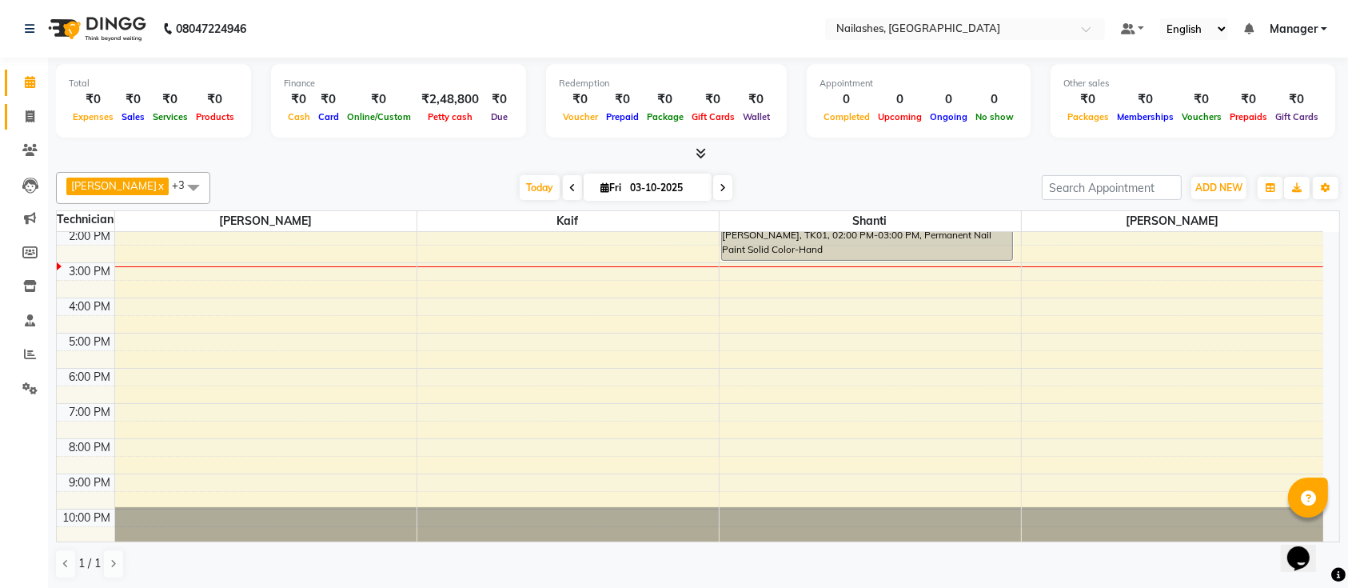
click at [24, 106] on link "Invoice" at bounding box center [24, 117] width 38 height 26
select select "4407"
select select "service"
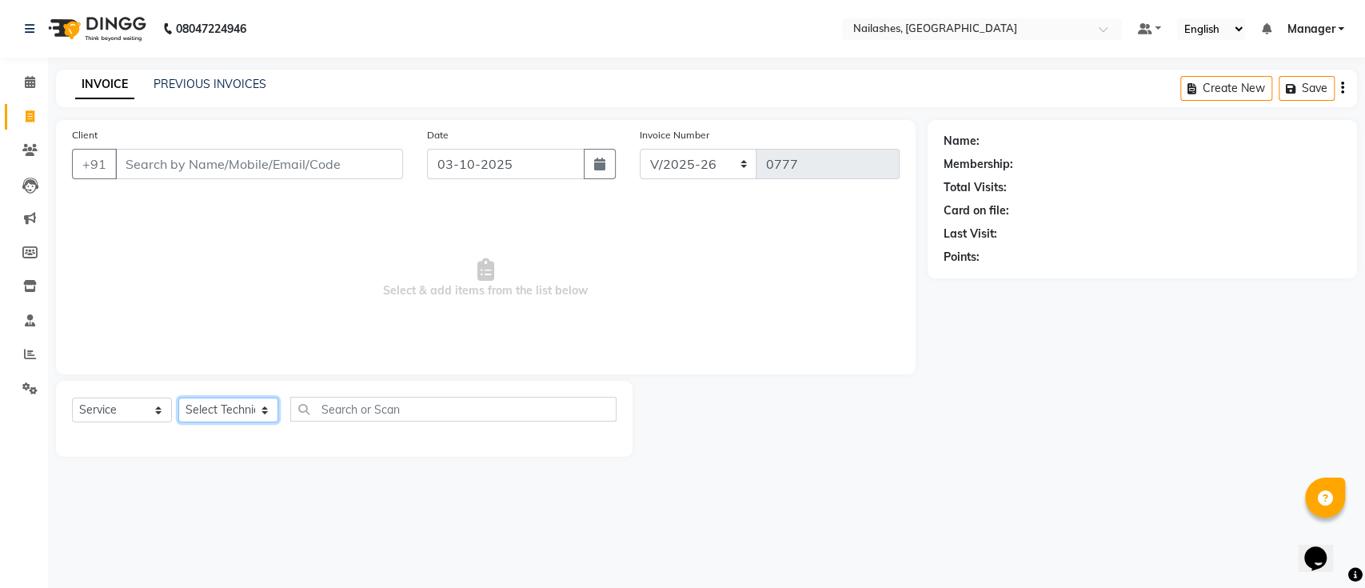
click at [236, 417] on select "Select Technician [PERSON_NAME] Manager Owner [PERSON_NAME]" at bounding box center [228, 409] width 100 height 25
select select "82822"
click at [178, 397] on select "Select Technician [PERSON_NAME] Manager Owner [PERSON_NAME]" at bounding box center [228, 409] width 100 height 25
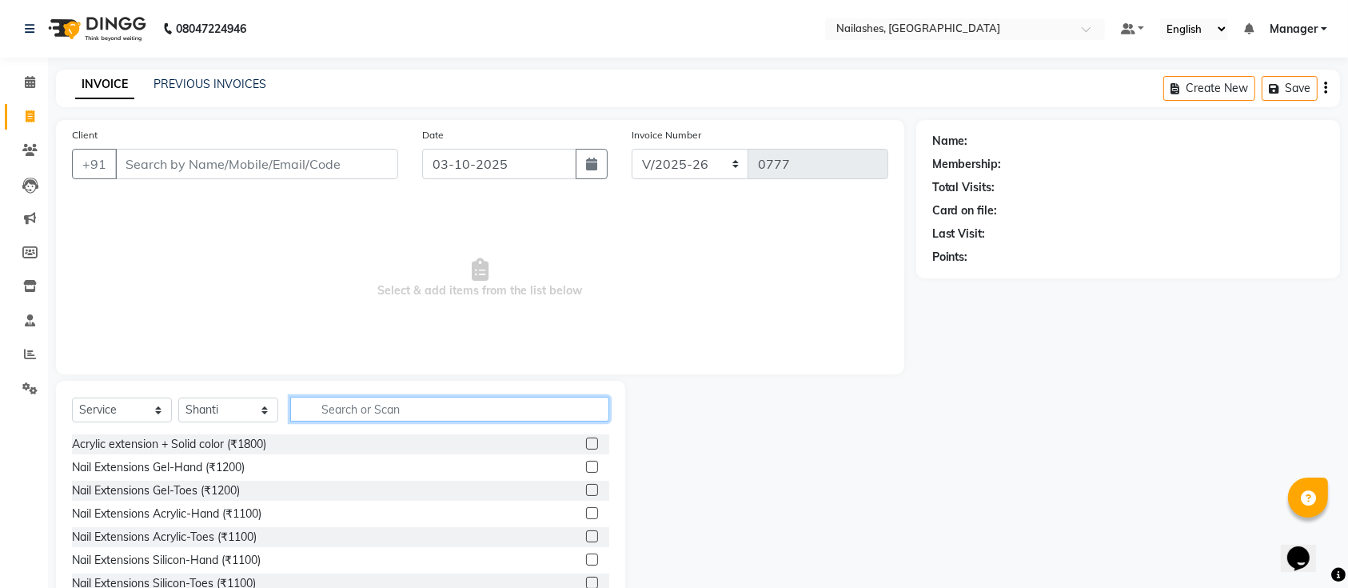
click at [409, 418] on input "text" at bounding box center [449, 409] width 319 height 25
click at [409, 417] on input "text" at bounding box center [449, 409] width 319 height 25
click at [428, 408] on input "text" at bounding box center [449, 409] width 319 height 25
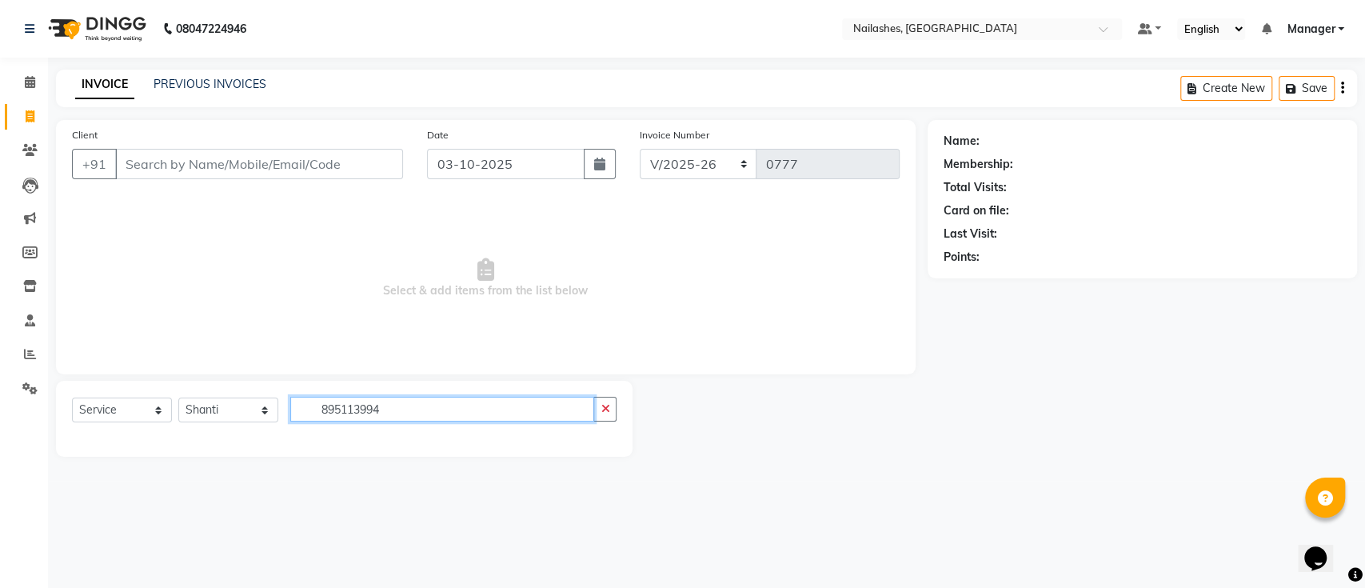
type input "8951139940"
drag, startPoint x: 397, startPoint y: 411, endPoint x: 272, endPoint y: 417, distance: 125.7
click at [272, 417] on div "Select Service Product Membership Package Voucher Prepaid Gift Card Select Tech…" at bounding box center [344, 416] width 545 height 38
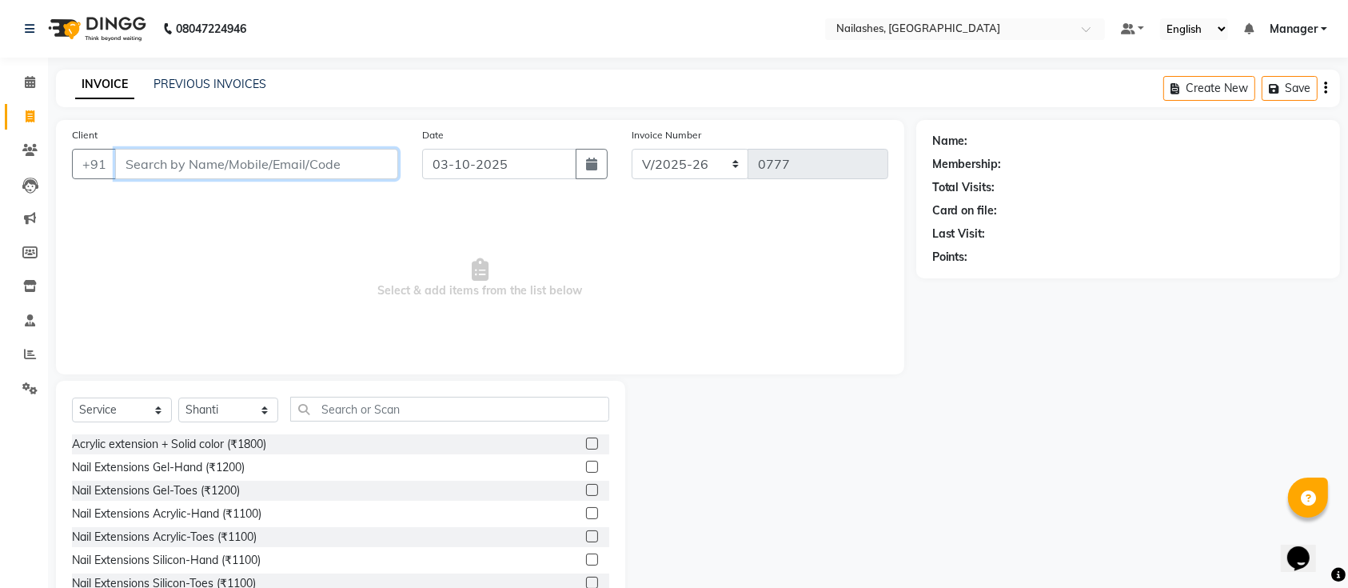
click at [313, 167] on input "Client" at bounding box center [256, 164] width 283 height 30
paste input "8951139940"
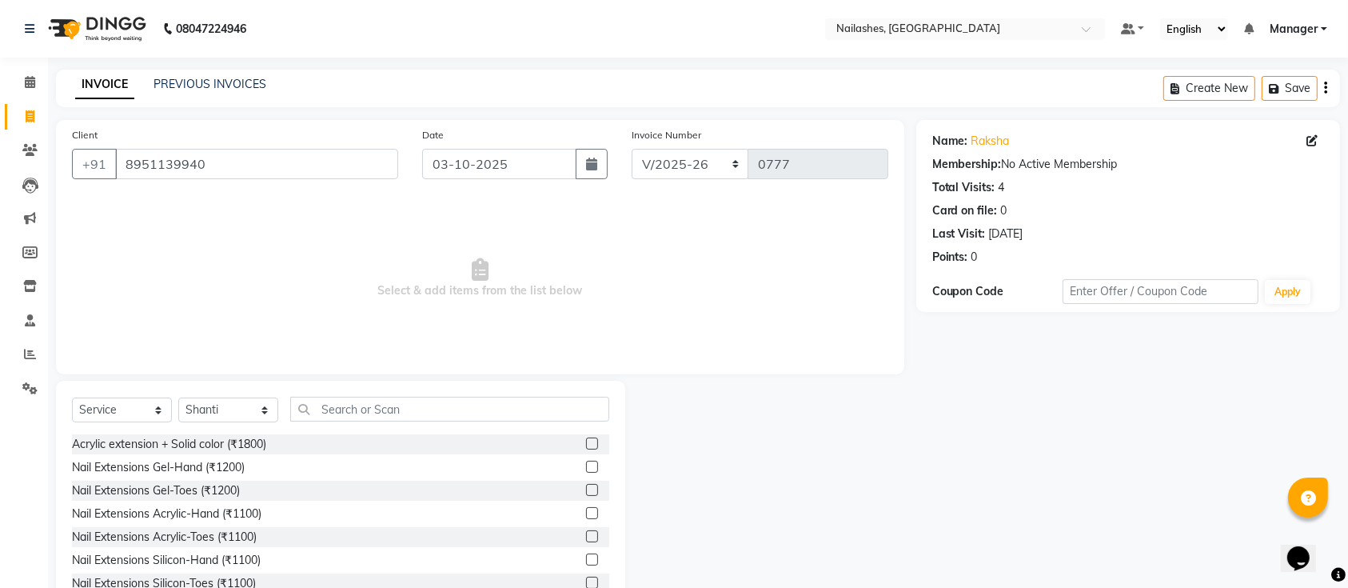
click at [818, 488] on div at bounding box center [770, 499] width 291 height 236
click at [280, 160] on input "8951139940" at bounding box center [256, 164] width 283 height 30
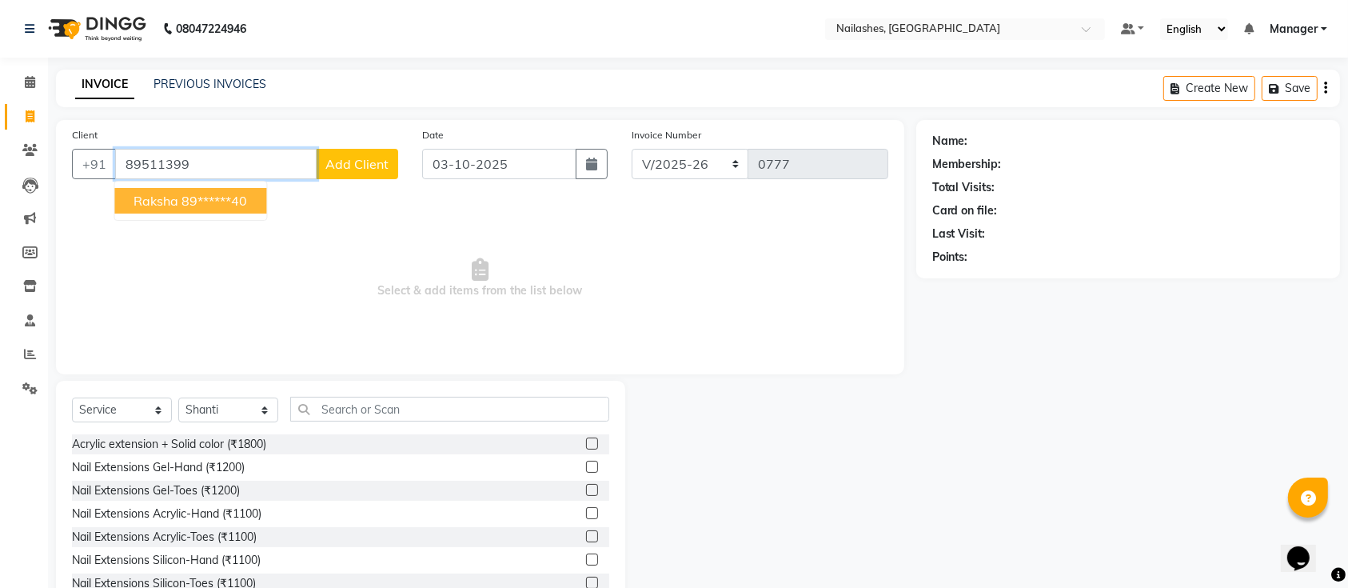
click at [207, 199] on ngb-highlight "89******40" at bounding box center [215, 201] width 66 height 16
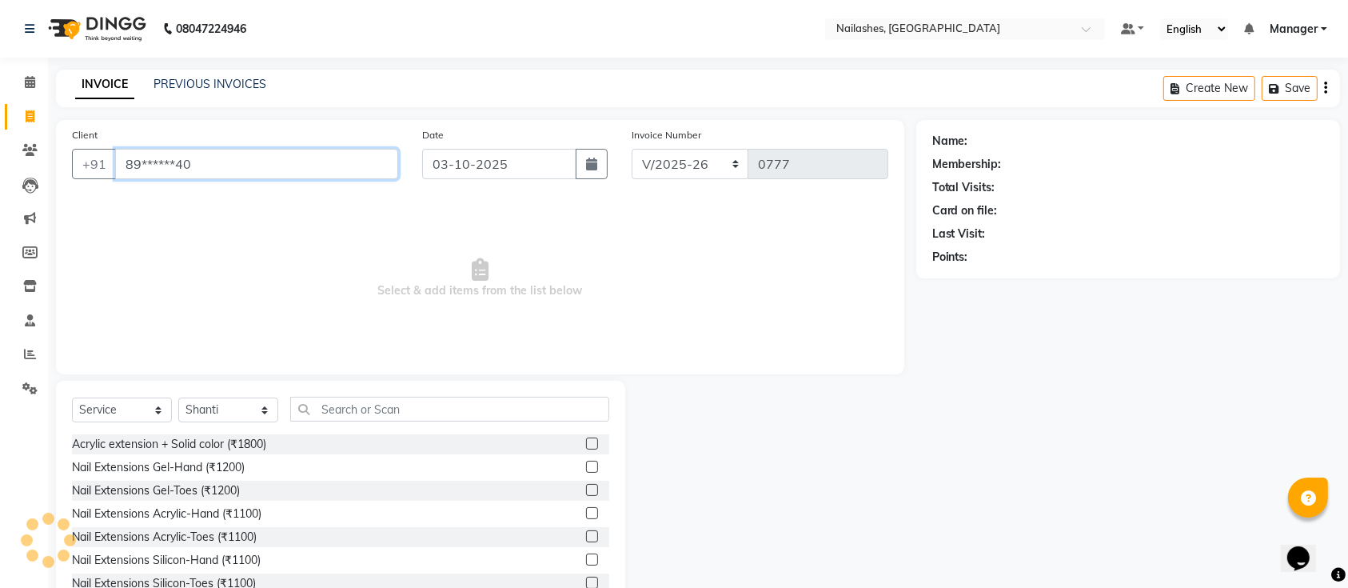
type input "89******40"
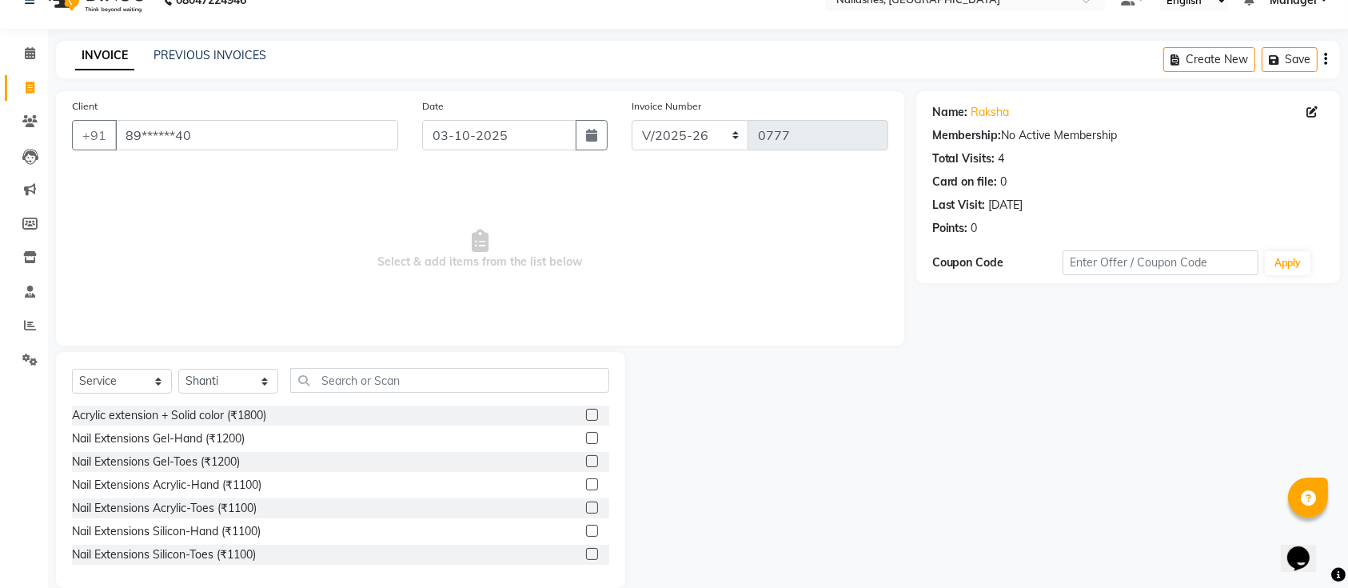
scroll to position [52, 0]
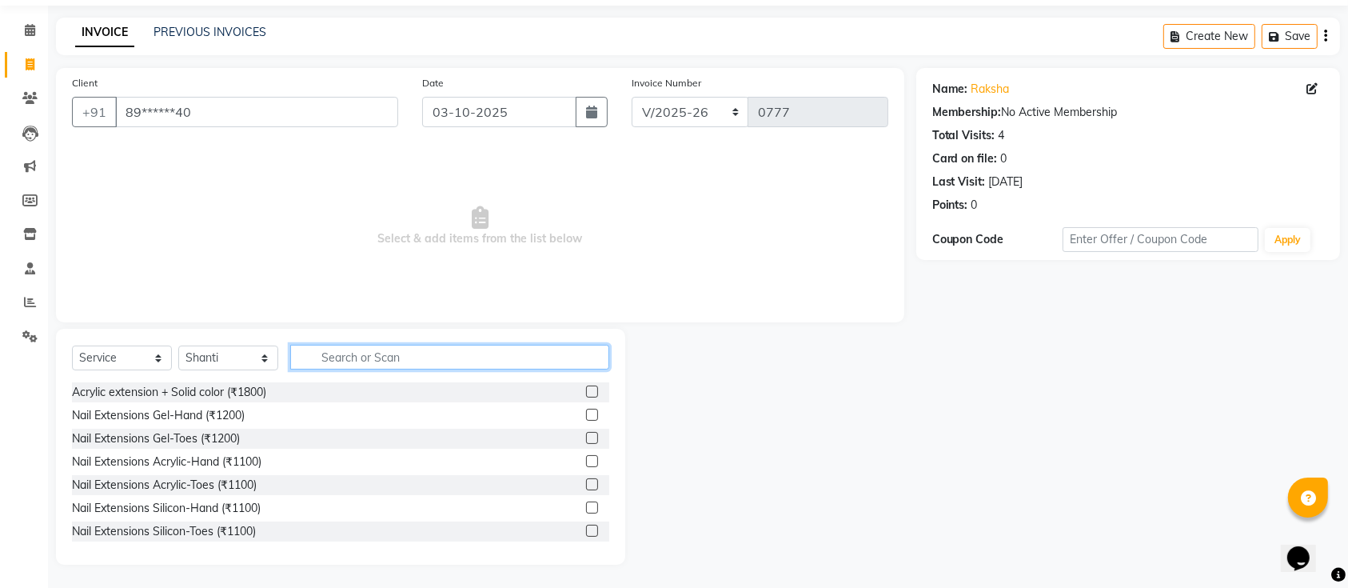
click at [404, 350] on input "text" at bounding box center [449, 357] width 319 height 25
click at [422, 349] on input "text" at bounding box center [449, 357] width 319 height 25
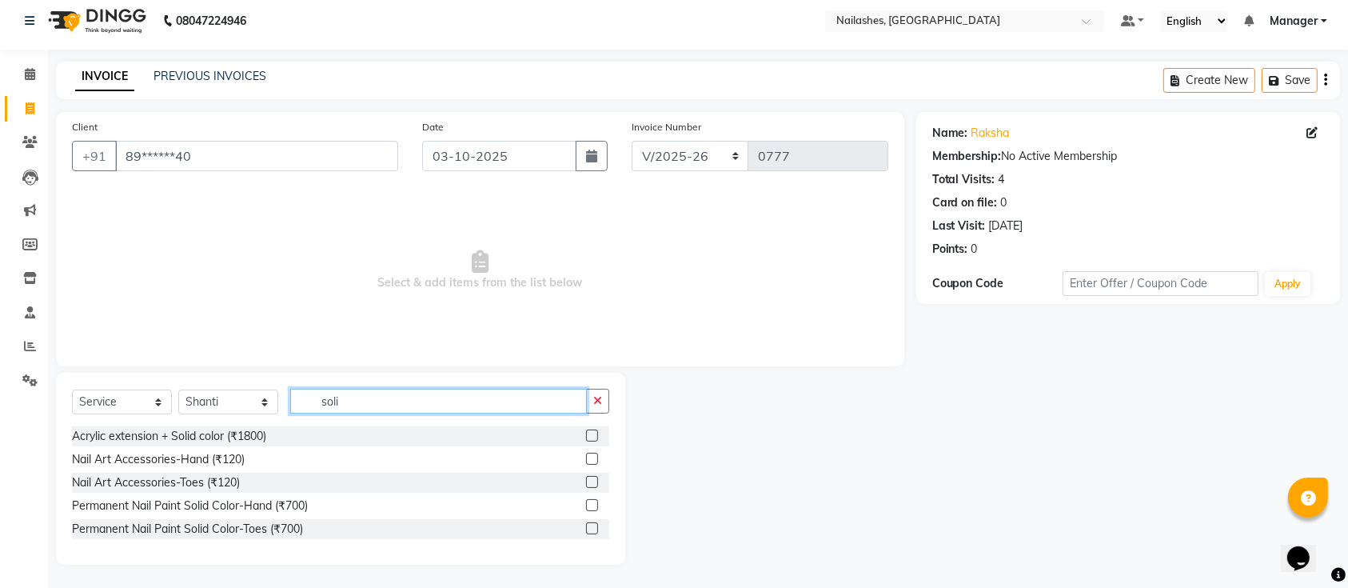
scroll to position [0, 0]
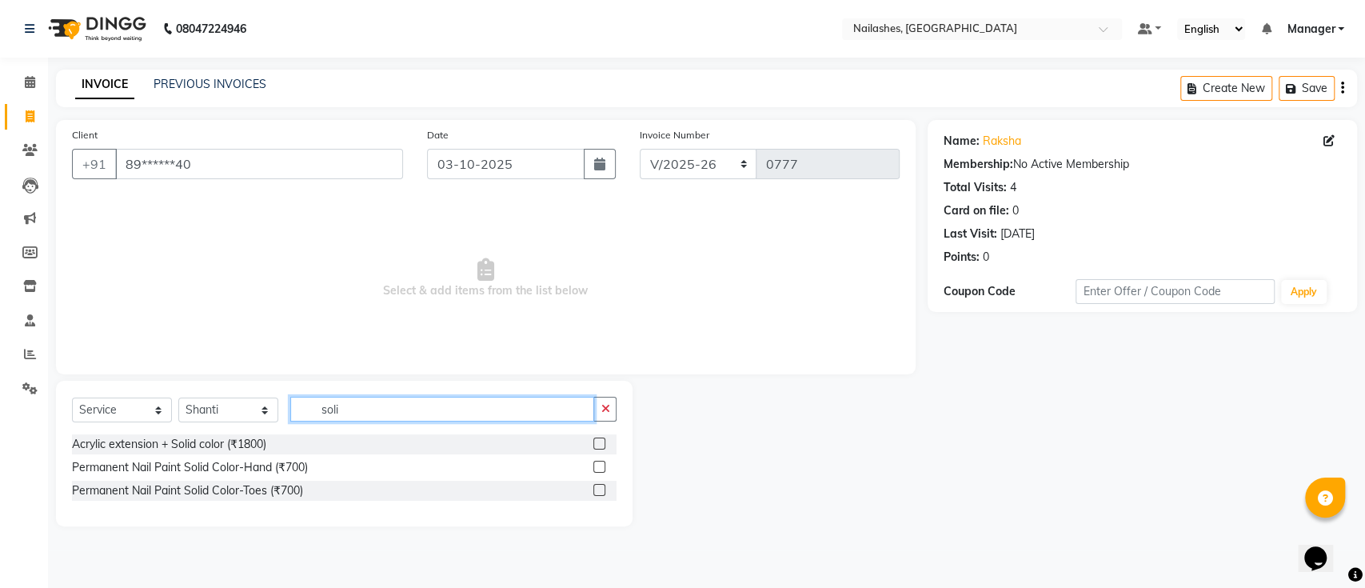
type input "solid"
drag, startPoint x: 448, startPoint y: 416, endPoint x: 293, endPoint y: 420, distance: 154.4
click at [293, 420] on input "solid" at bounding box center [442, 409] width 304 height 25
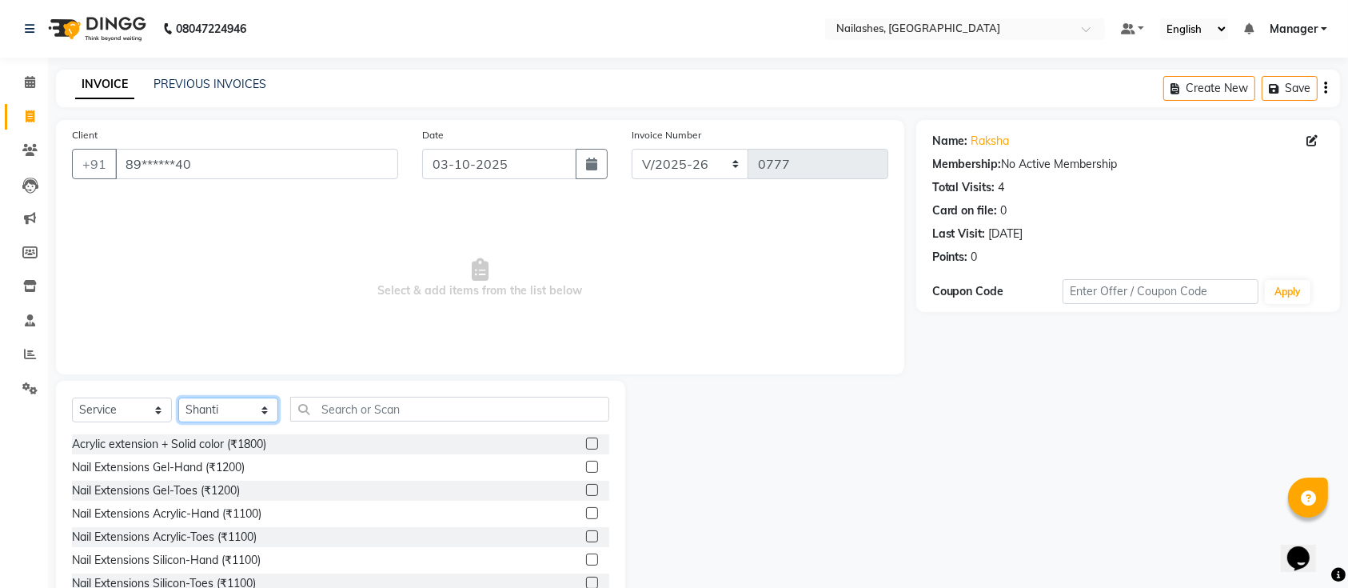
click at [234, 408] on select "Select Technician [PERSON_NAME] Manager Owner [PERSON_NAME]" at bounding box center [228, 409] width 100 height 25
click at [178, 397] on select "Select Technician [PERSON_NAME] Manager Owner [PERSON_NAME]" at bounding box center [228, 409] width 100 height 25
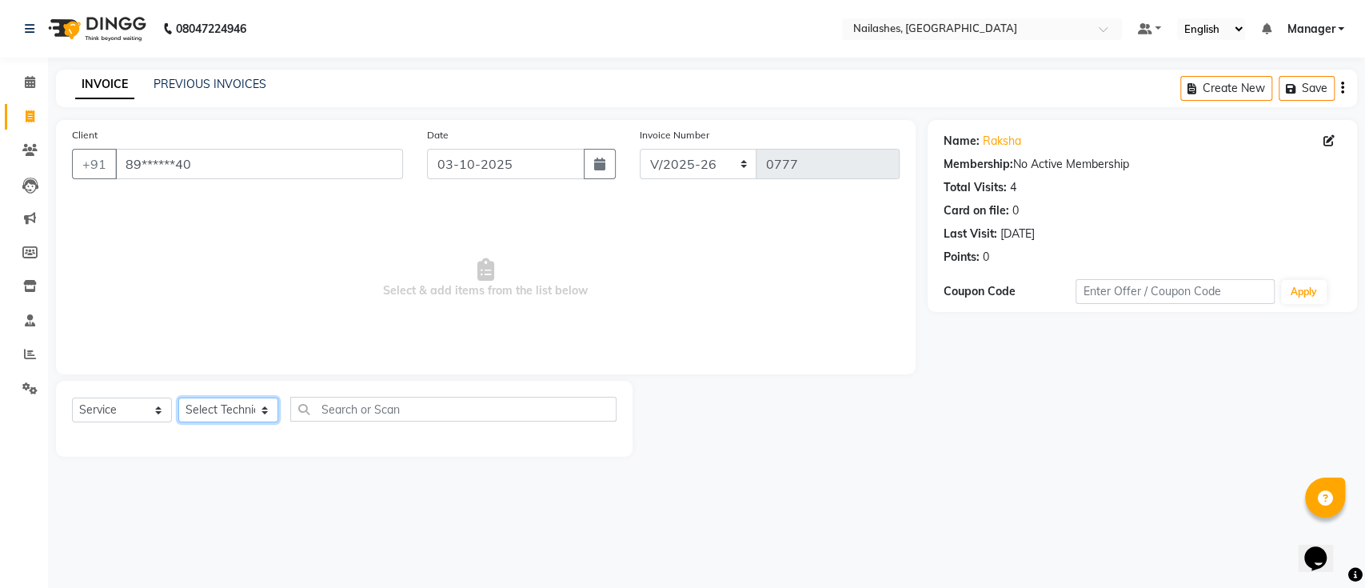
click at [206, 406] on select "Select Technician [PERSON_NAME] Manager Owner [PERSON_NAME]" at bounding box center [228, 409] width 100 height 25
select select "33291"
click at [178, 397] on select "Select Technician [PERSON_NAME] Manager Owner [PERSON_NAME]" at bounding box center [228, 409] width 100 height 25
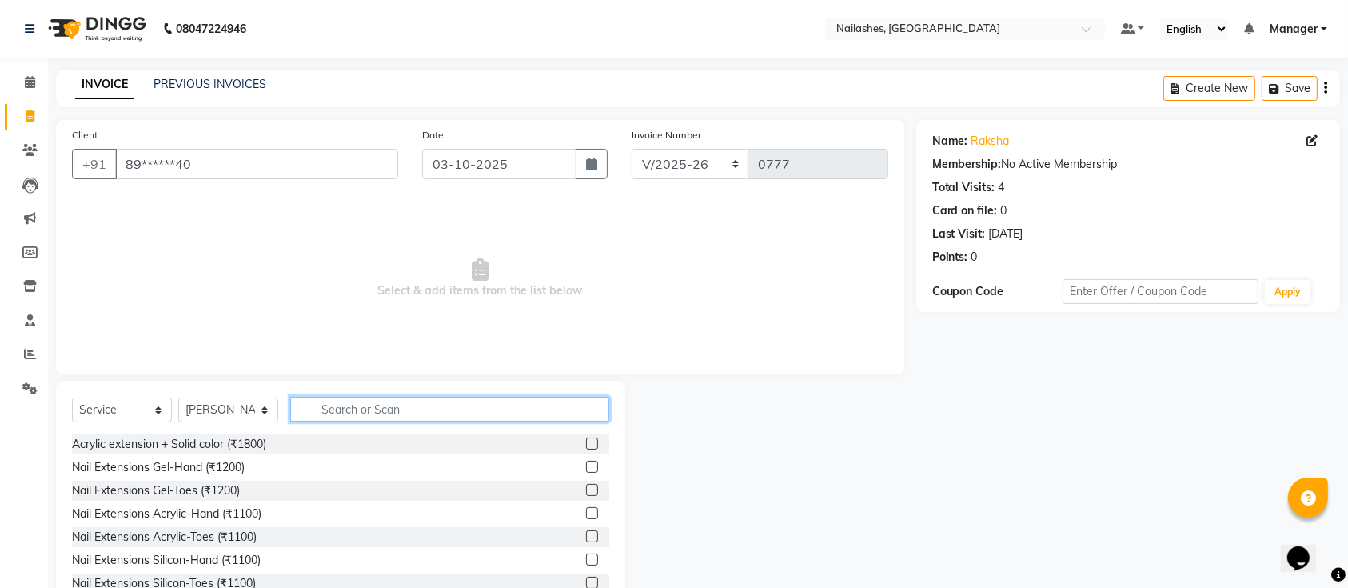
click at [365, 417] on input "text" at bounding box center [449, 409] width 319 height 25
click at [365, 412] on input "text" at bounding box center [449, 409] width 319 height 25
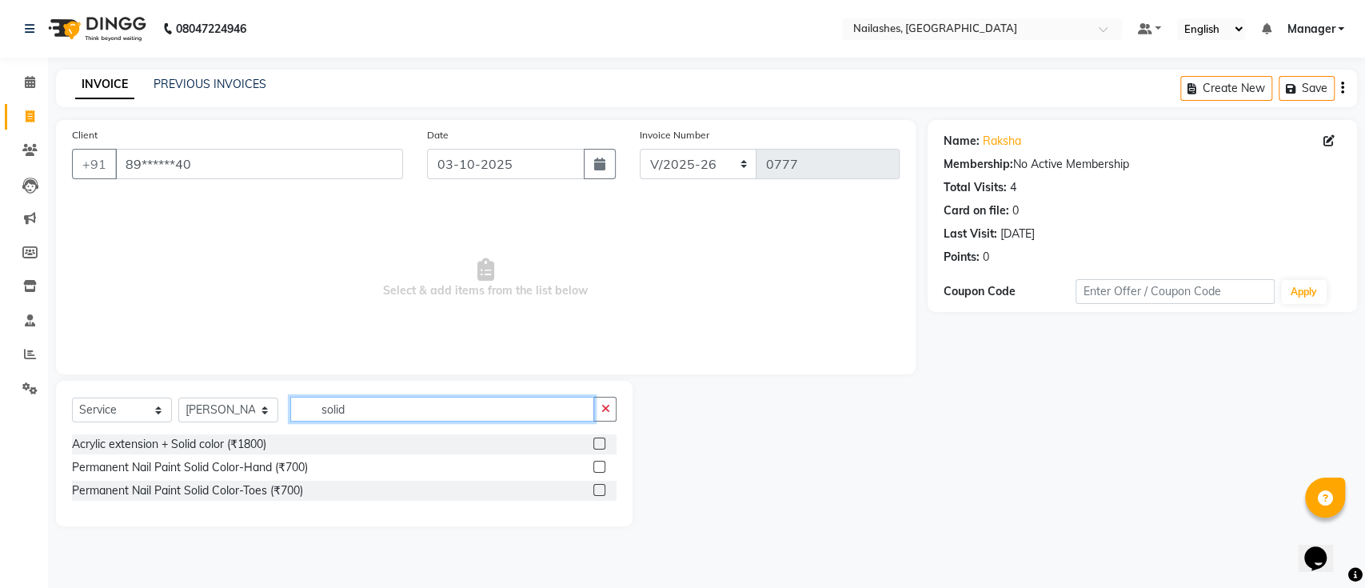
type input "solid"
click at [601, 467] on label at bounding box center [599, 467] width 12 height 12
click at [601, 467] on input "checkbox" at bounding box center [598, 467] width 10 height 10
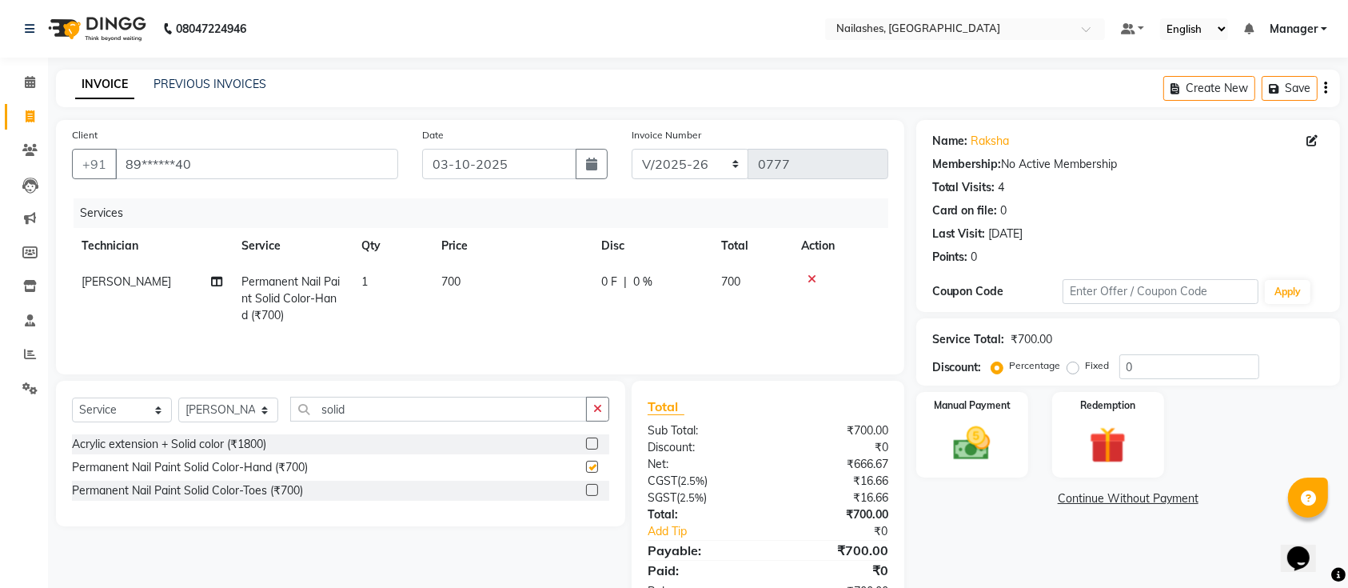
checkbox input "false"
drag, startPoint x: 384, startPoint y: 425, endPoint x: 210, endPoint y: 421, distance: 173.6
click at [210, 421] on div "Select Service Product Membership Package Voucher Prepaid Gift Card Select Tech…" at bounding box center [340, 416] width 537 height 38
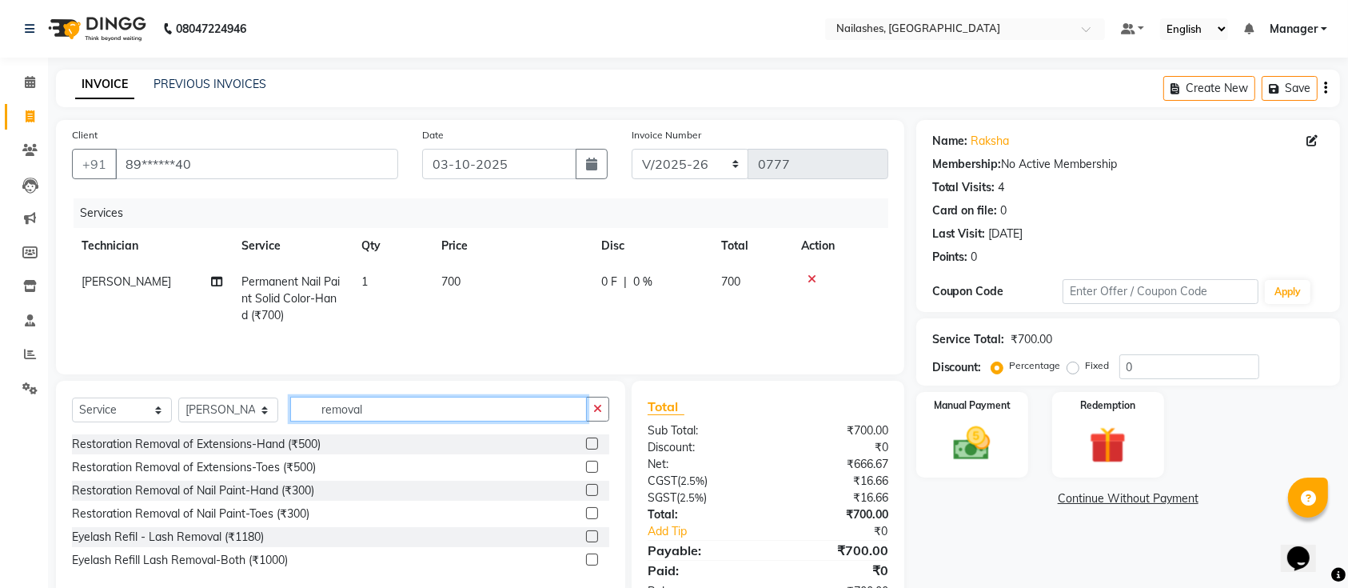
type input "removal"
click at [326, 291] on span "Permanent Nail Paint Solid Color-Hand (₹700)" at bounding box center [290, 298] width 98 height 48
select select "33291"
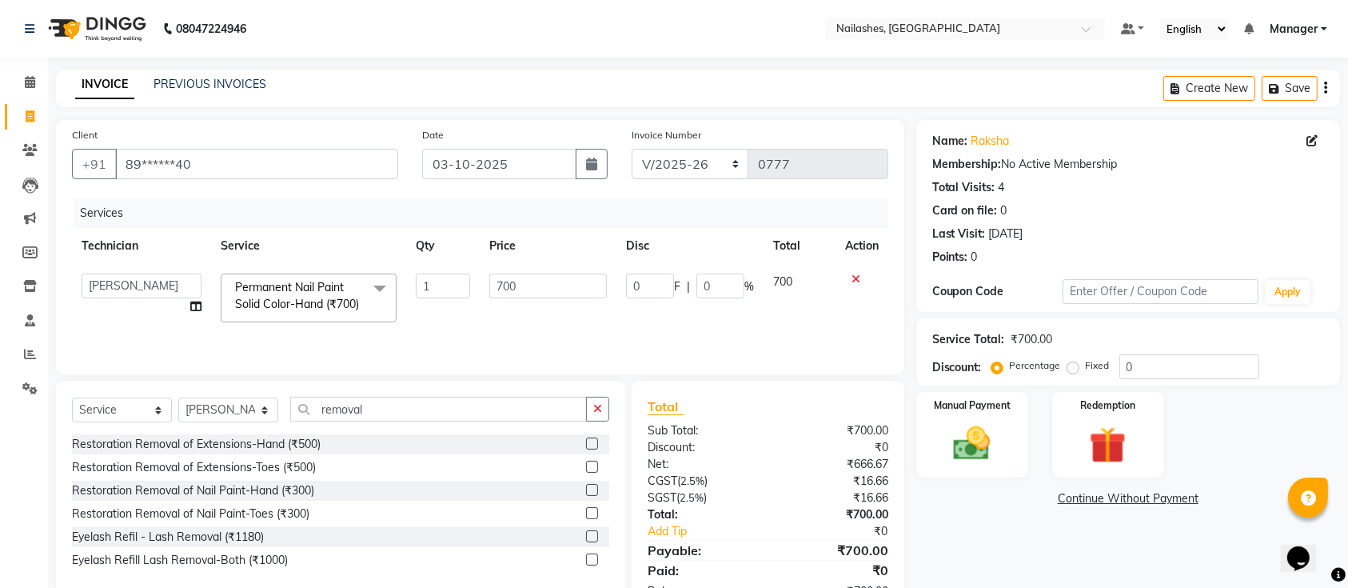
click at [341, 312] on span "Permanent Nail Paint Solid Color-Hand (₹700) x" at bounding box center [301, 296] width 141 height 34
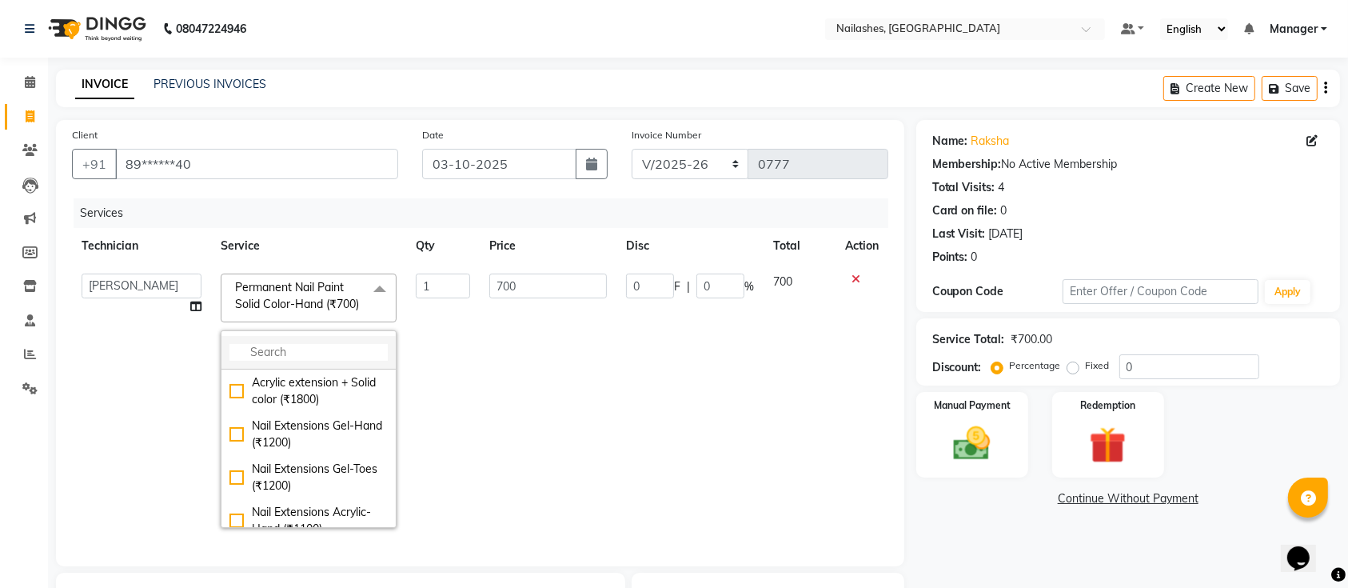
click at [336, 361] on input "multiselect-search" at bounding box center [308, 352] width 158 height 17
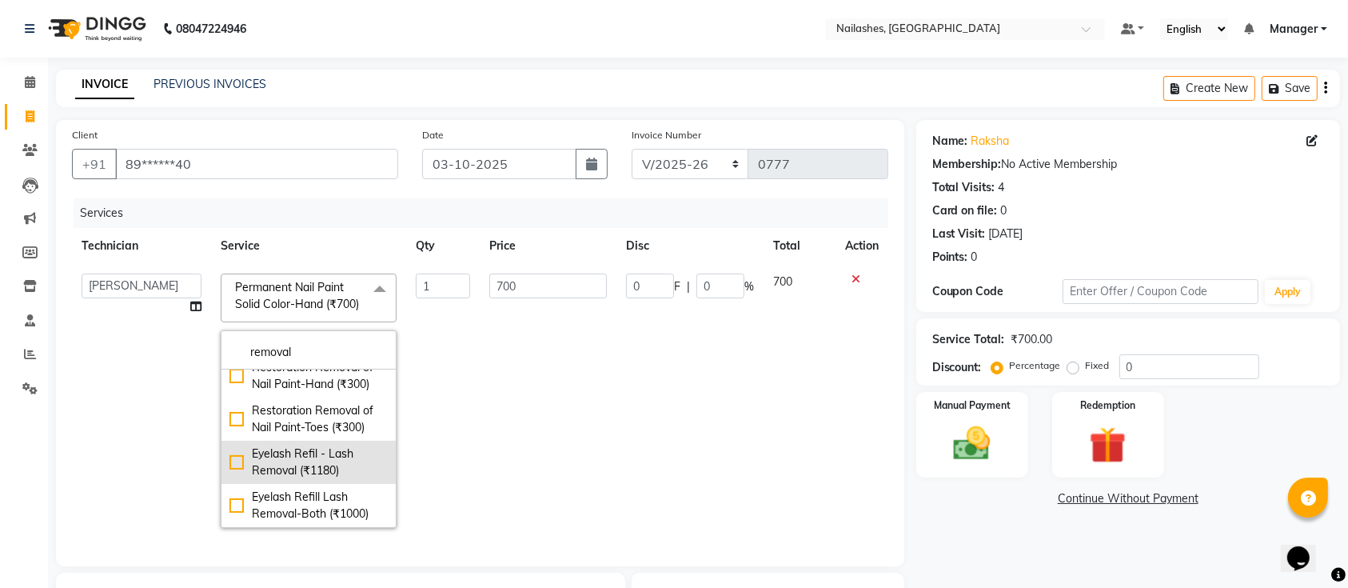
scroll to position [62, 0]
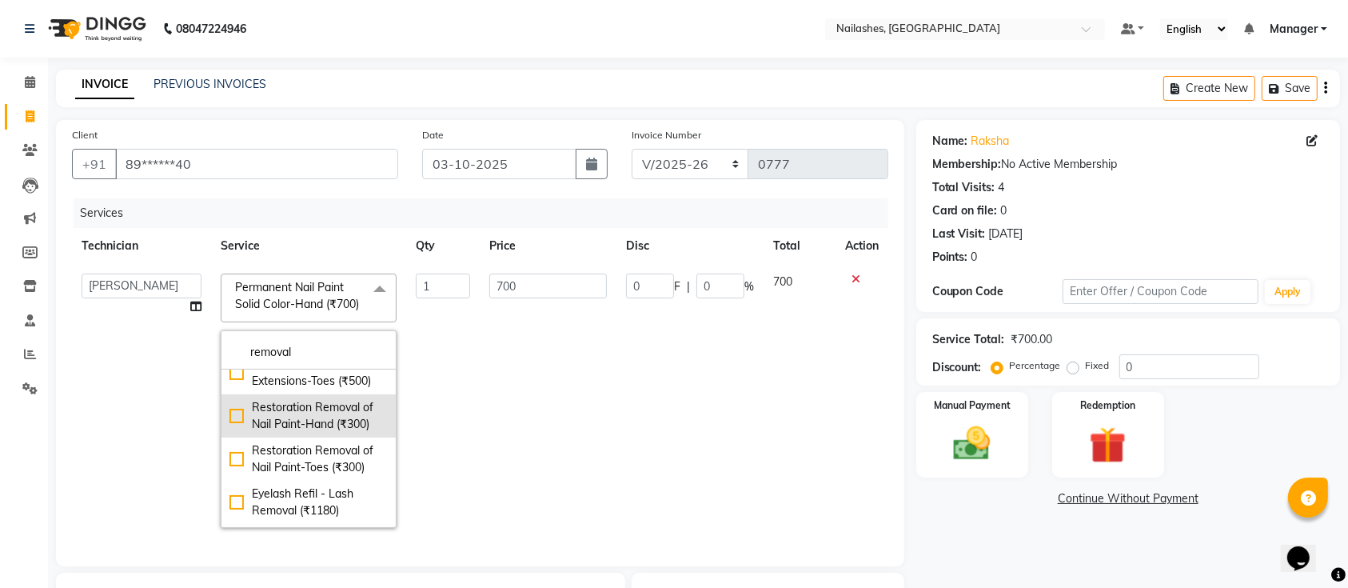
type input "removal"
click at [231, 433] on div "Restoration Removal of Nail Paint-Hand (₹300)" at bounding box center [308, 416] width 158 height 34
checkbox input "true"
type input "300"
drag, startPoint x: 481, startPoint y: 442, endPoint x: 445, endPoint y: 439, distance: 36.9
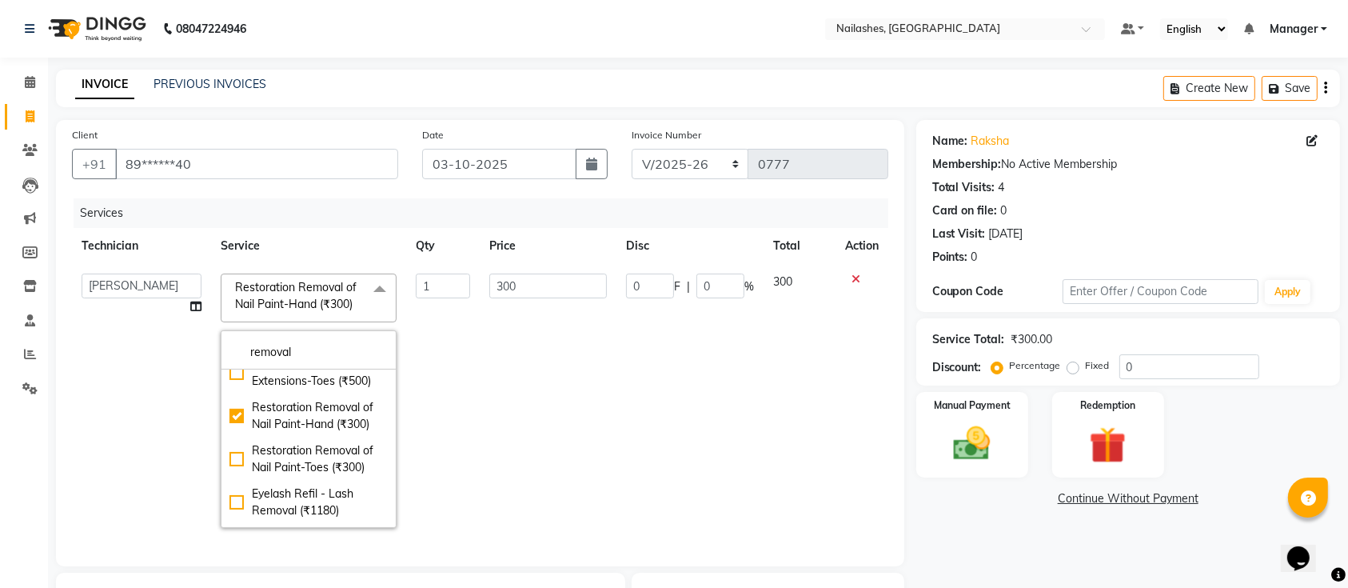
click at [483, 442] on td "300" at bounding box center [548, 400] width 137 height 273
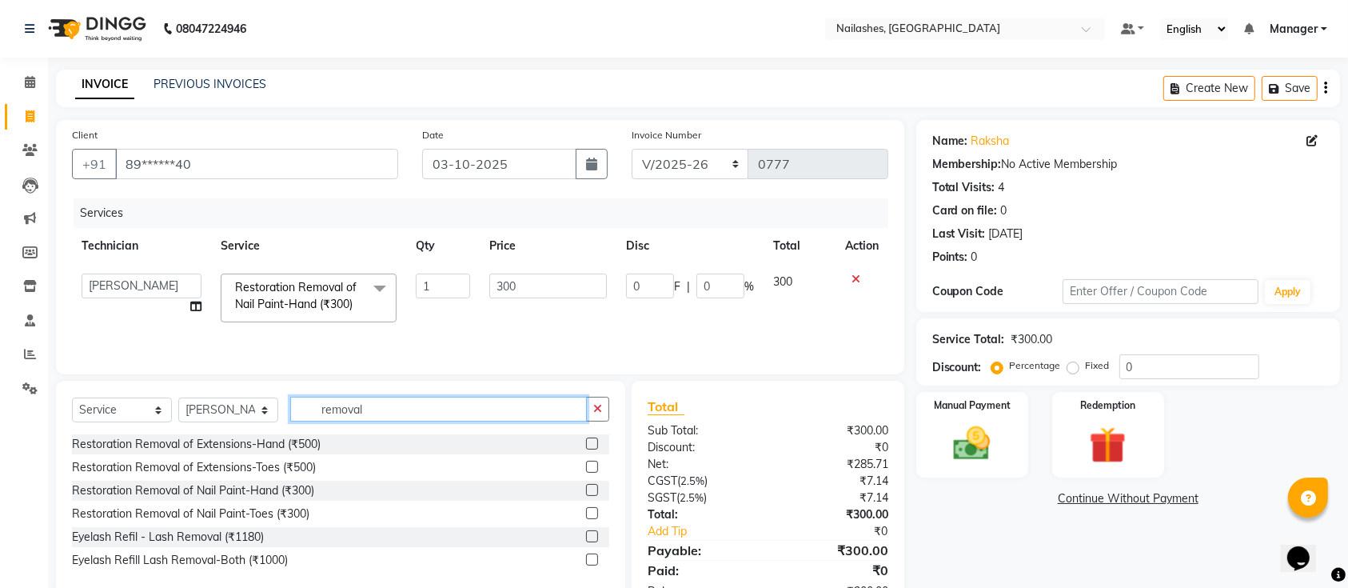
drag, startPoint x: 393, startPoint y: 404, endPoint x: 238, endPoint y: 427, distance: 156.9
click at [238, 427] on div "Select Service Product Membership Package Voucher Prepaid Gift Card Select Tech…" at bounding box center [340, 416] width 537 height 38
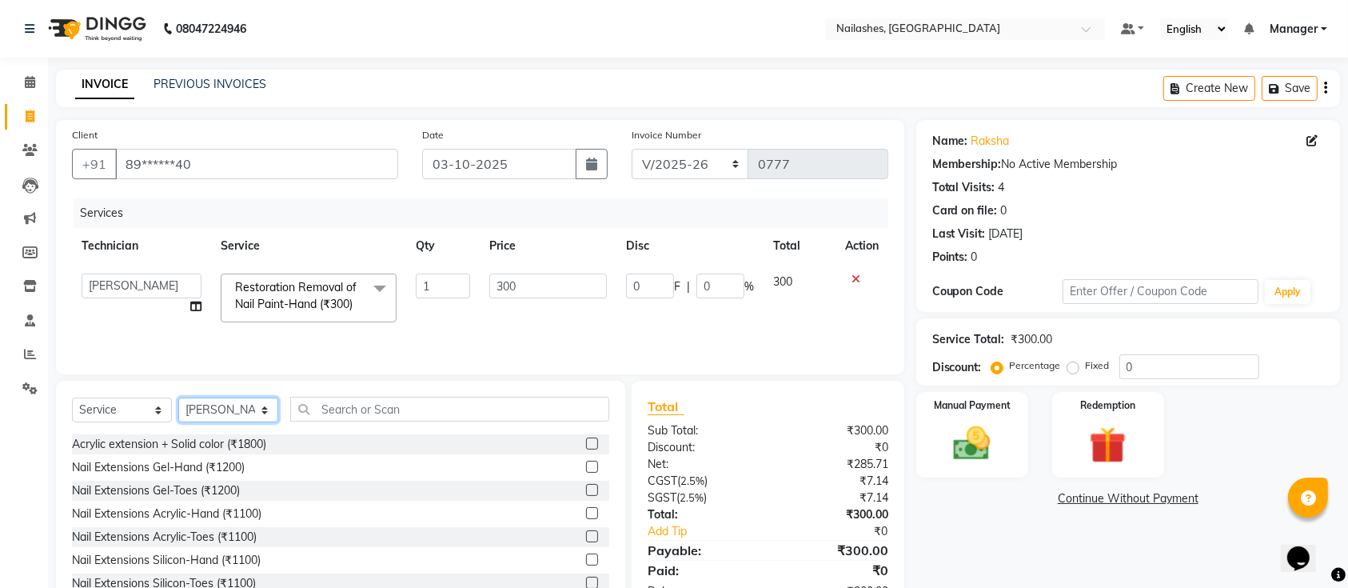
click at [250, 409] on select "Select Technician [PERSON_NAME] Manager Owner [PERSON_NAME]" at bounding box center [228, 409] width 100 height 25
select select "82822"
click at [178, 400] on select "Select Technician [PERSON_NAME] Manager Owner [PERSON_NAME]" at bounding box center [228, 409] width 100 height 25
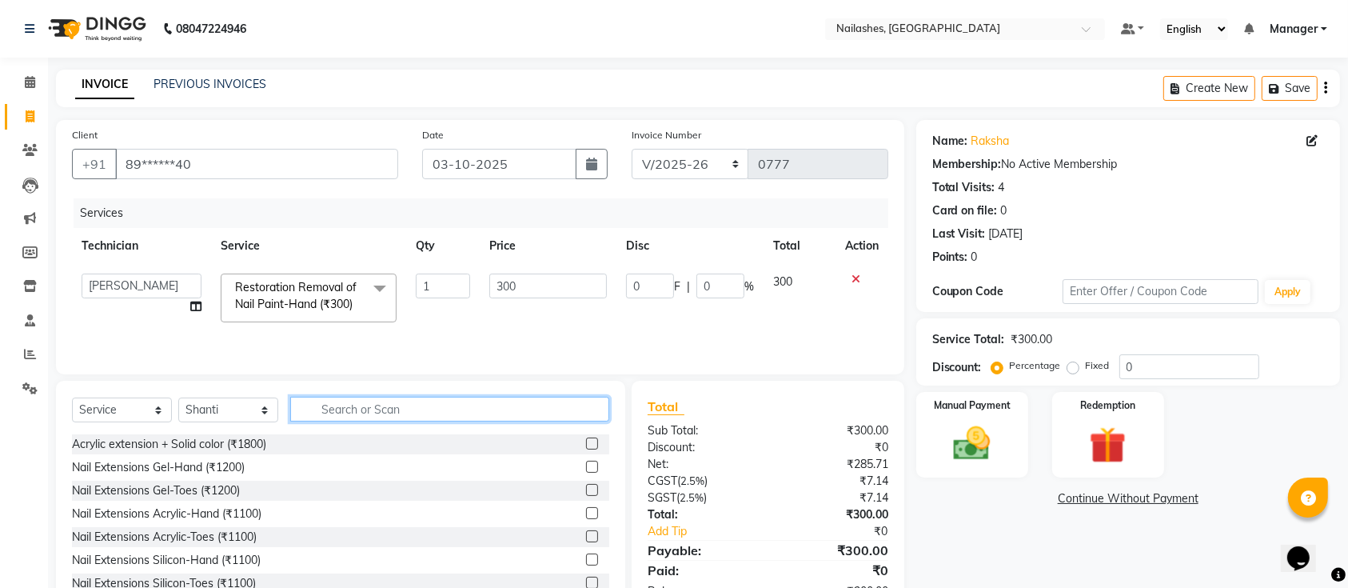
click at [405, 405] on input "text" at bounding box center [449, 409] width 319 height 25
type input "acryli"
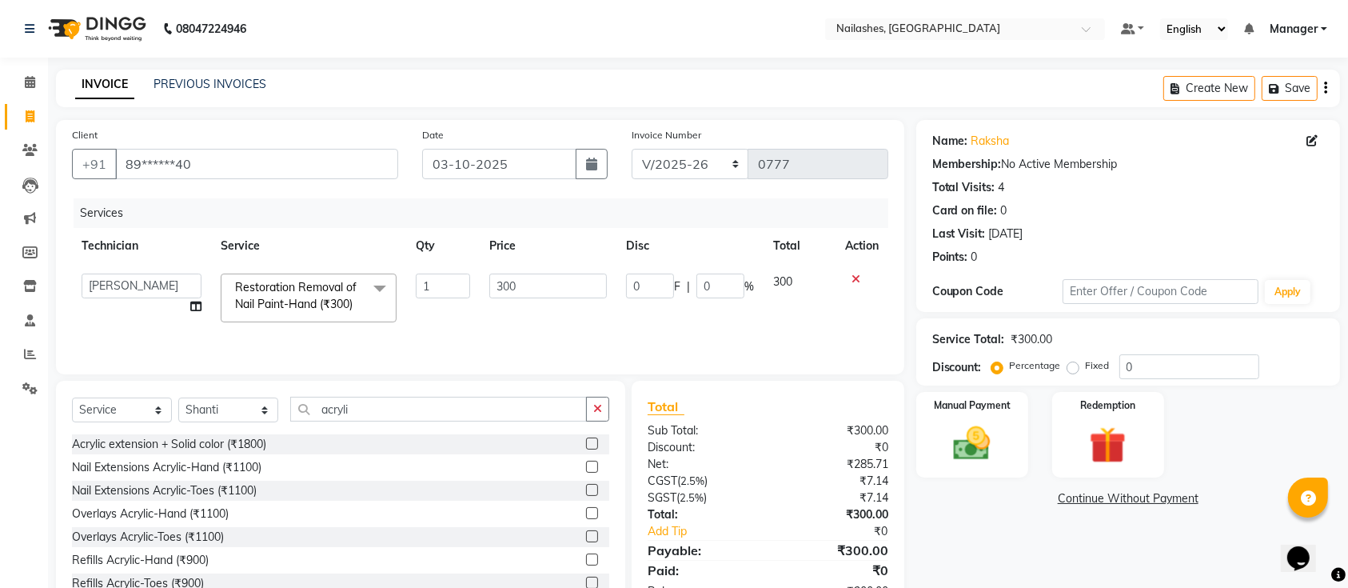
click at [586, 472] on label at bounding box center [592, 467] width 12 height 12
click at [586, 472] on input "checkbox" at bounding box center [591, 467] width 10 height 10
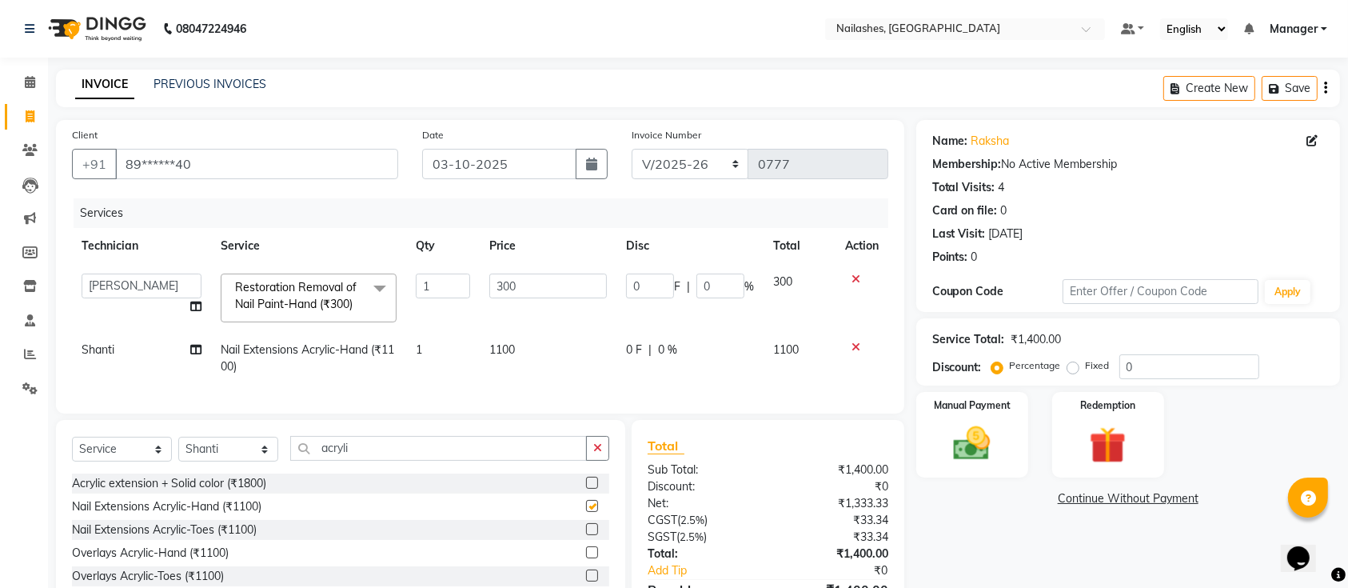
checkbox input "false"
click at [531, 341] on td "1100" at bounding box center [548, 358] width 137 height 53
select select "82822"
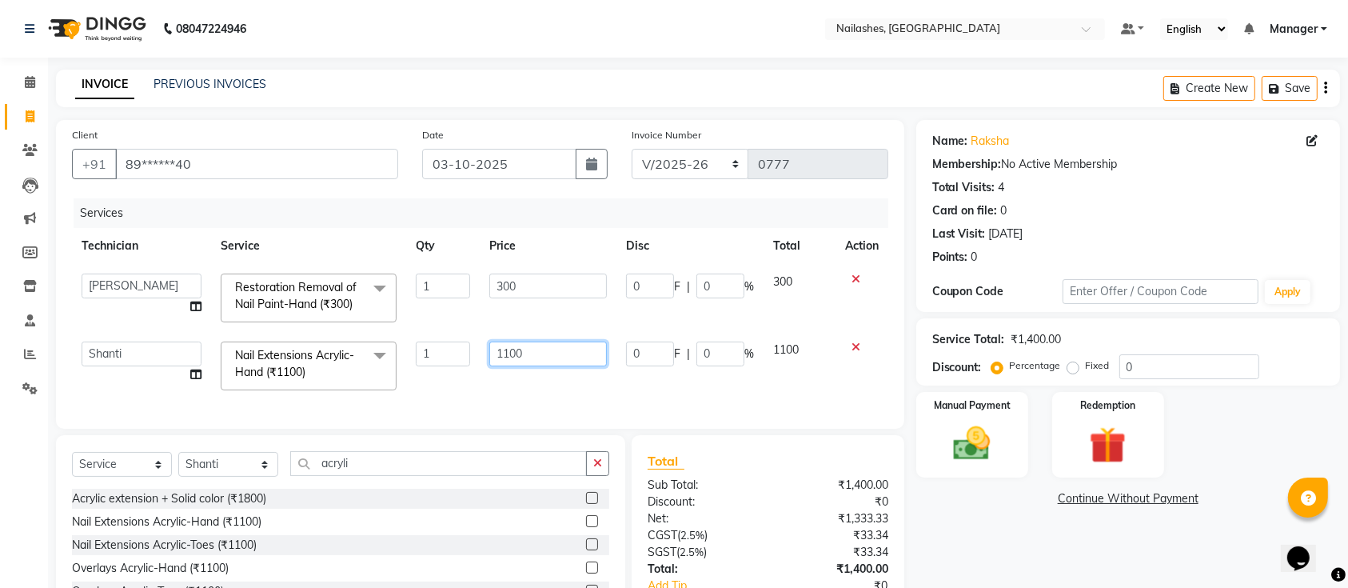
click at [546, 341] on input "1100" at bounding box center [548, 353] width 118 height 25
type input "110"
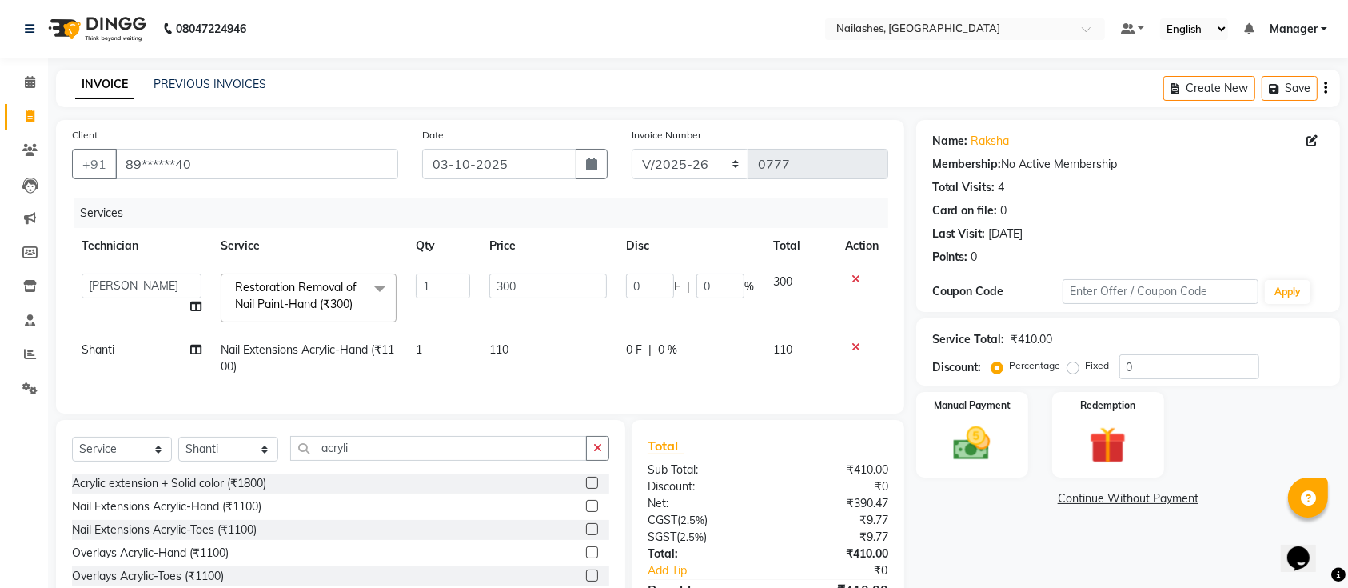
drag, startPoint x: 350, startPoint y: 367, endPoint x: 392, endPoint y: 345, distance: 46.9
click at [427, 338] on td "1" at bounding box center [443, 358] width 74 height 53
select select "82822"
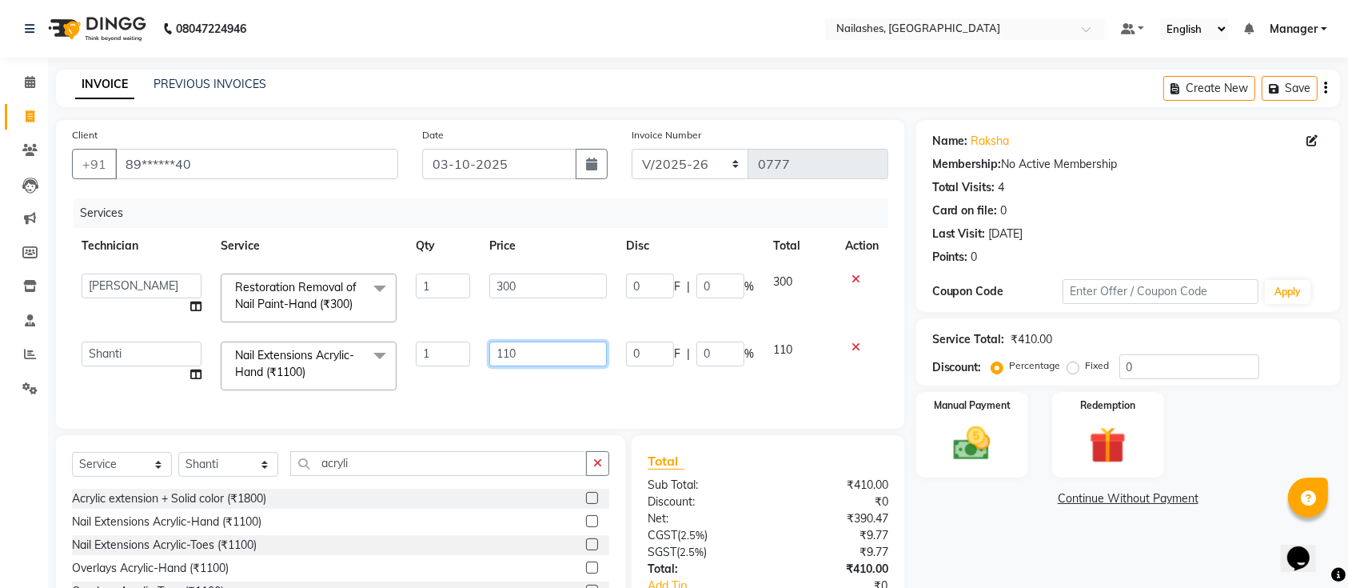
drag, startPoint x: 522, startPoint y: 351, endPoint x: 465, endPoint y: 343, distance: 58.1
click at [521, 351] on input "110" at bounding box center [548, 353] width 118 height 25
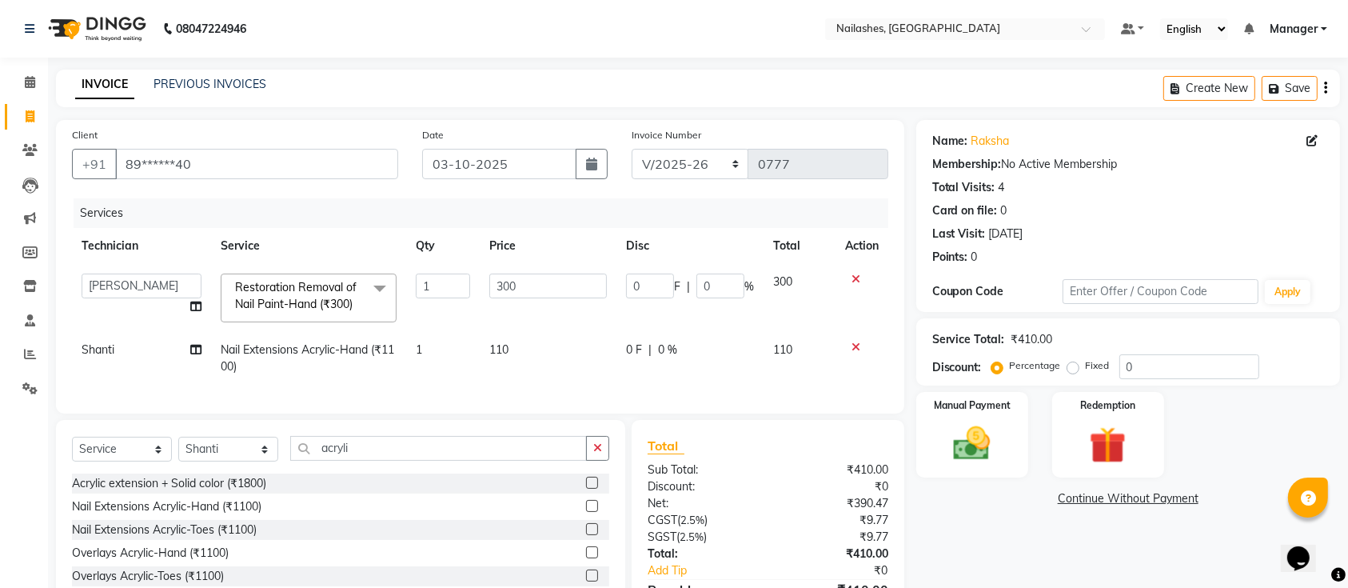
click at [449, 349] on td "1" at bounding box center [443, 358] width 74 height 53
select select "82822"
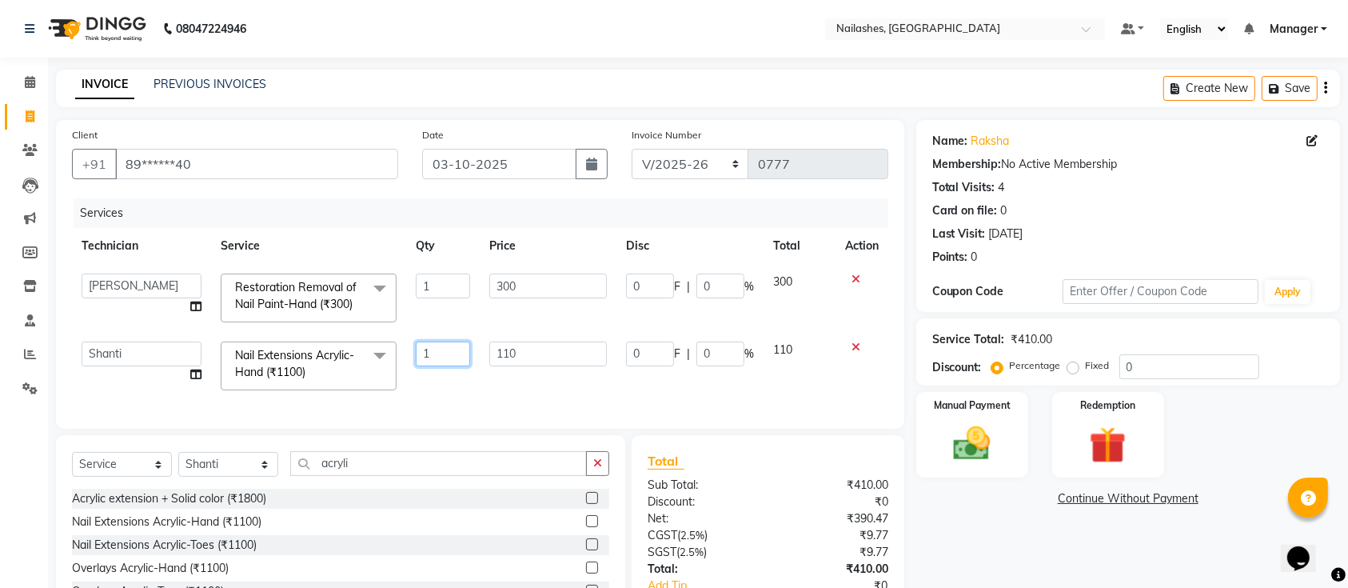
click at [444, 349] on input "1" at bounding box center [443, 353] width 54 height 25
type input "5"
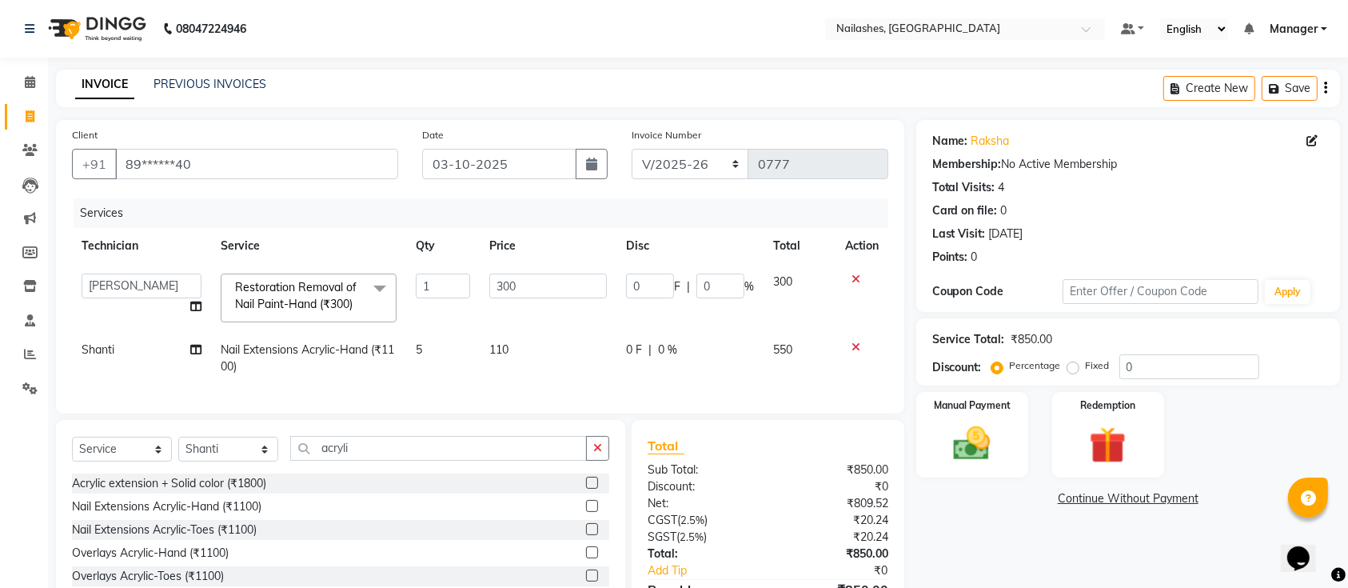
click at [917, 524] on div "Name: Raksha Membership: No Active Membership Total Visits: 4 Card on file: 0 L…" at bounding box center [1134, 388] width 436 height 536
drag, startPoint x: 365, startPoint y: 438, endPoint x: 355, endPoint y: 470, distance: 33.4
click at [361, 451] on div "Select Service Product Membership Package Voucher Prepaid Gift Card Select Tech…" at bounding box center [340, 538] width 569 height 236
drag, startPoint x: 355, startPoint y: 470, endPoint x: 255, endPoint y: 496, distance: 103.2
click at [255, 496] on div "Select Service Product Membership Package Voucher Prepaid Gift Card Select Tech…" at bounding box center [340, 538] width 569 height 236
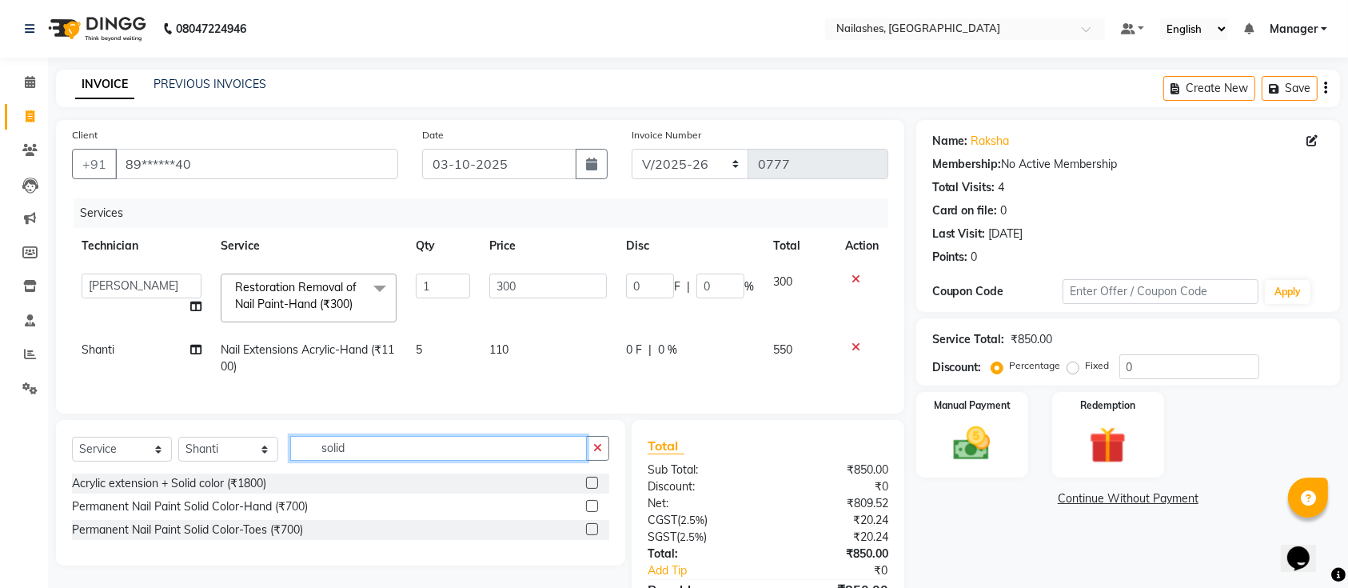
type input "solid"
click at [592, 512] on label at bounding box center [592, 506] width 12 height 12
click at [592, 512] on input "checkbox" at bounding box center [591, 506] width 10 height 10
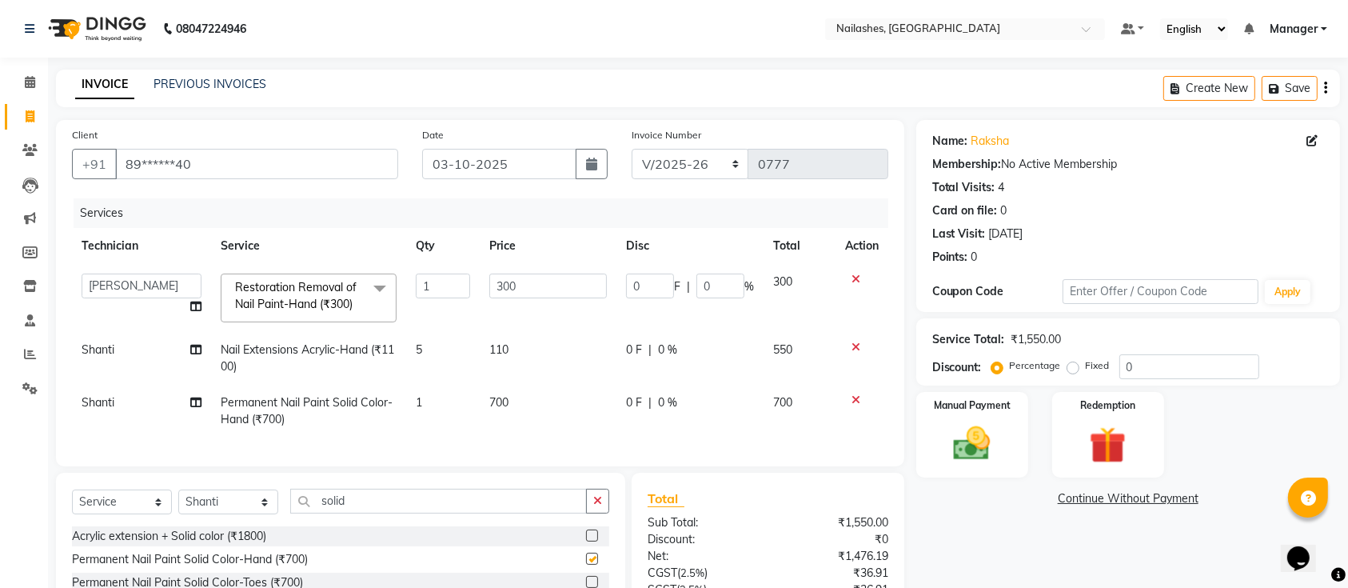
checkbox input "false"
click at [537, 409] on td "700" at bounding box center [548, 411] width 137 height 53
select select "82822"
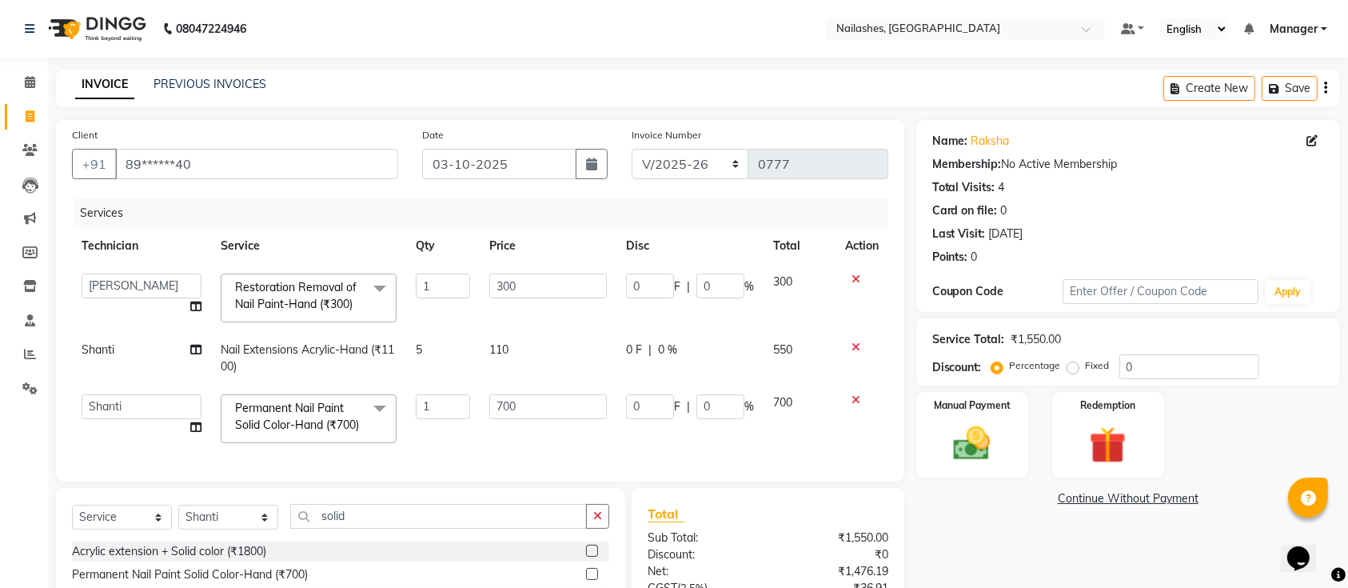
click at [557, 393] on td "700" at bounding box center [548, 419] width 137 height 68
click at [555, 402] on input "700" at bounding box center [548, 406] width 118 height 25
type input "70"
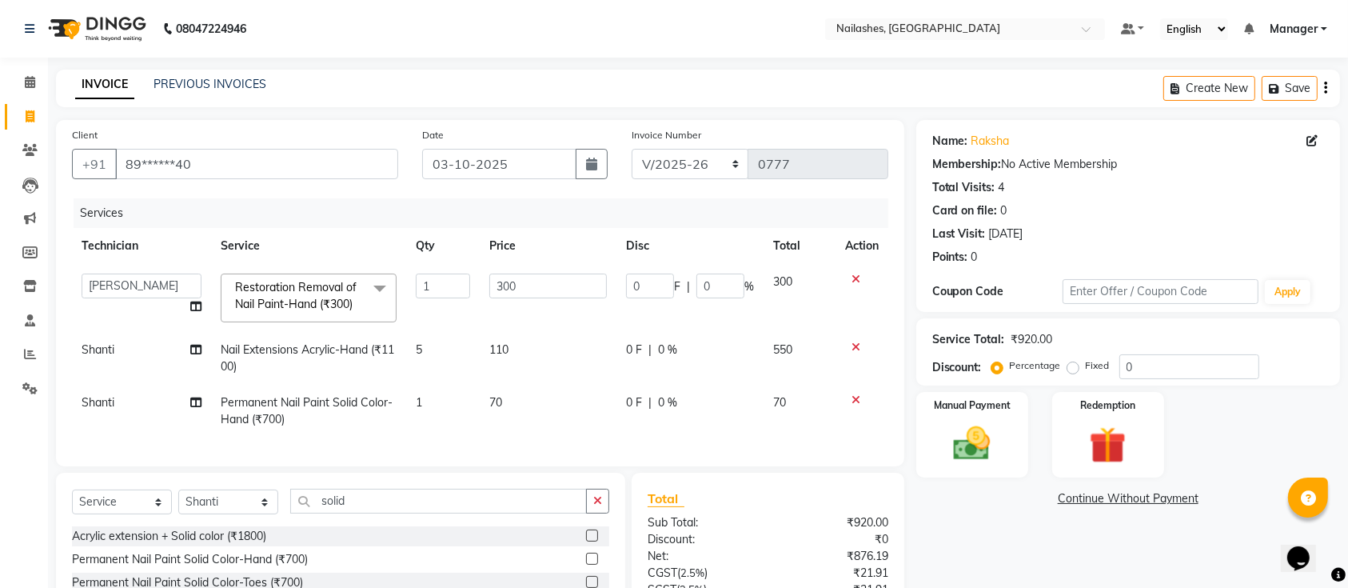
click at [429, 420] on td "1" at bounding box center [443, 411] width 74 height 53
select select "82822"
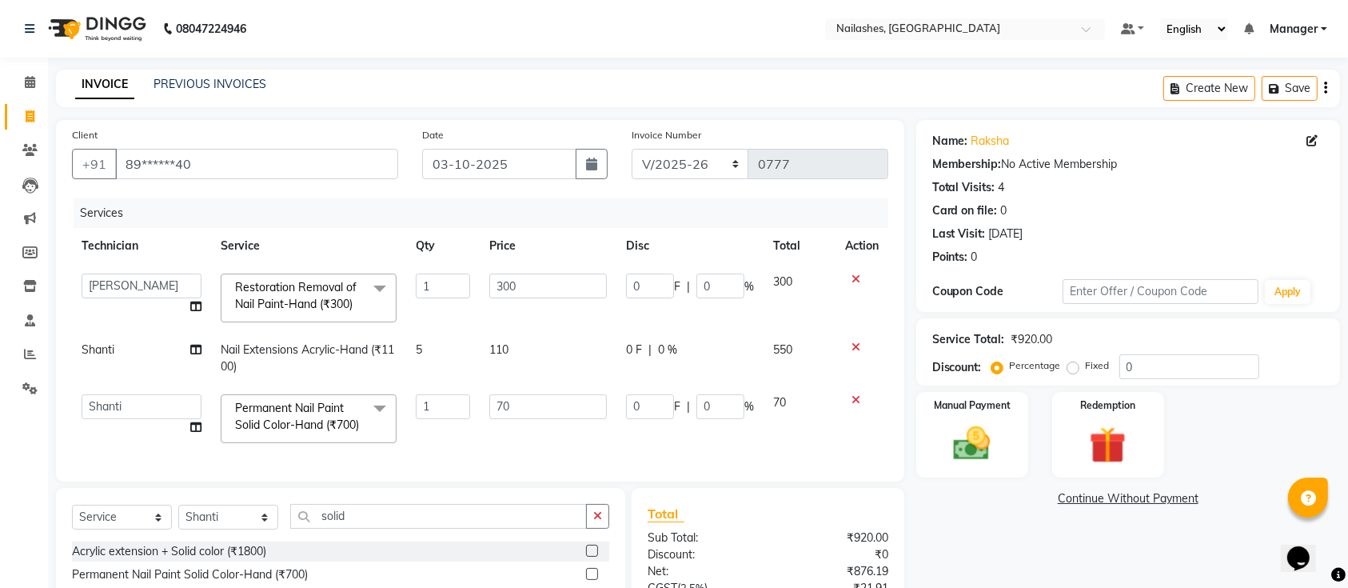
click at [435, 411] on input "1" at bounding box center [443, 406] width 54 height 25
click at [449, 406] on input "1" at bounding box center [443, 406] width 54 height 25
type input "5"
click at [1024, 538] on div "Name: Raksha Membership: No Active Membership Total Visits: 4 Card on file: 0 L…" at bounding box center [1134, 421] width 436 height 603
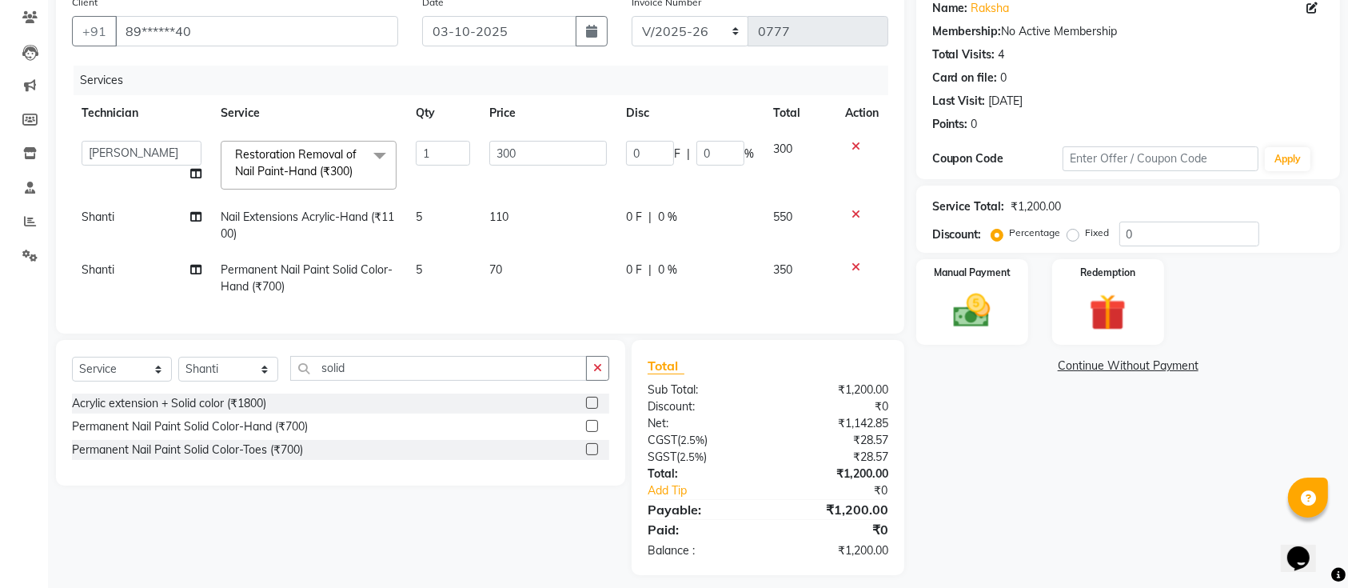
scroll to position [159, 0]
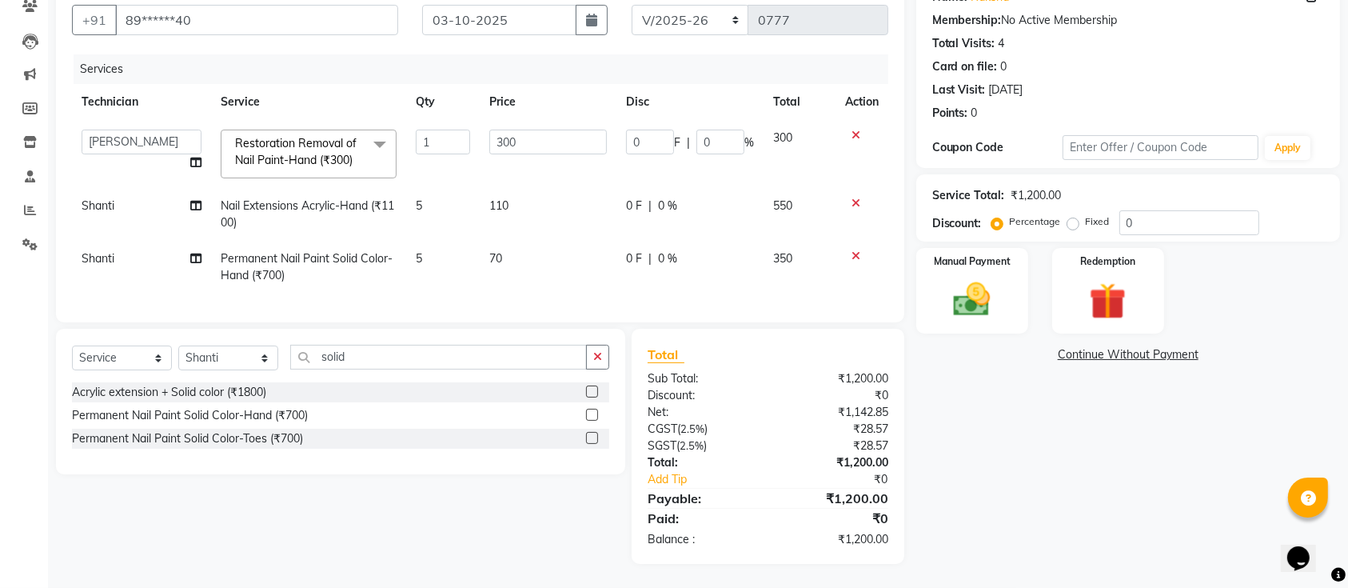
click at [1025, 503] on div "Name: Raksha Membership: No Active Membership Total Visits: 4 Card on file: 0 L…" at bounding box center [1134, 270] width 436 height 588
click at [959, 257] on div "Manual Payment" at bounding box center [972, 291] width 117 height 90
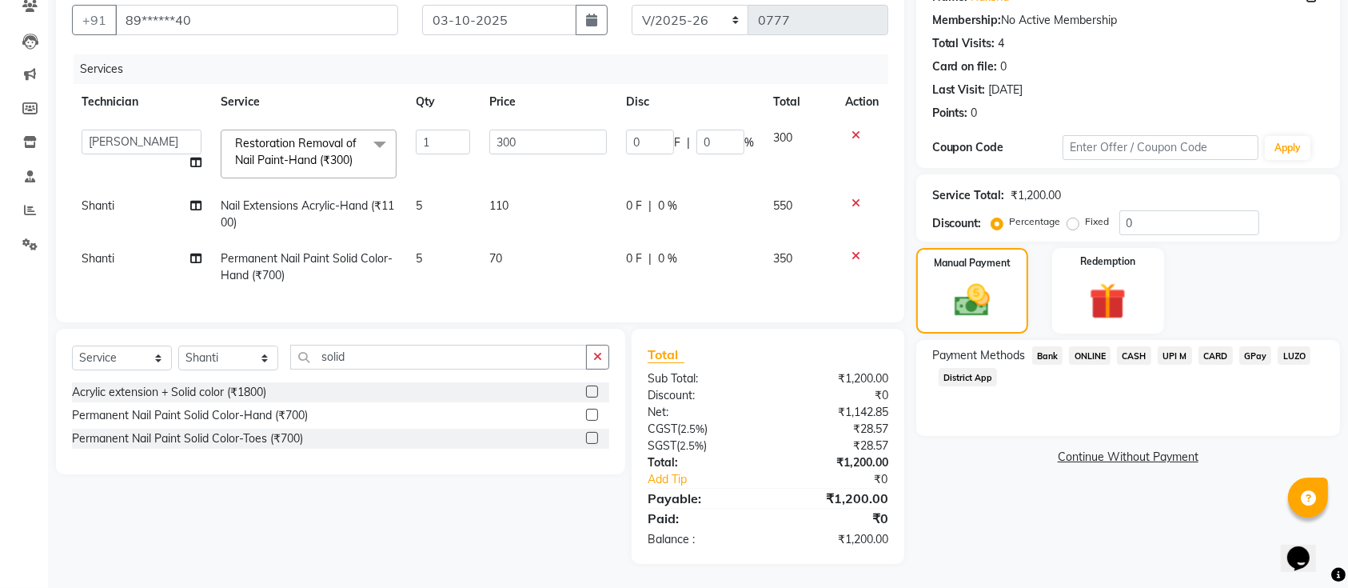
click at [1089, 346] on span "ONLINE" at bounding box center [1090, 355] width 42 height 18
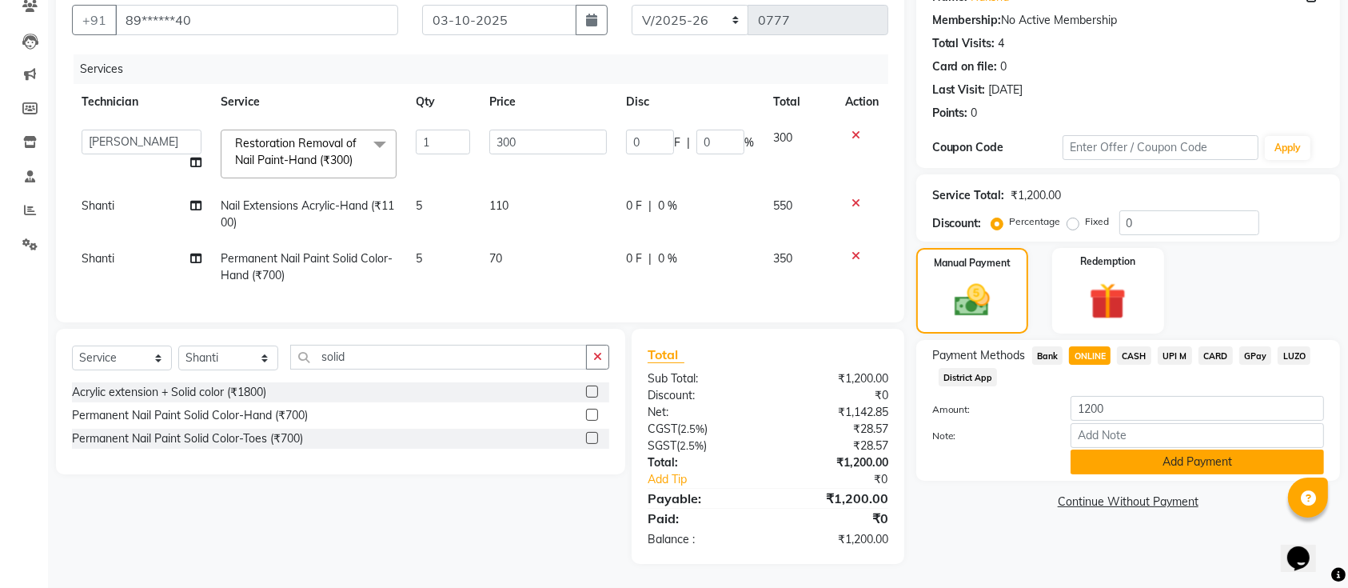
click at [1259, 449] on button "Add Payment" at bounding box center [1197, 461] width 253 height 25
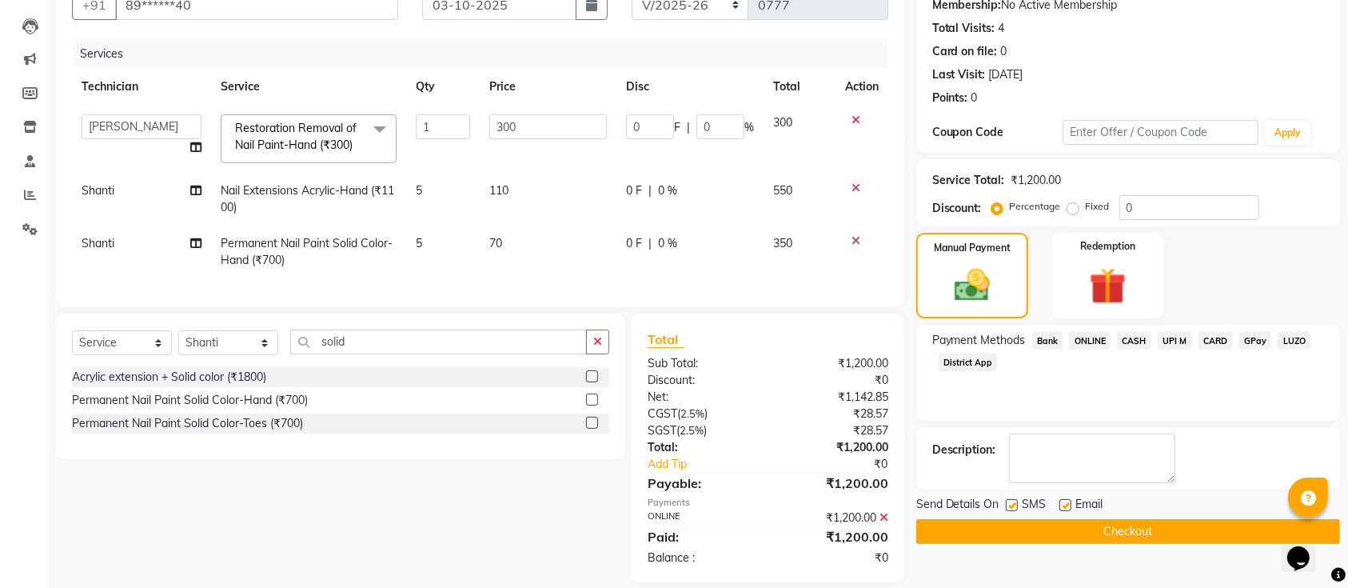
click at [1093, 527] on button "Checkout" at bounding box center [1128, 531] width 424 height 25
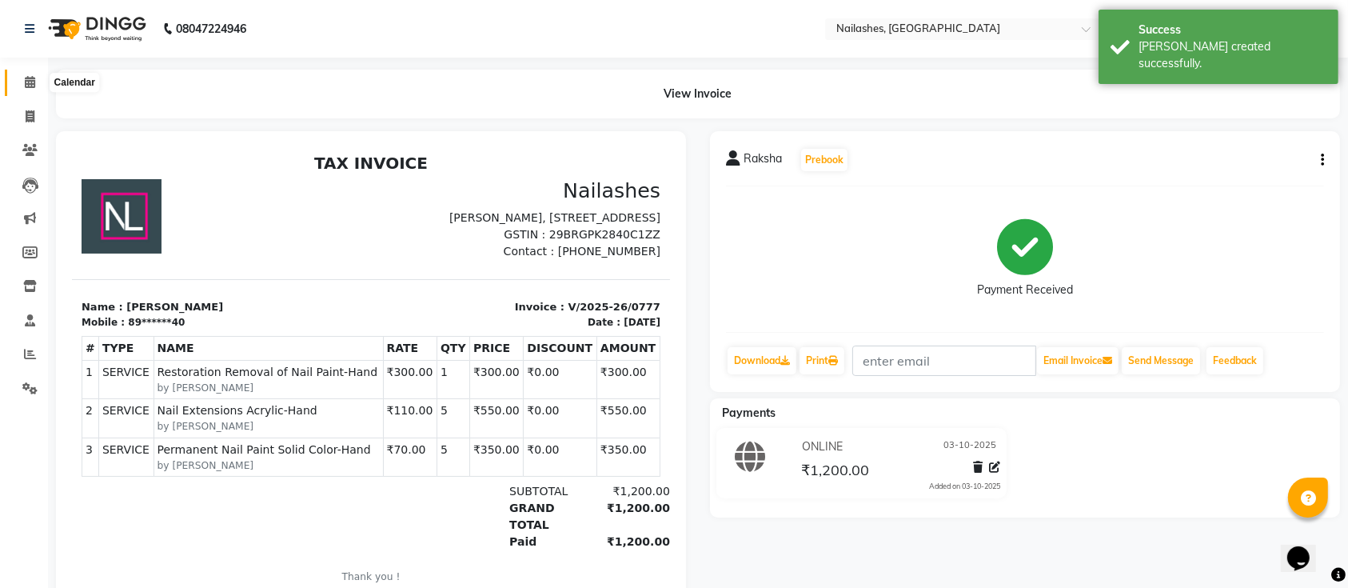
click at [18, 80] on span at bounding box center [30, 83] width 28 height 18
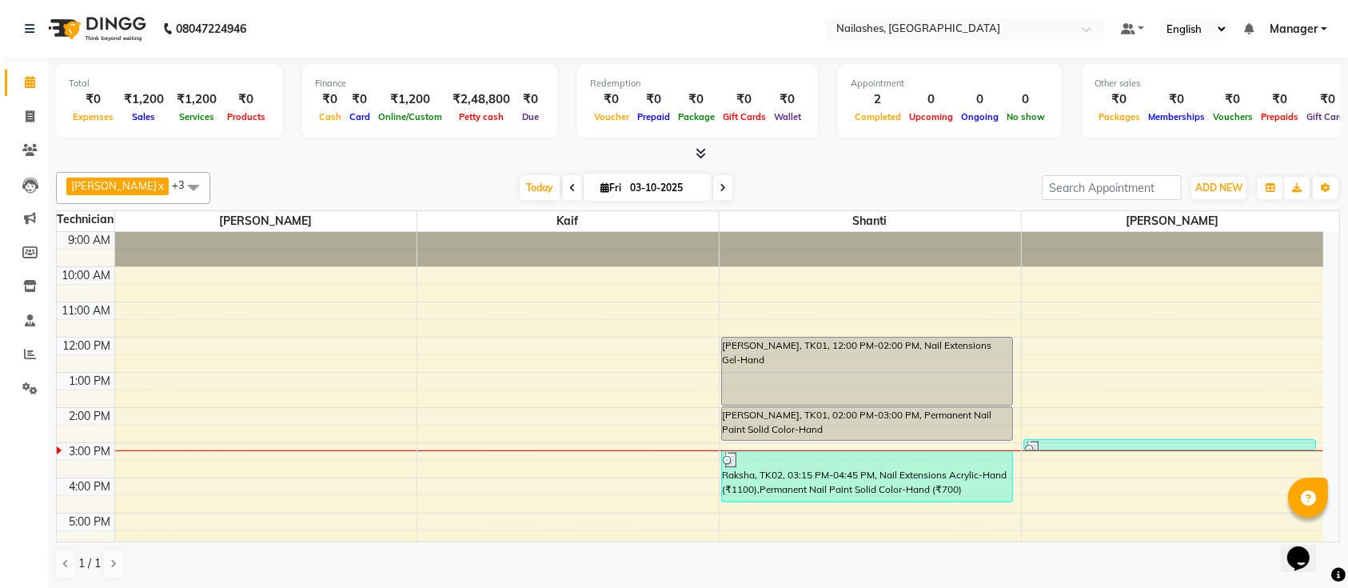
click at [720, 186] on icon at bounding box center [723, 188] width 6 height 10
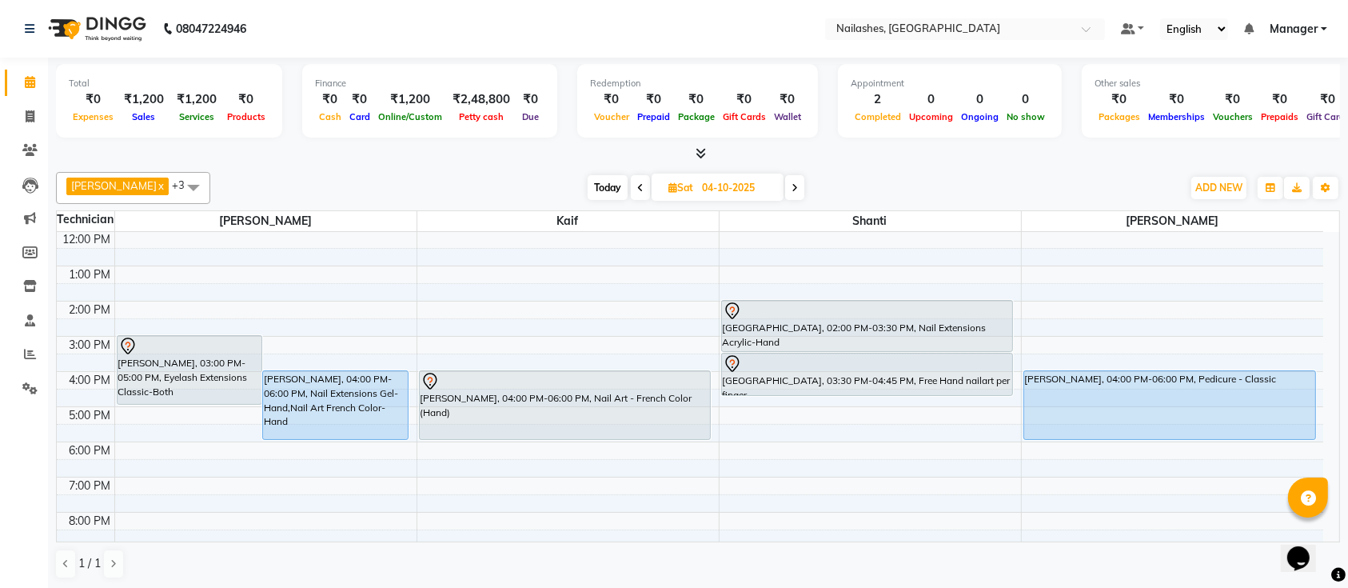
scroll to position [74, 0]
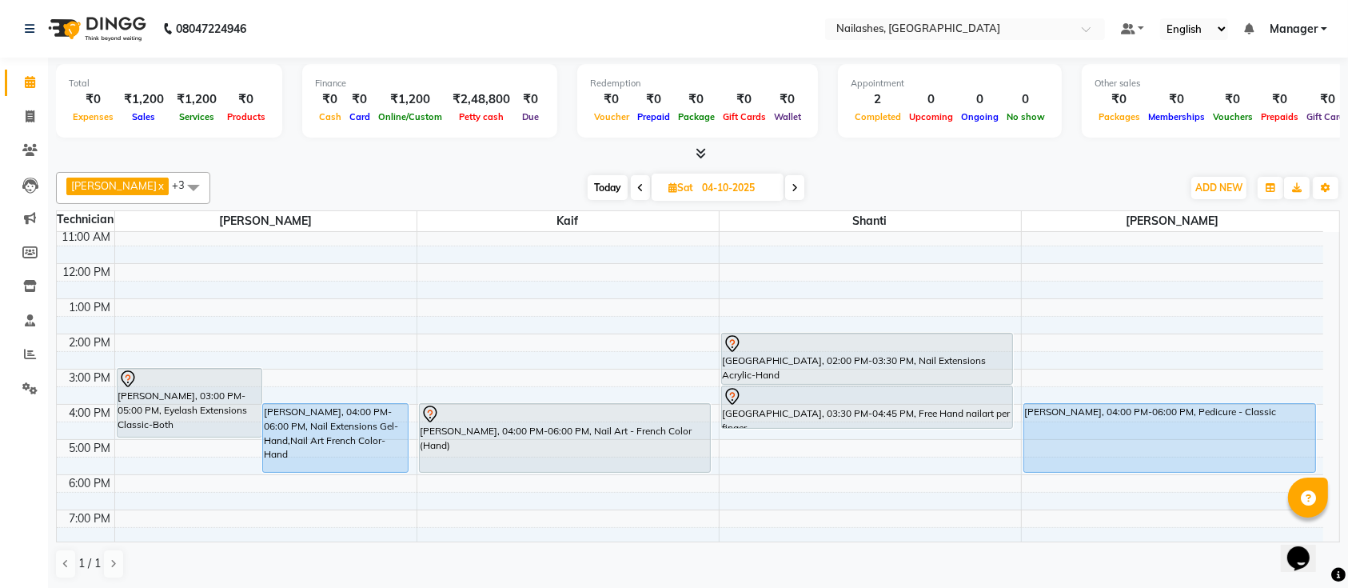
click at [792, 188] on icon at bounding box center [795, 188] width 6 height 10
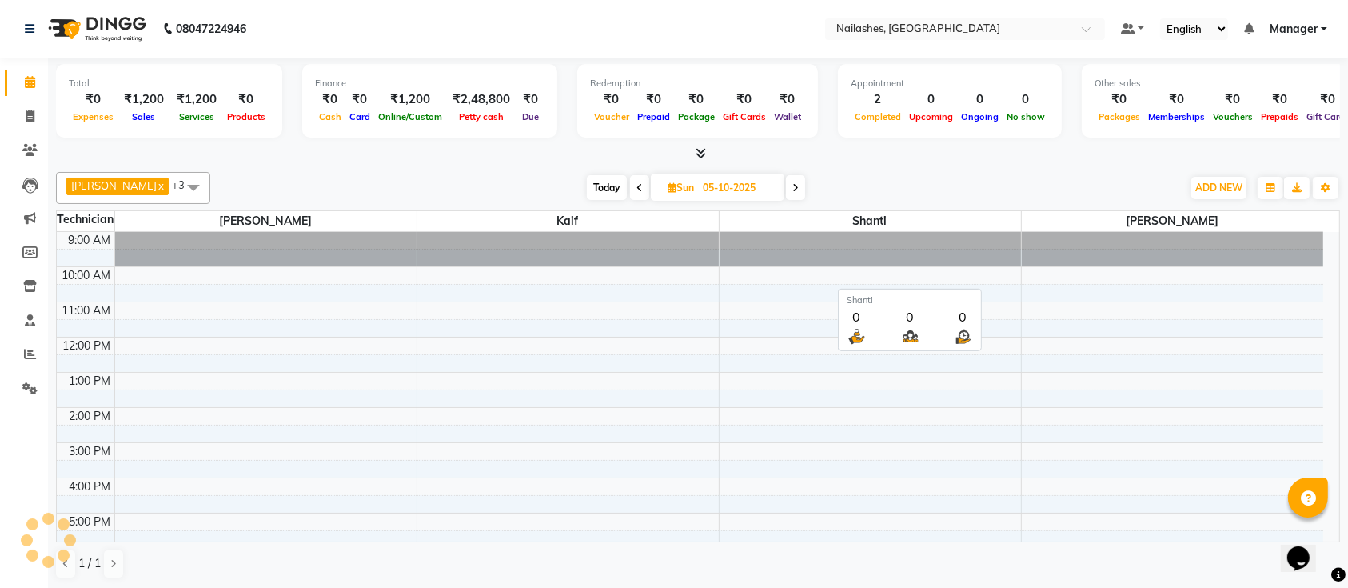
scroll to position [180, 0]
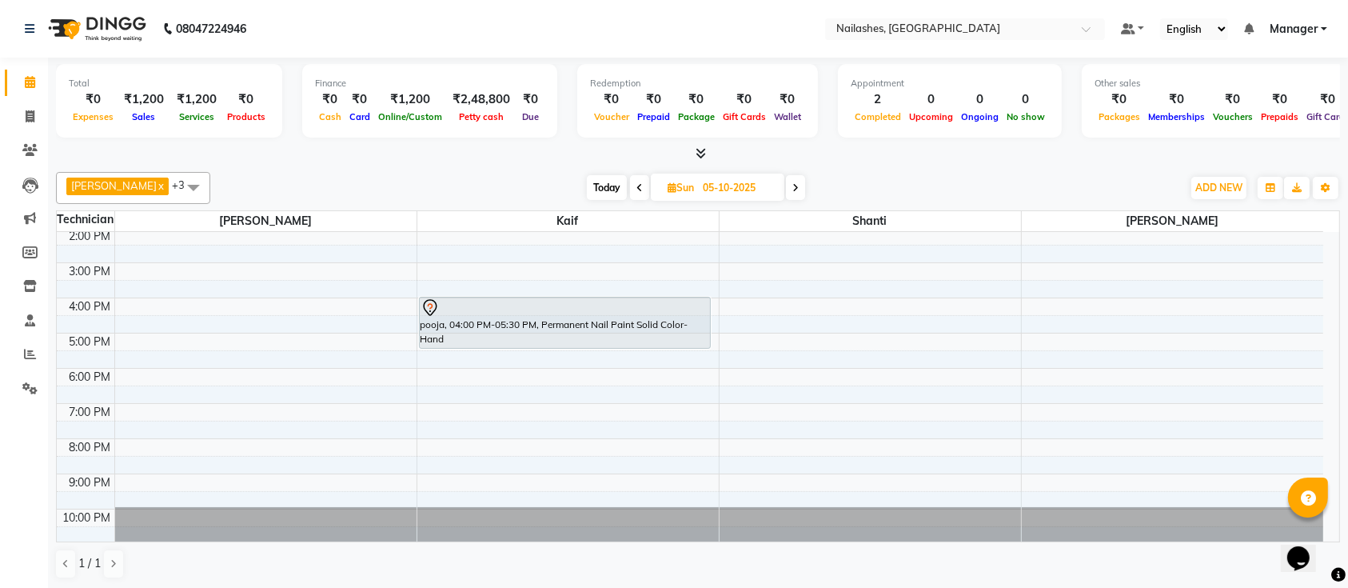
click at [587, 185] on span "Today" at bounding box center [607, 187] width 40 height 25
type input "03-10-2025"
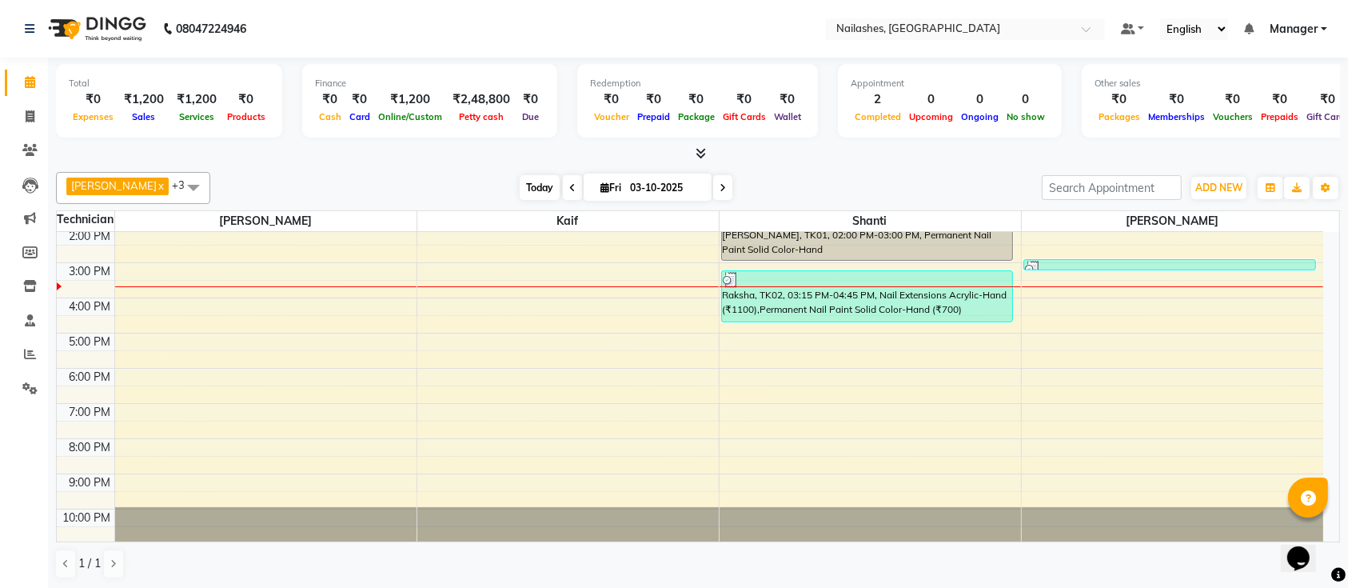
click at [520, 186] on span "Today" at bounding box center [540, 187] width 40 height 25
click at [524, 188] on span "Today" at bounding box center [540, 187] width 40 height 25
click at [521, 186] on span "Today" at bounding box center [540, 187] width 40 height 25
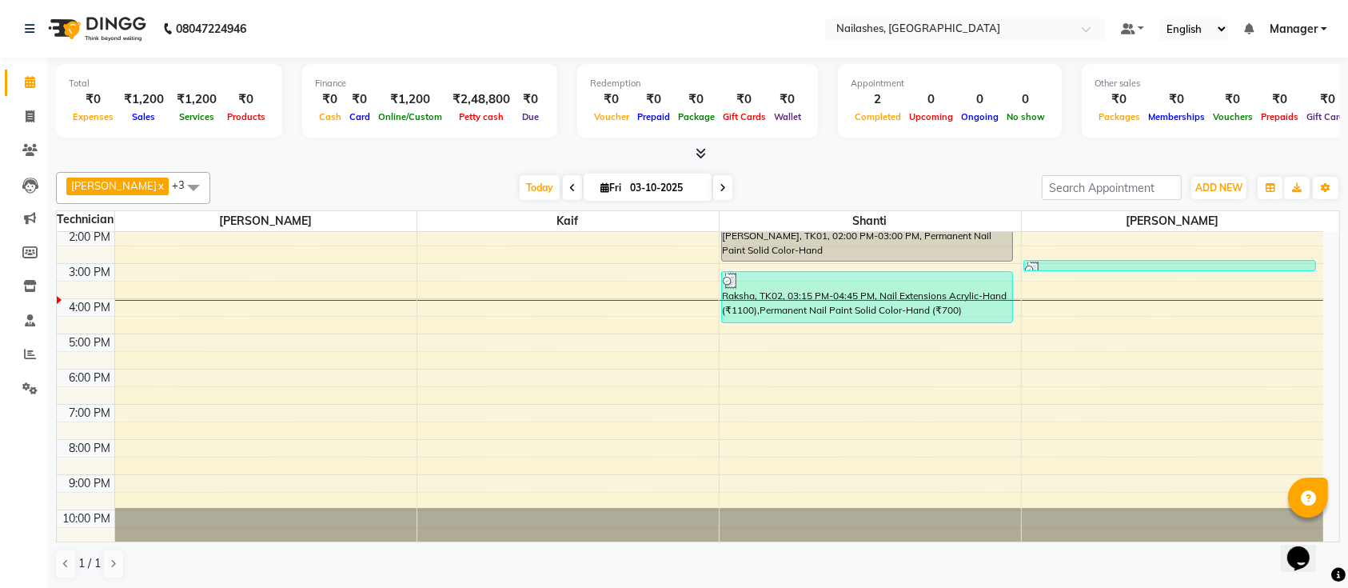
scroll to position [0, 0]
